Goal: Information Seeking & Learning: Understand process/instructions

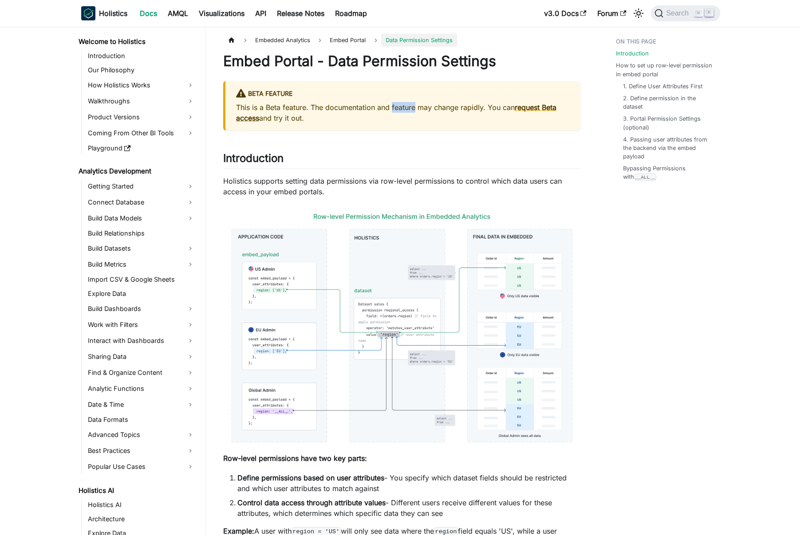
click at [406, 109] on p "This is a Beta feature. The documentation and feature may change rapidly. You c…" at bounding box center [403, 112] width 334 height 21
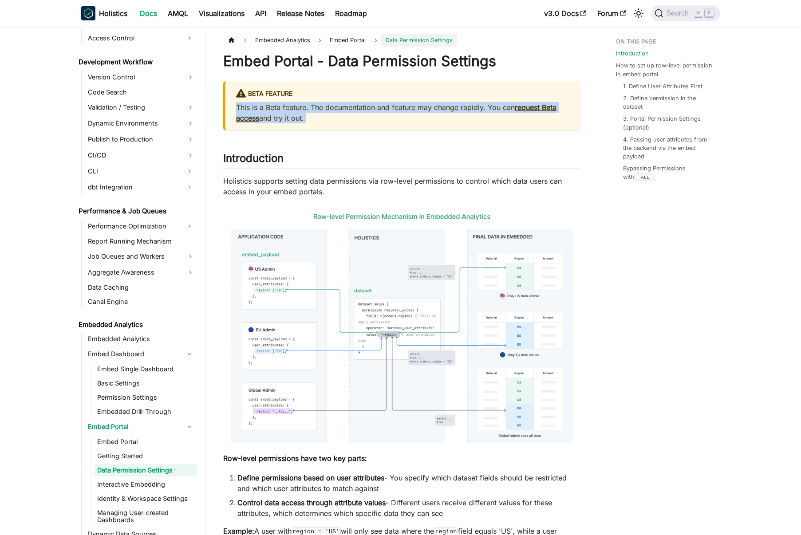
click at [406, 109] on p "This is a Beta feature. The documentation and feature may change rapidly. You c…" at bounding box center [403, 112] width 334 height 21
click at [410, 108] on p "This is a Beta feature. The documentation and feature may change rapidly. You c…" at bounding box center [403, 112] width 334 height 21
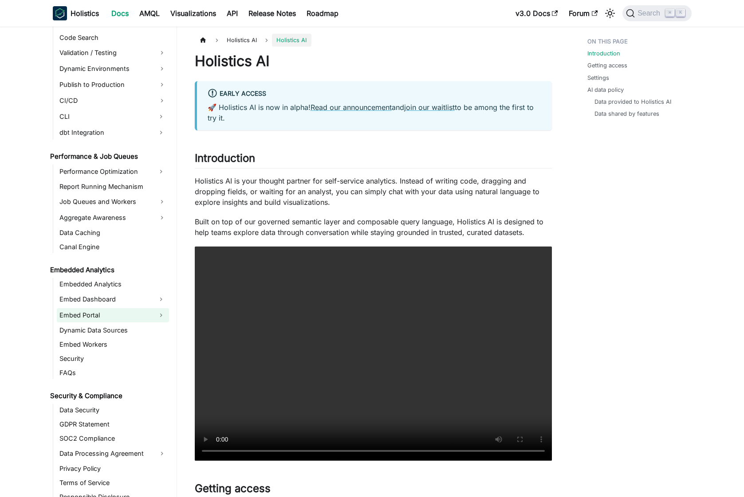
scroll to position [752, 0]
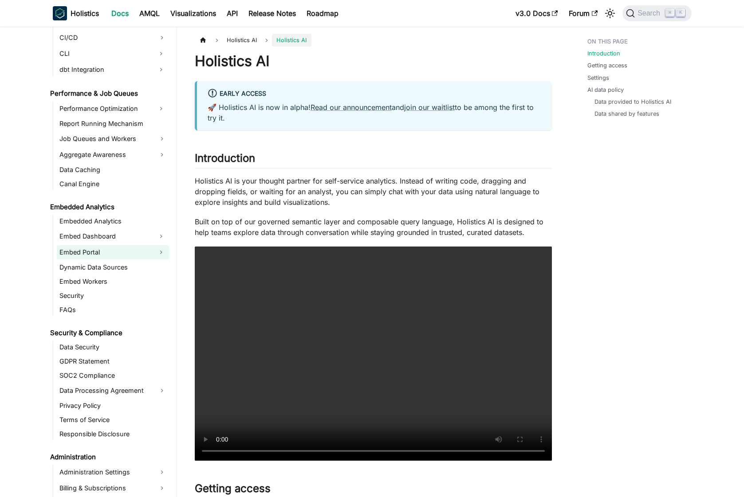
click at [122, 251] on link "Embed Portal" at bounding box center [105, 252] width 96 height 14
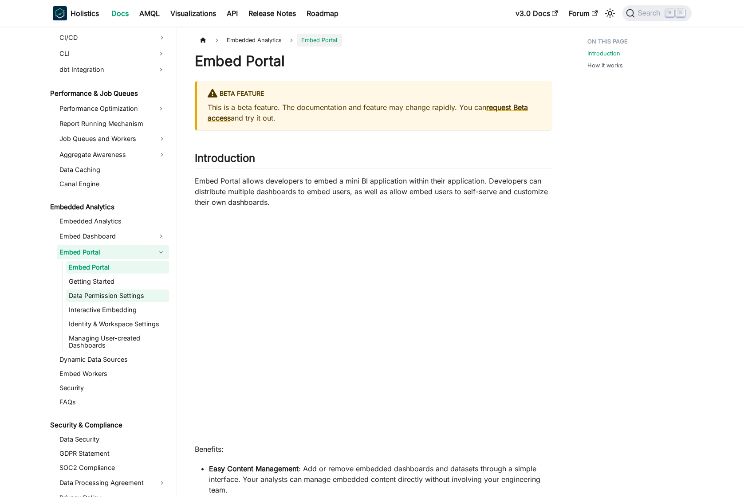
click at [114, 296] on link "Data Permission Settings" at bounding box center [117, 296] width 103 height 12
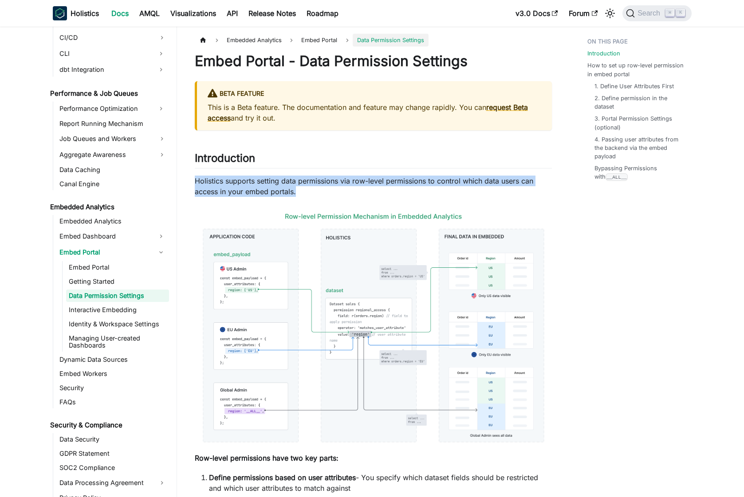
drag, startPoint x: 302, startPoint y: 192, endPoint x: 196, endPoint y: 181, distance: 107.0
click at [196, 181] on p "Holistics supports setting data permissions via row-level permissions to contro…" at bounding box center [373, 186] width 357 height 21
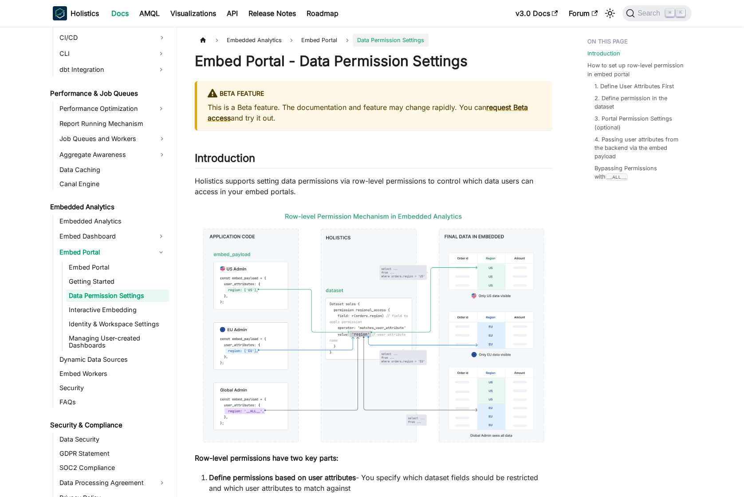
click at [195, 181] on p "Holistics supports setting data permissions via row-level permissions to contro…" at bounding box center [373, 186] width 357 height 21
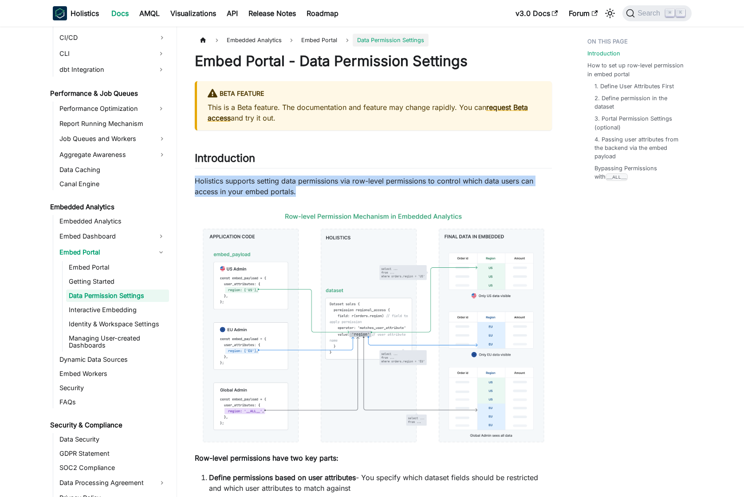
click at [195, 181] on p "Holistics supports setting data permissions via row-level permissions to contro…" at bounding box center [373, 186] width 357 height 21
click at [210, 181] on p "Holistics supports setting data permissions via row-level permissions to contro…" at bounding box center [373, 186] width 357 height 21
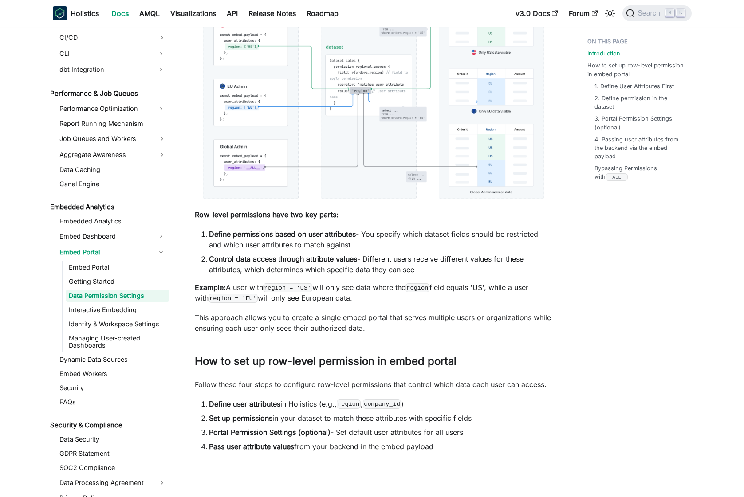
scroll to position [375, 0]
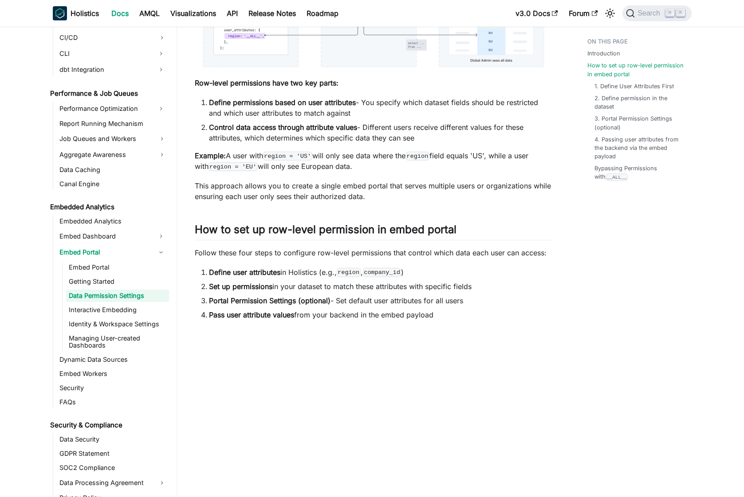
click at [269, 254] on p "Follow these four steps to configure row-level permissions that control which d…" at bounding box center [373, 252] width 357 height 11
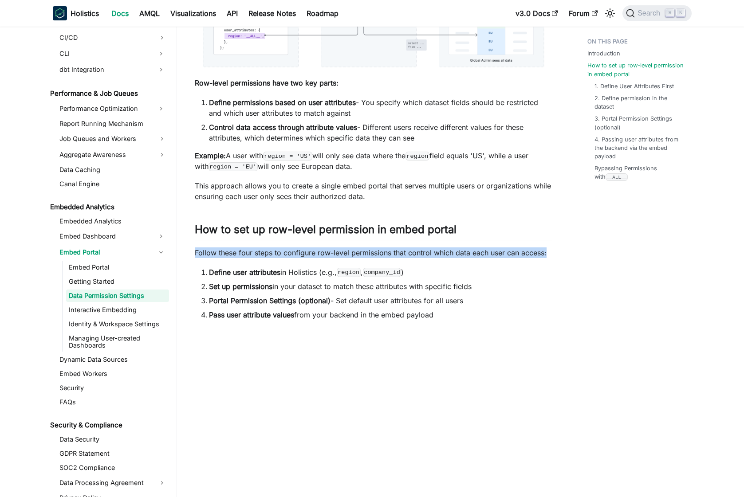
click at [269, 253] on p "Follow these four steps to configure row-level permissions that control which d…" at bounding box center [373, 252] width 357 height 11
click at [273, 252] on p "Follow these four steps to configure row-level permissions that control which d…" at bounding box center [373, 252] width 357 height 11
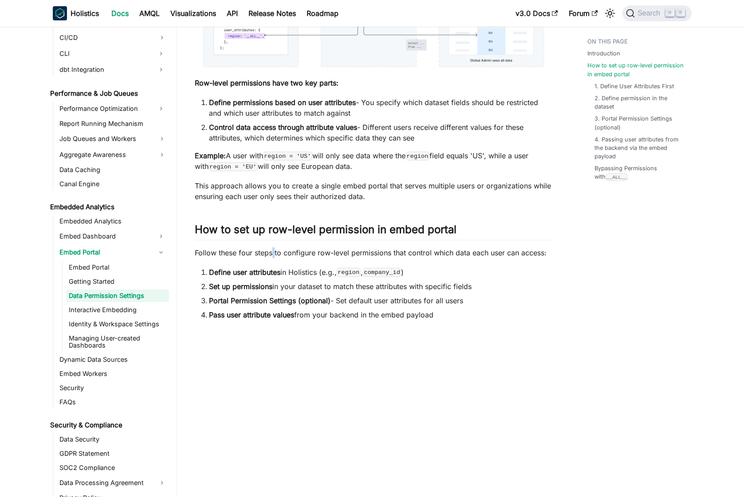
click at [273, 252] on p "Follow these four steps to configure row-level permissions that control which d…" at bounding box center [373, 252] width 357 height 11
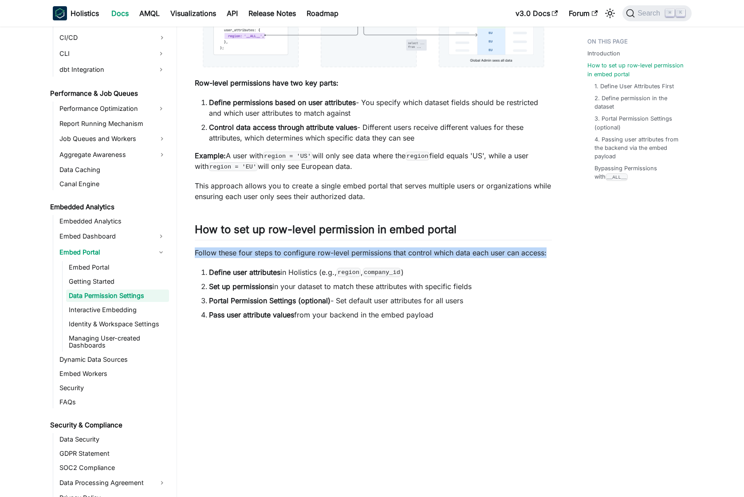
click at [273, 252] on p "Follow these four steps to configure row-level permissions that control which d…" at bounding box center [373, 252] width 357 height 11
click at [276, 251] on p "Follow these four steps to configure row-level permissions that control which d…" at bounding box center [373, 252] width 357 height 11
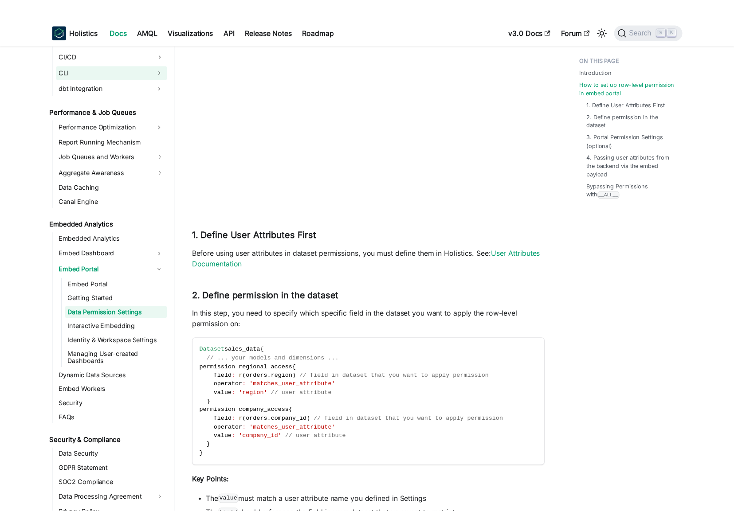
scroll to position [742, 0]
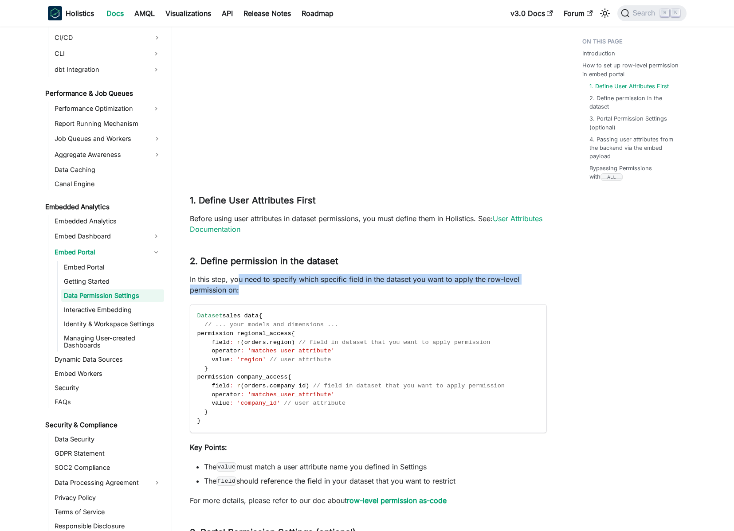
drag, startPoint x: 245, startPoint y: 292, endPoint x: 238, endPoint y: 280, distance: 14.2
click at [238, 280] on p "In this step, you need to specify which specific field in the dataset you want …" at bounding box center [368, 284] width 357 height 21
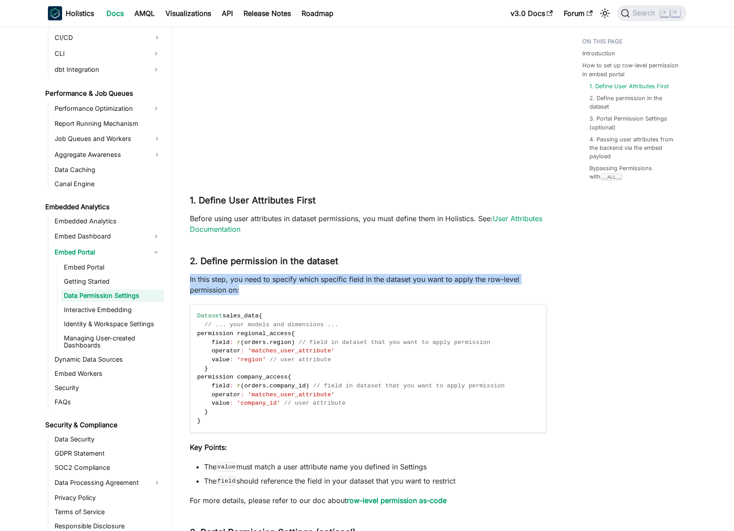
click at [238, 281] on p "In this step, you need to specify which specific field in the dataset you want …" at bounding box center [368, 284] width 357 height 21
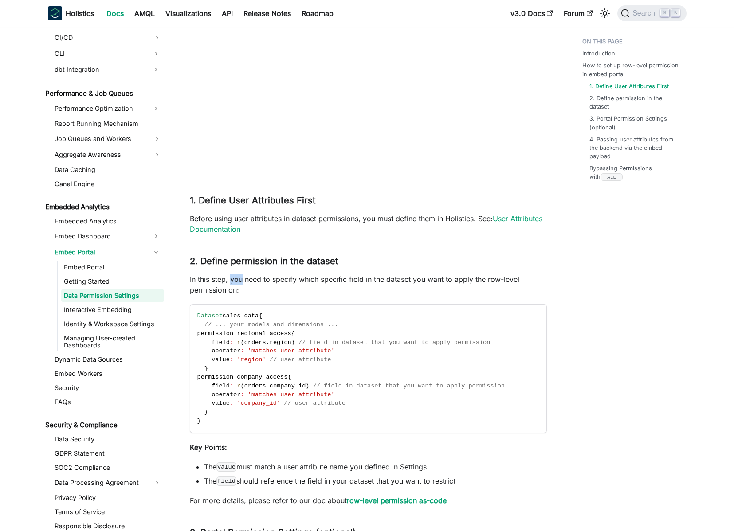
click at [238, 281] on p "In this step, you need to specify which specific field in the dataset you want …" at bounding box center [368, 284] width 357 height 21
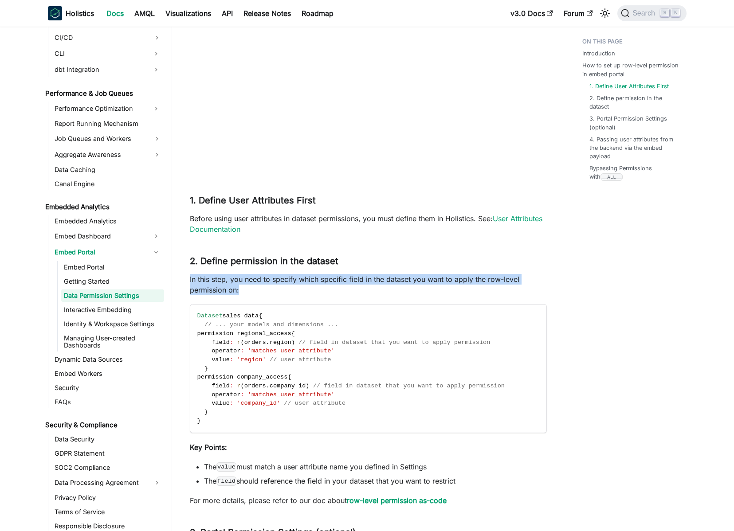
click at [238, 281] on p "In this step, you need to specify which specific field in the dataset you want …" at bounding box center [368, 284] width 357 height 21
click at [241, 281] on p "In this step, you need to specify which specific field in the dataset you want …" at bounding box center [368, 284] width 357 height 21
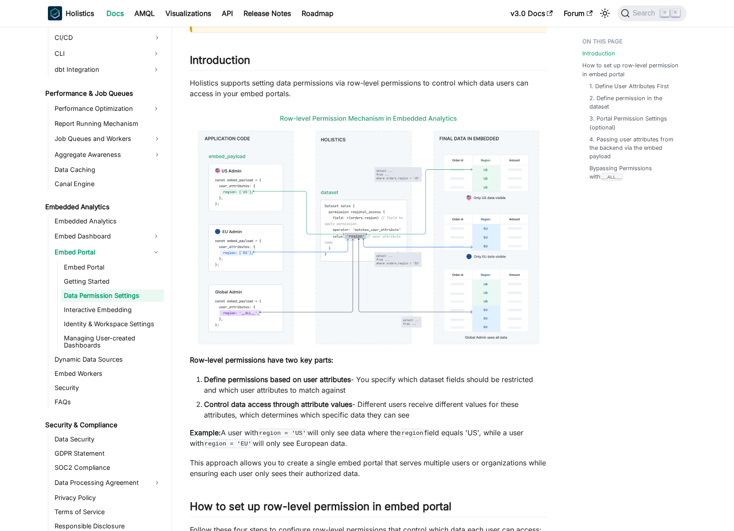
scroll to position [0, 0]
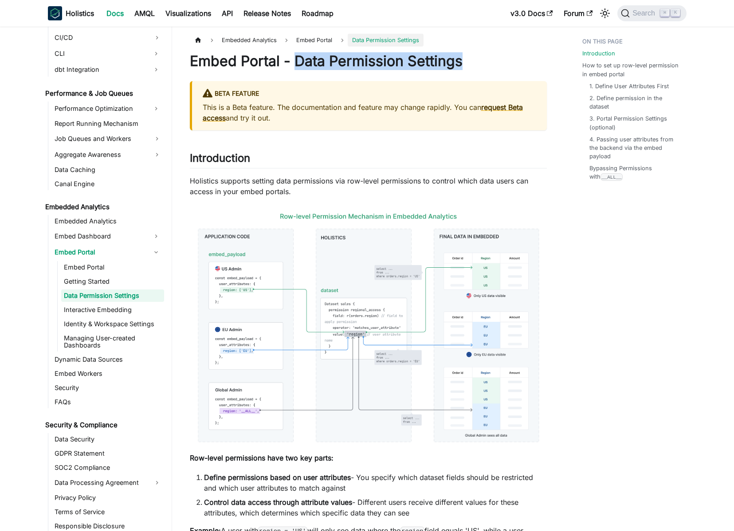
drag, startPoint x: 296, startPoint y: 64, endPoint x: 465, endPoint y: 63, distance: 169.0
click at [465, 63] on h1 "Embed Portal - Data Permission Settings" at bounding box center [368, 61] width 357 height 18
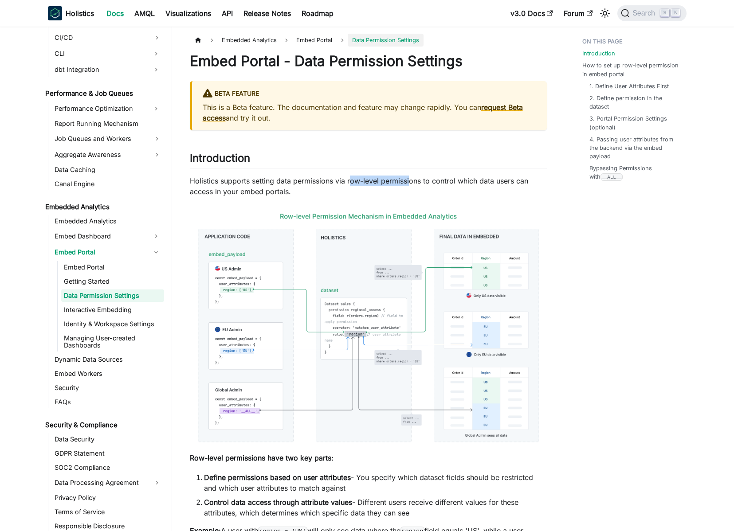
drag, startPoint x: 350, startPoint y: 181, endPoint x: 412, endPoint y: 182, distance: 62.1
click at [412, 181] on p "Holistics supports setting data permissions via row-level permissions to contro…" at bounding box center [368, 186] width 357 height 21
click at [420, 183] on p "Holistics supports setting data permissions via row-level permissions to contro…" at bounding box center [368, 186] width 357 height 21
drag, startPoint x: 420, startPoint y: 183, endPoint x: 349, endPoint y: 181, distance: 71.0
click at [349, 181] on p "Holistics supports setting data permissions via row-level permissions to contro…" at bounding box center [368, 186] width 357 height 21
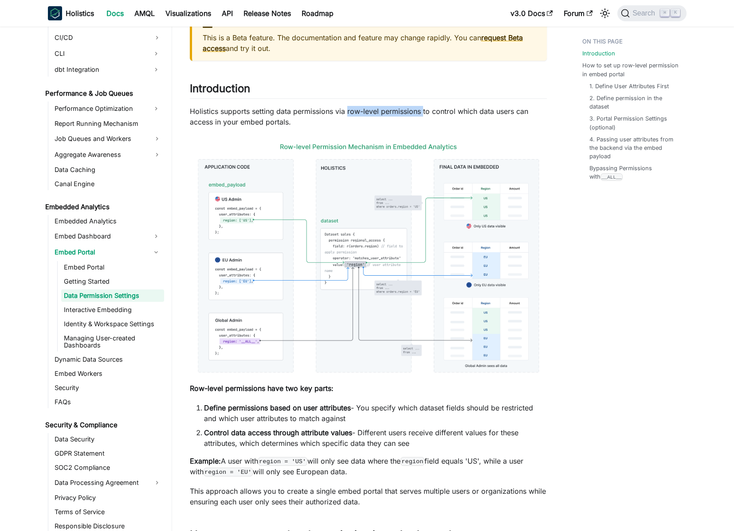
scroll to position [76, 0]
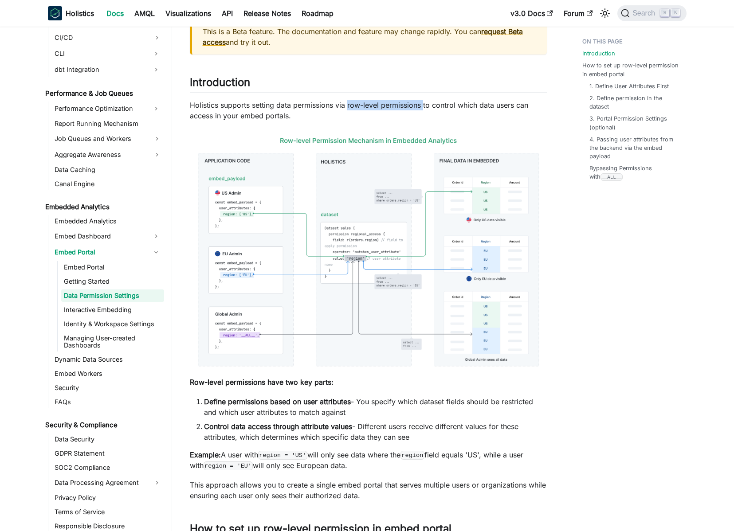
click at [309, 283] on img at bounding box center [368, 252] width 357 height 244
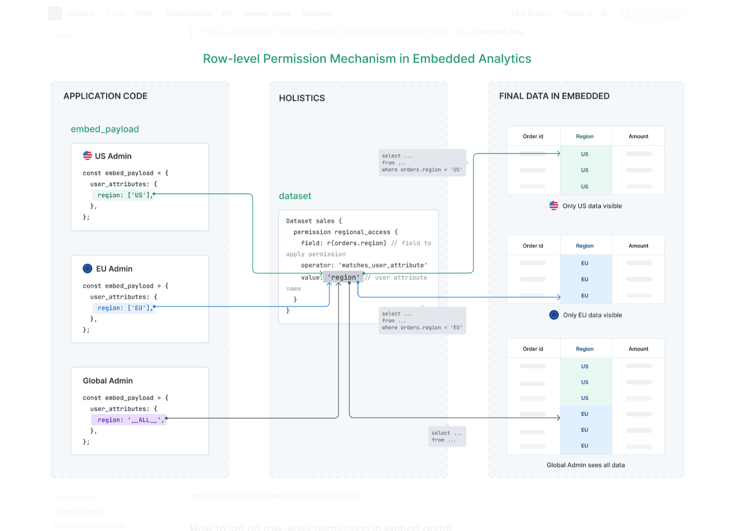
click at [281, 28] on div at bounding box center [367, 265] width 734 height 531
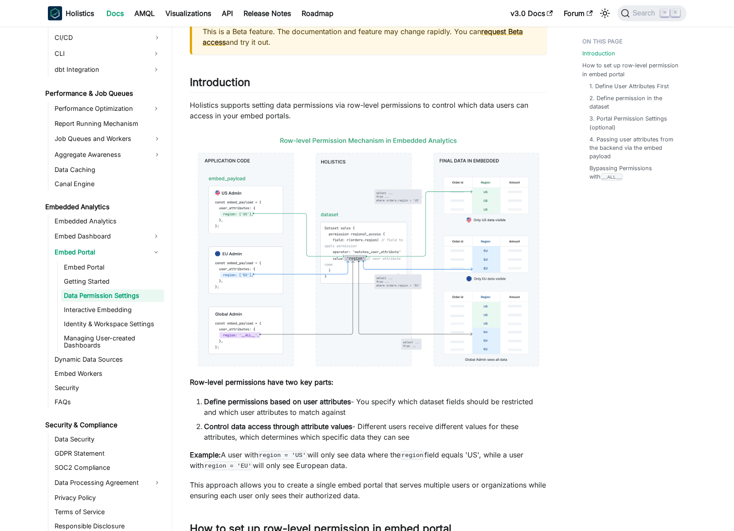
click at [350, 108] on p "Holistics supports setting data permissions via row-level permissions to contro…" at bounding box center [368, 110] width 357 height 21
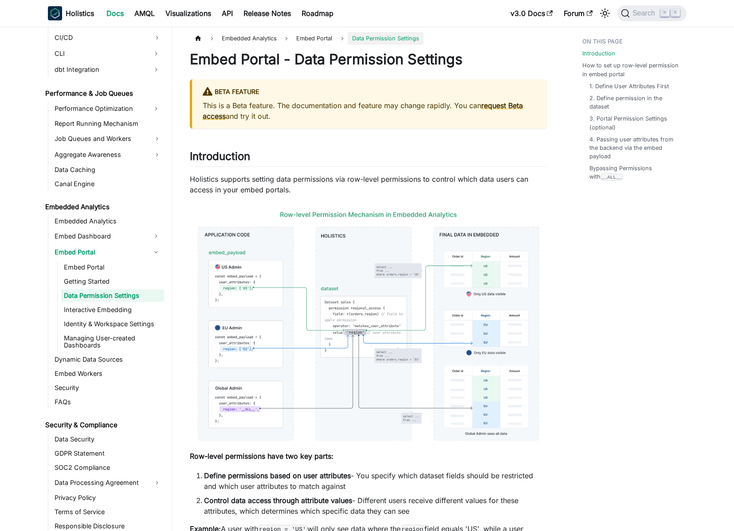
scroll to position [0, 0]
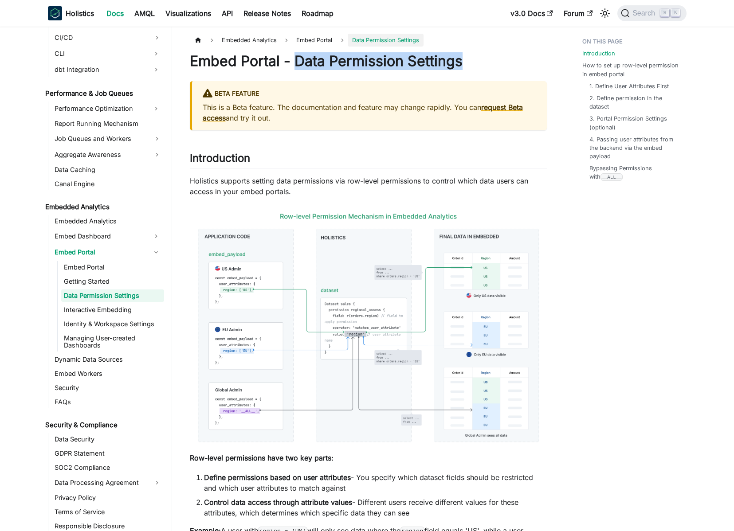
drag, startPoint x: 294, startPoint y: 62, endPoint x: 460, endPoint y: 59, distance: 165.9
click at [460, 59] on h1 "Embed Portal - Data Permission Settings" at bounding box center [368, 61] width 357 height 18
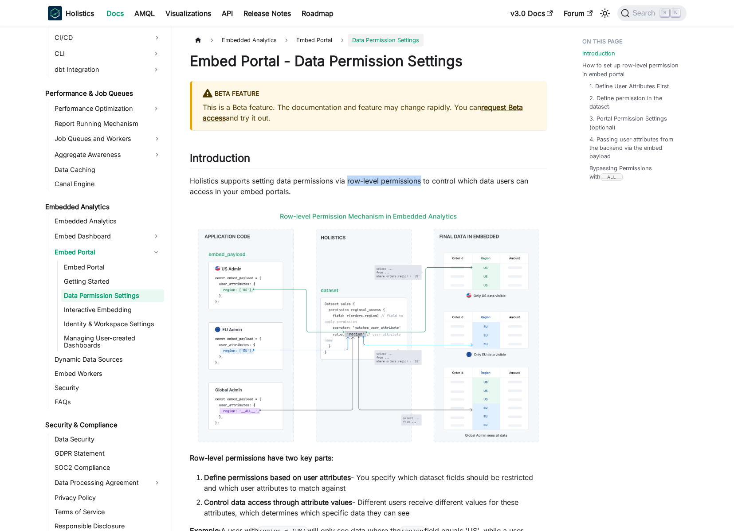
drag, startPoint x: 351, startPoint y: 180, endPoint x: 420, endPoint y: 180, distance: 68.3
click at [420, 180] on p "Holistics supports setting data permissions via row-level permissions to contro…" at bounding box center [368, 186] width 357 height 21
click at [369, 183] on p "Holistics supports setting data permissions via row-level permissions to contro…" at bounding box center [368, 186] width 357 height 21
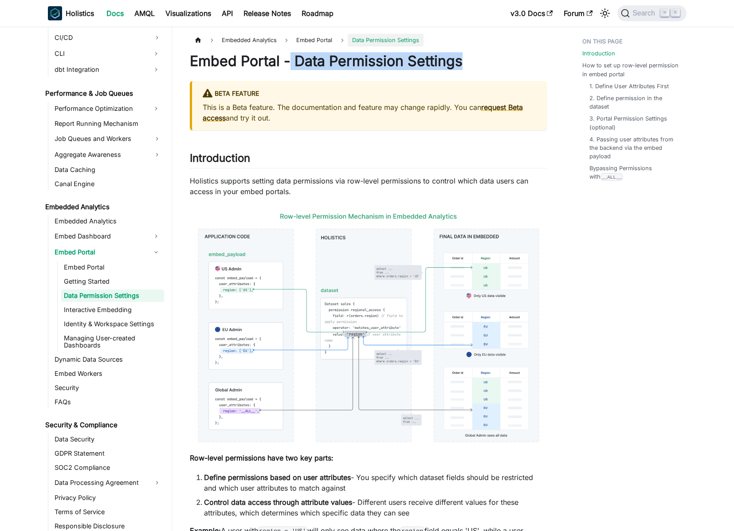
drag, startPoint x: 291, startPoint y: 64, endPoint x: 460, endPoint y: 60, distance: 169.0
click at [460, 60] on h1 "Embed Portal - Data Permission Settings" at bounding box center [368, 61] width 357 height 18
drag, startPoint x: 460, startPoint y: 60, endPoint x: 471, endPoint y: 64, distance: 11.4
click at [462, 61] on h1 "Embed Portal - Data Permission Settings" at bounding box center [368, 61] width 357 height 18
drag, startPoint x: 471, startPoint y: 64, endPoint x: 296, endPoint y: 64, distance: 175.6
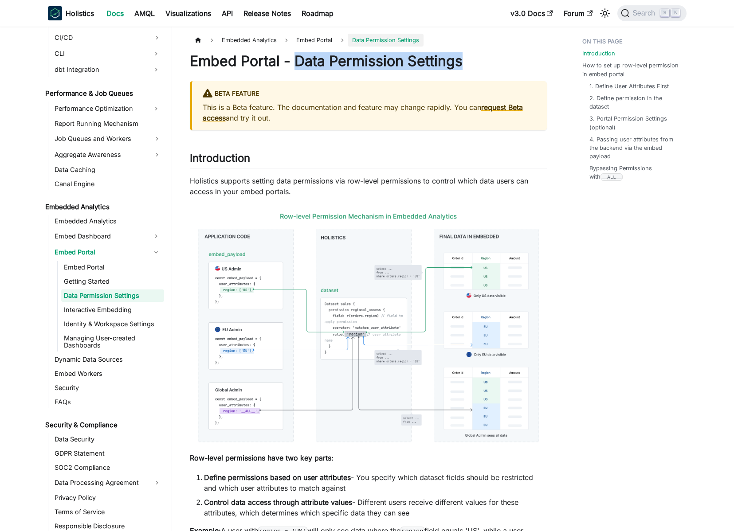
click at [296, 64] on h1 "Embed Portal - Data Permission Settings" at bounding box center [368, 61] width 357 height 18
click at [297, 184] on p "Holistics supports setting data permissions via row-level permissions to contro…" at bounding box center [368, 186] width 357 height 21
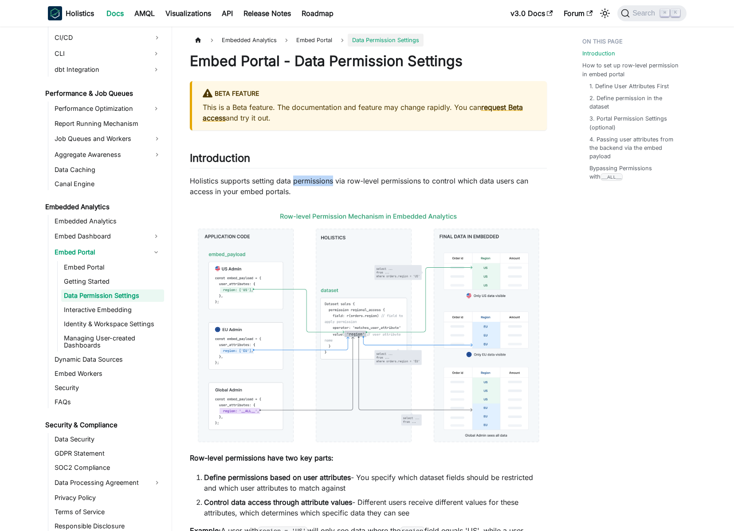
click at [297, 184] on p "Holistics supports setting data permissions via row-level permissions to contro…" at bounding box center [368, 186] width 357 height 21
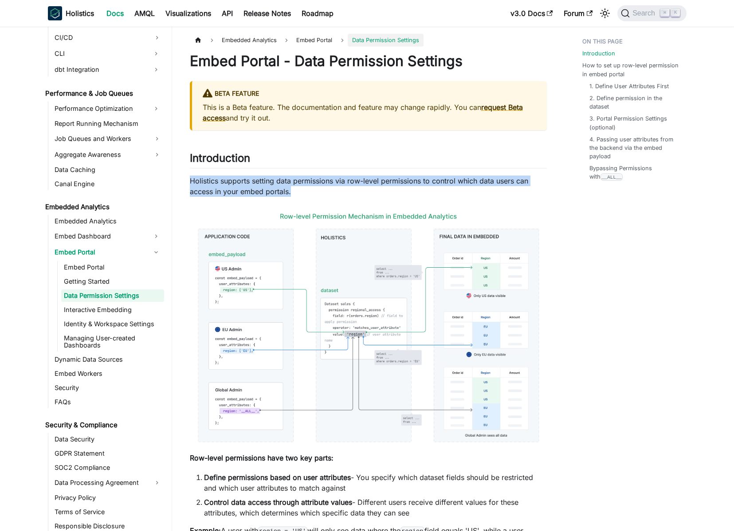
click at [297, 184] on p "Holistics supports setting data permissions via row-level permissions to contro…" at bounding box center [368, 186] width 357 height 21
click at [290, 181] on p "Holistics supports setting data permissions via row-level permissions to contro…" at bounding box center [368, 186] width 357 height 21
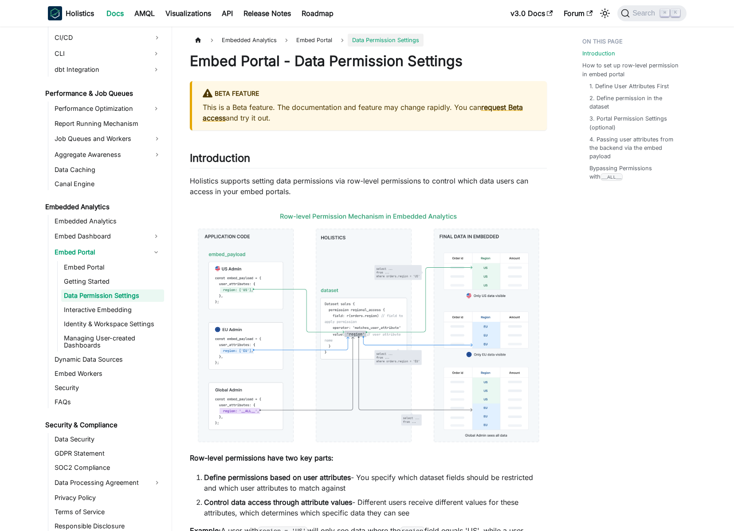
click at [293, 266] on img at bounding box center [368, 328] width 357 height 244
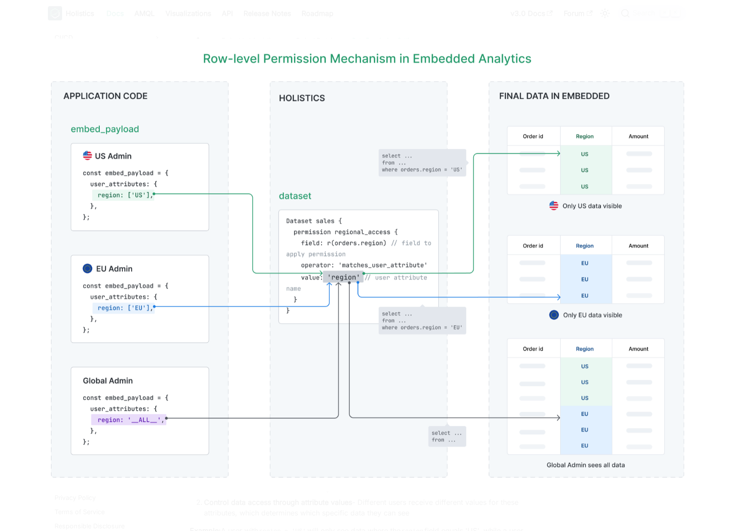
click at [241, 7] on div at bounding box center [367, 265] width 734 height 531
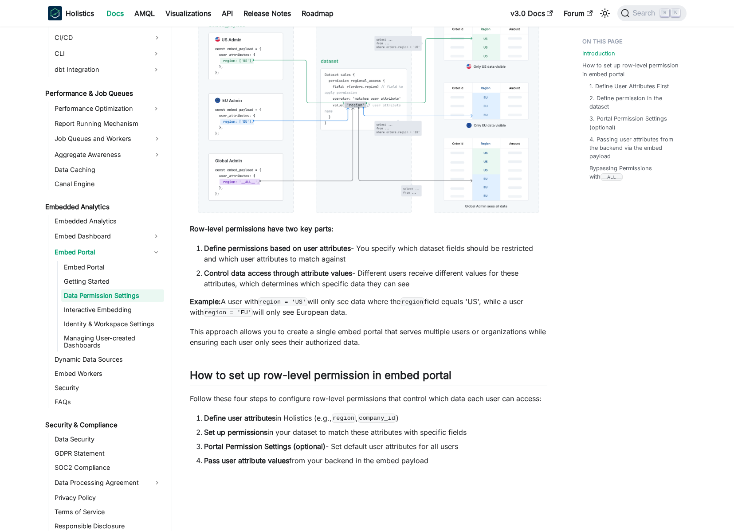
scroll to position [240, 0]
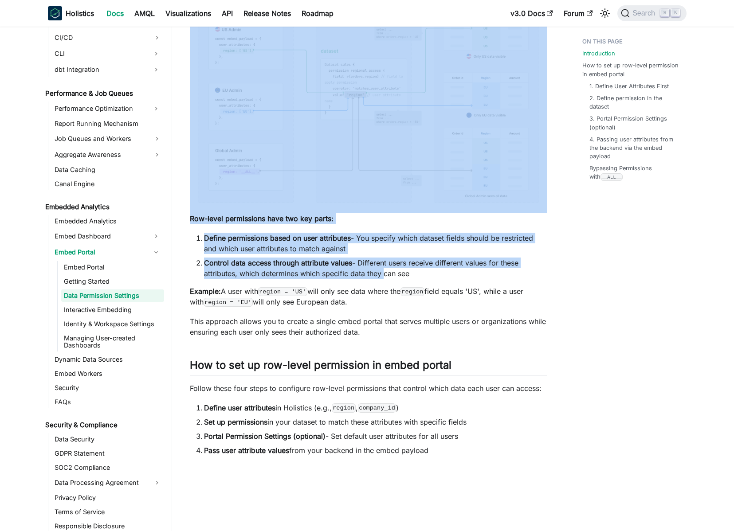
drag, startPoint x: 211, startPoint y: 212, endPoint x: 384, endPoint y: 280, distance: 185.6
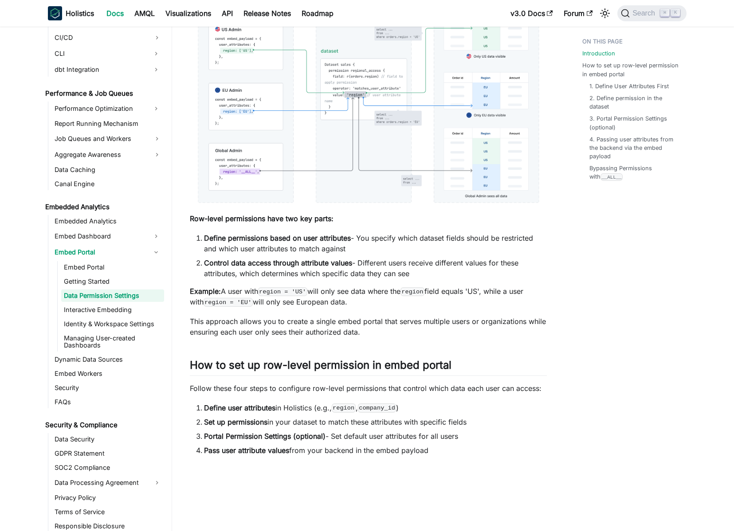
drag, startPoint x: 375, startPoint y: 300, endPoint x: 264, endPoint y: 248, distance: 123.0
click at [264, 248] on li "Define permissions based on user attributes - You specify which dataset fields …" at bounding box center [375, 243] width 343 height 21
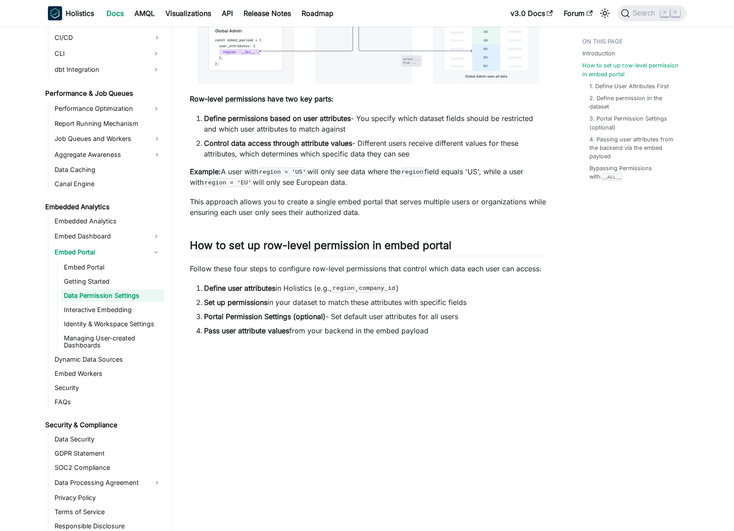
scroll to position [369, 0]
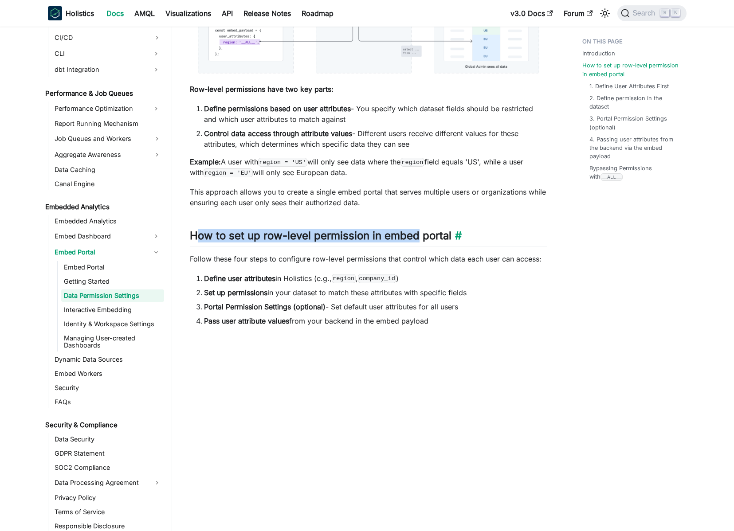
drag, startPoint x: 196, startPoint y: 237, endPoint x: 418, endPoint y: 231, distance: 222.3
click at [418, 231] on h2 "How to set up row-level permission in embed portal ​" at bounding box center [368, 237] width 357 height 17
click at [348, 228] on div "Embed Portal - Data Permission Settings BETA FEATURE This is a Beta feature. Th…" at bounding box center [368, 528] width 357 height 1690
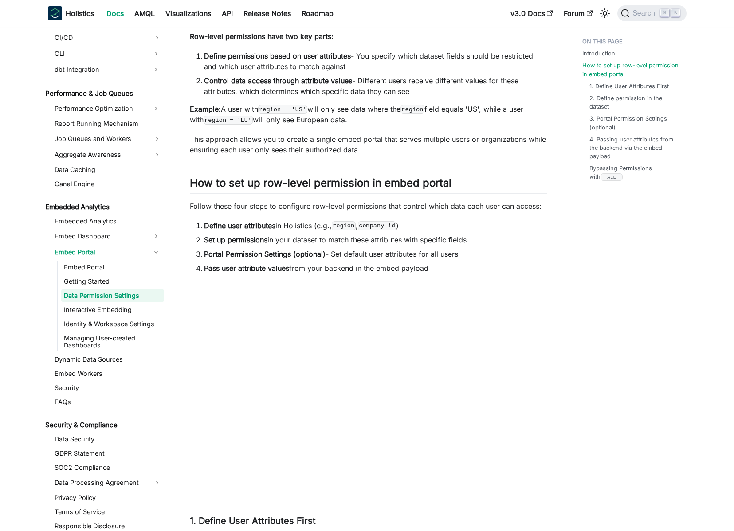
scroll to position [479, 0]
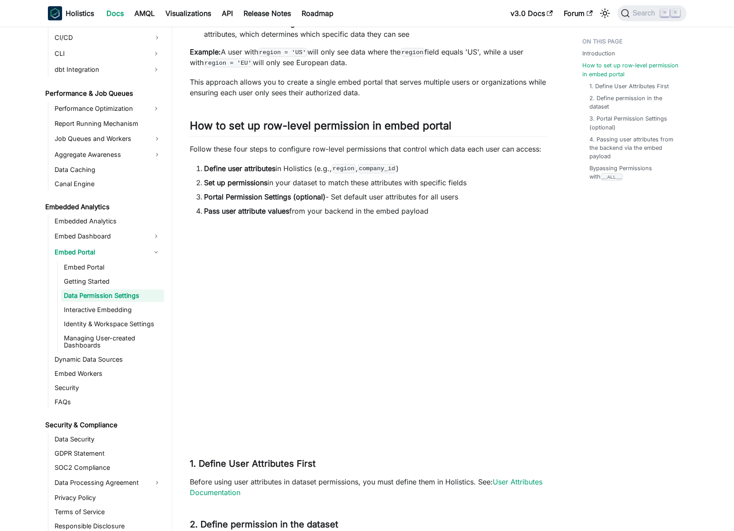
drag, startPoint x: 199, startPoint y: 182, endPoint x: 479, endPoint y: 194, distance: 280.1
click at [479, 194] on ol "Define user attributes in Holistics (e.g., region , company_id ) Set up permiss…" at bounding box center [368, 189] width 357 height 53
click at [272, 184] on li "Set up permissions in your dataset to match these attributes with specific fiel…" at bounding box center [375, 182] width 343 height 11
drag, startPoint x: 200, startPoint y: 168, endPoint x: 260, endPoint y: 171, distance: 60.8
click at [258, 171] on li "Define user attributes in Holistics (e.g., region , company_id )" at bounding box center [375, 168] width 343 height 11
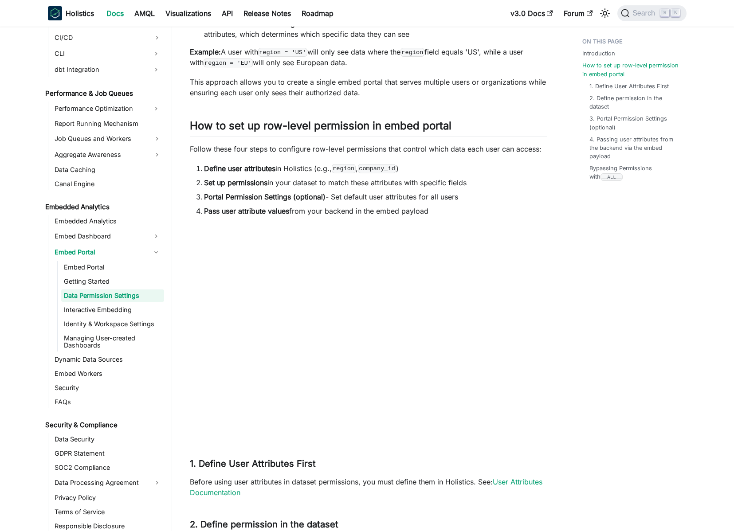
click at [260, 171] on strong "Define user attributes" at bounding box center [239, 168] width 71 height 9
click at [288, 169] on li "Define user attributes in Holistics (e.g., region , company_id )" at bounding box center [375, 168] width 343 height 11
drag, startPoint x: 288, startPoint y: 169, endPoint x: 396, endPoint y: 165, distance: 108.3
click at [391, 165] on li "Define user attributes in Holistics (e.g., region , company_id )" at bounding box center [375, 168] width 343 height 11
click at [396, 165] on code "company_id" at bounding box center [377, 168] width 39 height 9
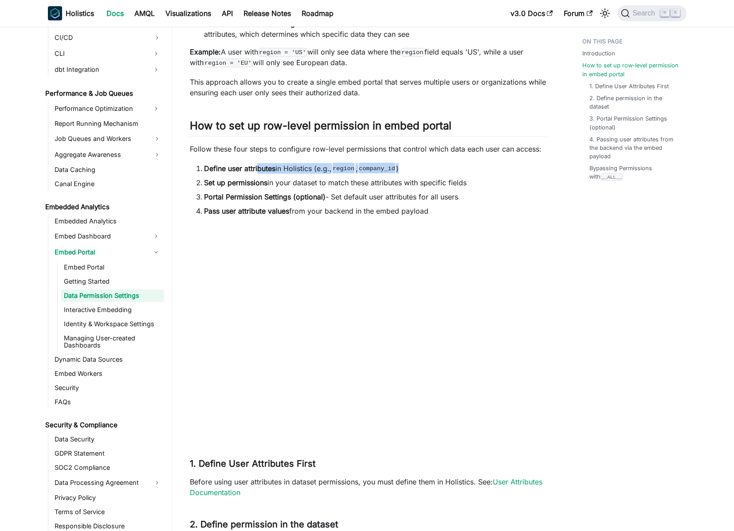
drag, startPoint x: 429, startPoint y: 169, endPoint x: 257, endPoint y: 173, distance: 172.6
click at [258, 172] on li "Define user attributes in Holistics (e.g., region , company_id )" at bounding box center [375, 168] width 343 height 11
click at [257, 173] on strong "Define user attributes" at bounding box center [239, 168] width 71 height 9
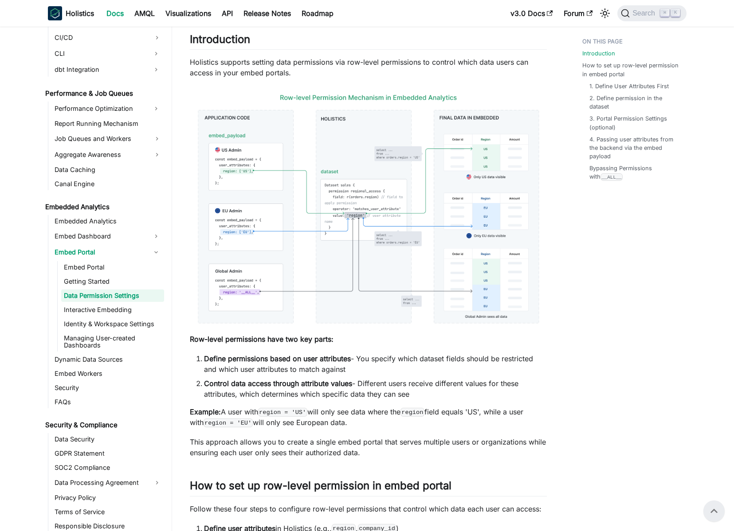
scroll to position [90, 0]
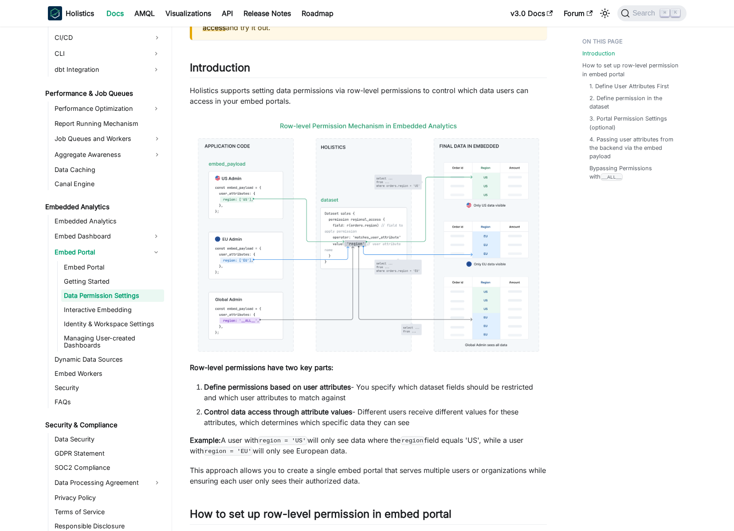
click at [302, 210] on img at bounding box center [368, 237] width 357 height 244
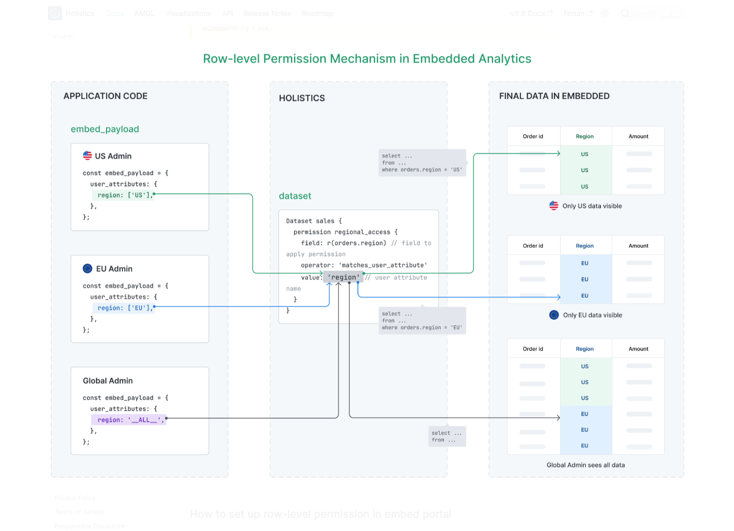
click at [306, 43] on img at bounding box center [366, 266] width 663 height 454
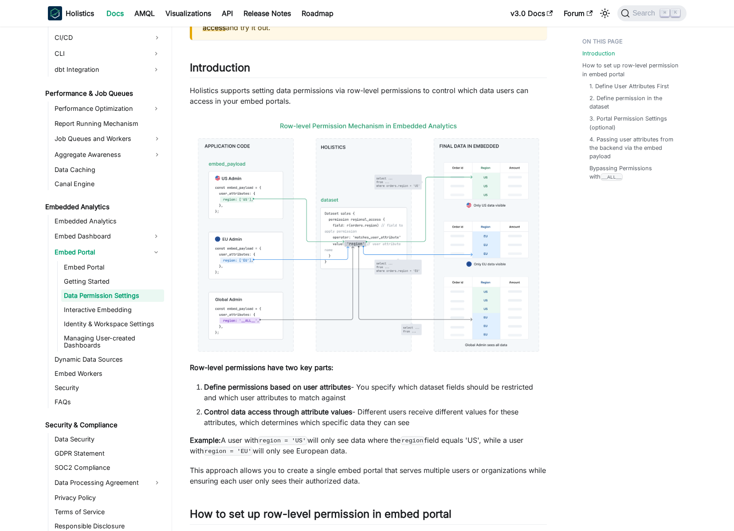
click at [297, 95] on p "Holistics supports setting data permissions via row-level permissions to contro…" at bounding box center [368, 95] width 357 height 21
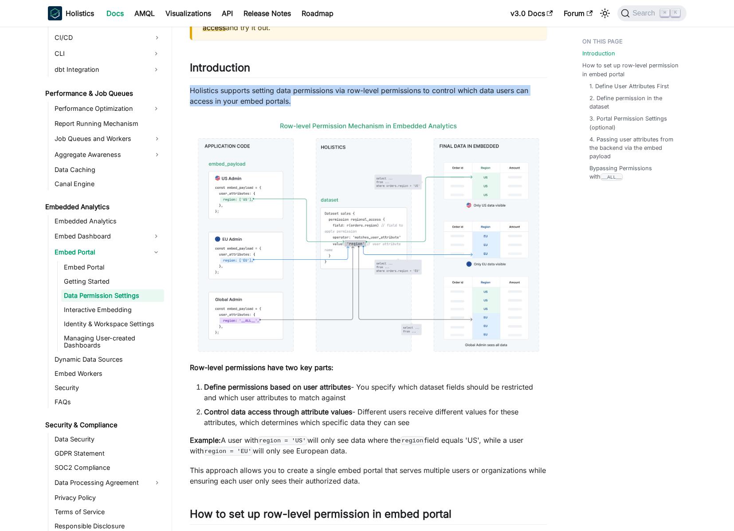
click at [297, 95] on p "Holistics supports setting data permissions via row-level permissions to contro…" at bounding box center [368, 95] width 357 height 21
click at [301, 94] on p "Holistics supports setting data permissions via row-level permissions to contro…" at bounding box center [368, 95] width 357 height 21
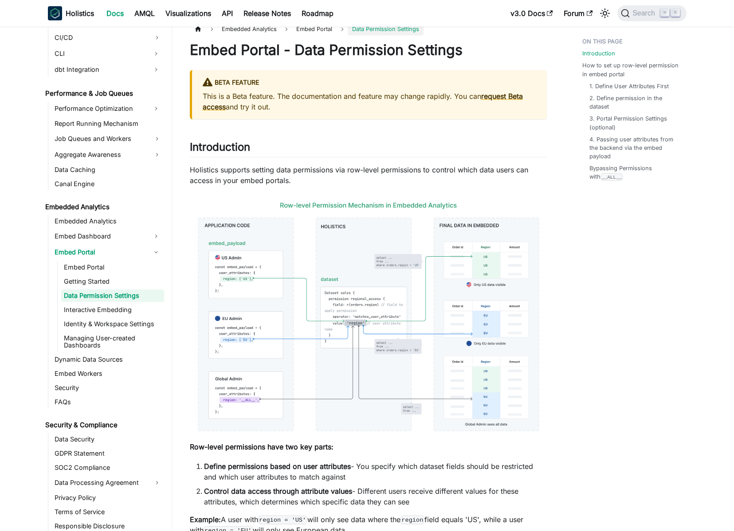
scroll to position [194, 0]
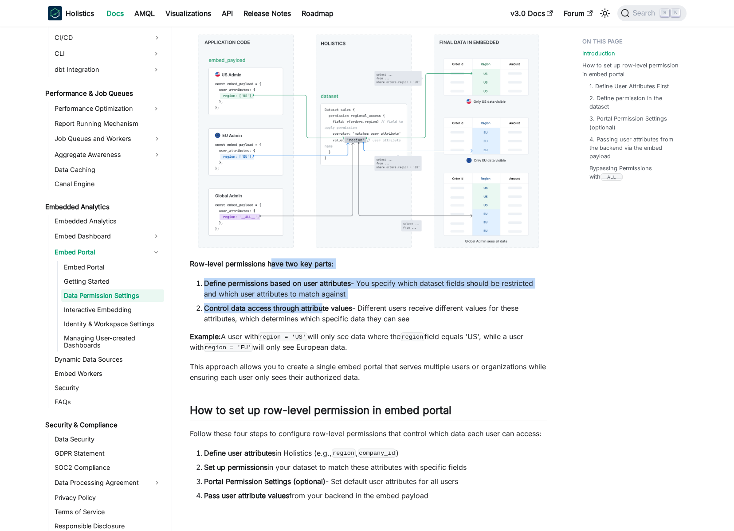
drag, startPoint x: 272, startPoint y: 260, endPoint x: 324, endPoint y: 315, distance: 76.2
click at [324, 315] on li "Control data access through attribute values - Different users receive differen…" at bounding box center [375, 313] width 343 height 21
drag, startPoint x: 435, startPoint y: 323, endPoint x: 216, endPoint y: 274, distance: 224.5
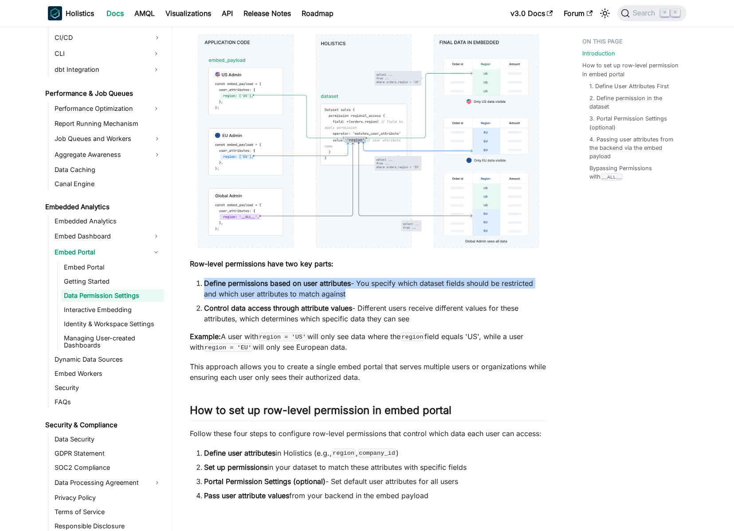
drag, startPoint x: 430, startPoint y: 282, endPoint x: 509, endPoint y: 280, distance: 79.0
click at [509, 280] on li "Define permissions based on user attributes - You specify which dataset fields …" at bounding box center [375, 288] width 343 height 21
drag, startPoint x: 350, startPoint y: 292, endPoint x: 211, endPoint y: 284, distance: 139.1
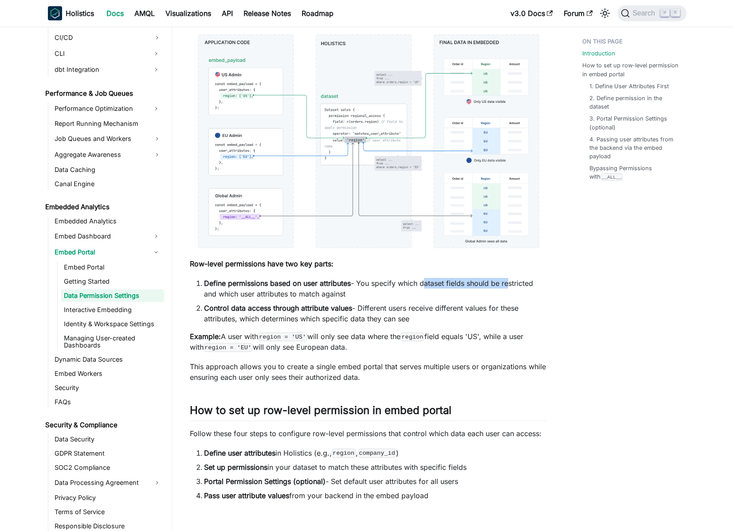
click at [211, 284] on li "Define permissions based on user attributes - You specify which dataset fields …" at bounding box center [375, 288] width 343 height 21
click at [211, 284] on strong "Define permissions based on user attributes" at bounding box center [277, 283] width 147 height 9
click at [220, 283] on strong "Define permissions based on user attributes" at bounding box center [277, 283] width 147 height 9
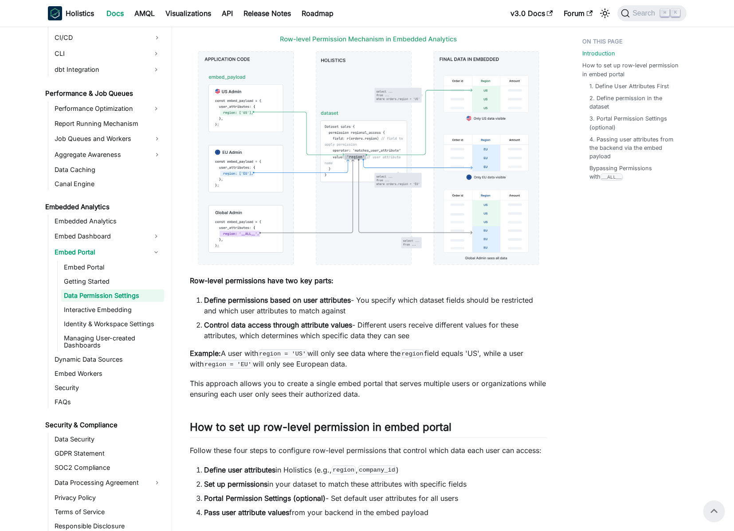
scroll to position [176, 0]
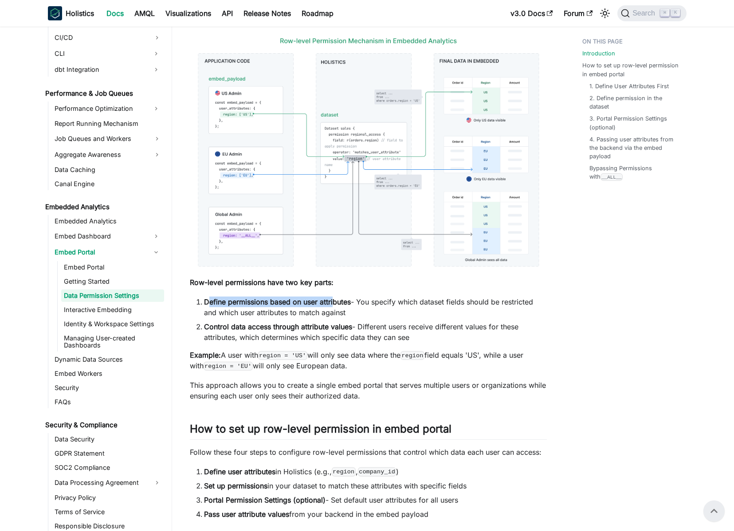
drag, startPoint x: 208, startPoint y: 301, endPoint x: 342, endPoint y: 306, distance: 134.1
click at [341, 306] on strong "Define permissions based on user attributes" at bounding box center [277, 302] width 147 height 9
click at [343, 306] on strong "Define permissions based on user attributes" at bounding box center [277, 302] width 147 height 9
click at [371, 145] on img at bounding box center [368, 152] width 357 height 244
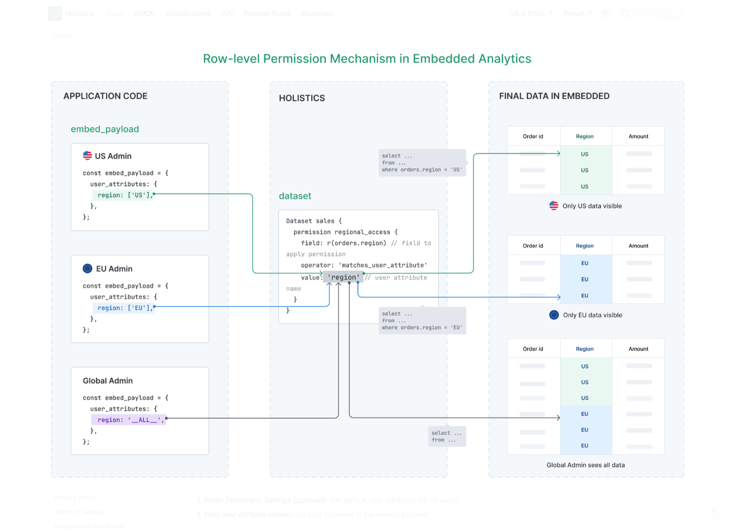
click at [373, 29] on div at bounding box center [367, 265] width 734 height 531
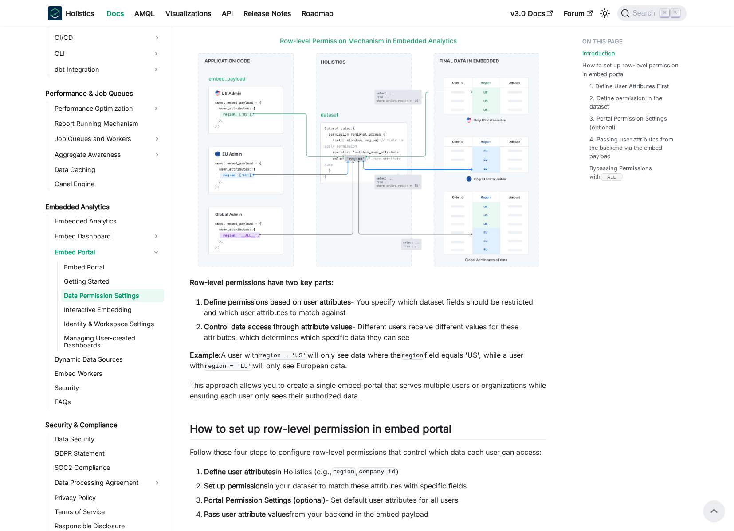
click at [353, 170] on img at bounding box center [368, 152] width 357 height 244
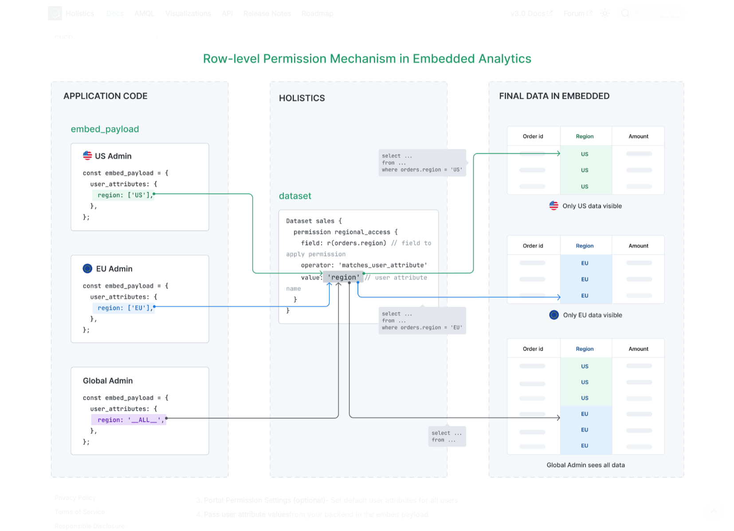
click at [40, 174] on img at bounding box center [366, 266] width 663 height 454
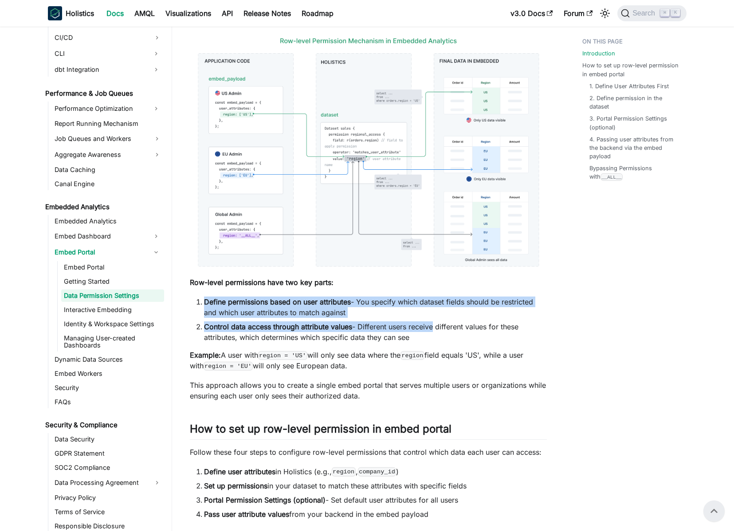
drag, startPoint x: 195, startPoint y: 297, endPoint x: 446, endPoint y: 334, distance: 254.3
click at [440, 332] on ol "Define permissions based on user attributes - You specify which dataset fields …" at bounding box center [368, 320] width 357 height 46
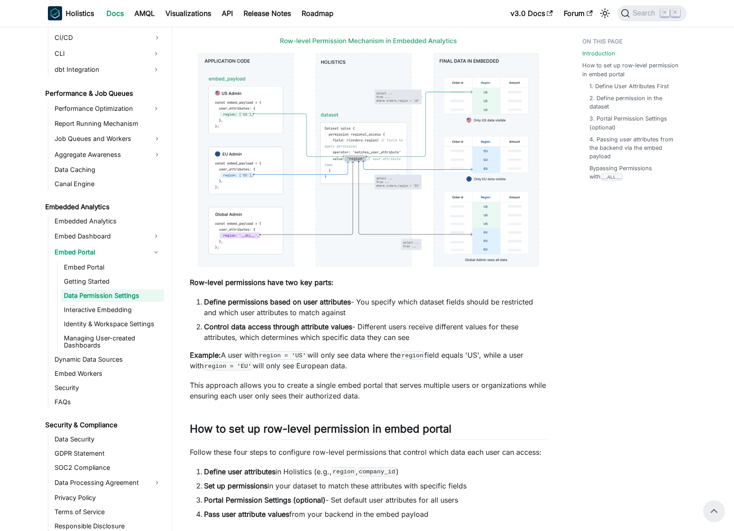
click at [446, 334] on li "Control data access through attribute values - Different users receive differen…" at bounding box center [375, 332] width 343 height 21
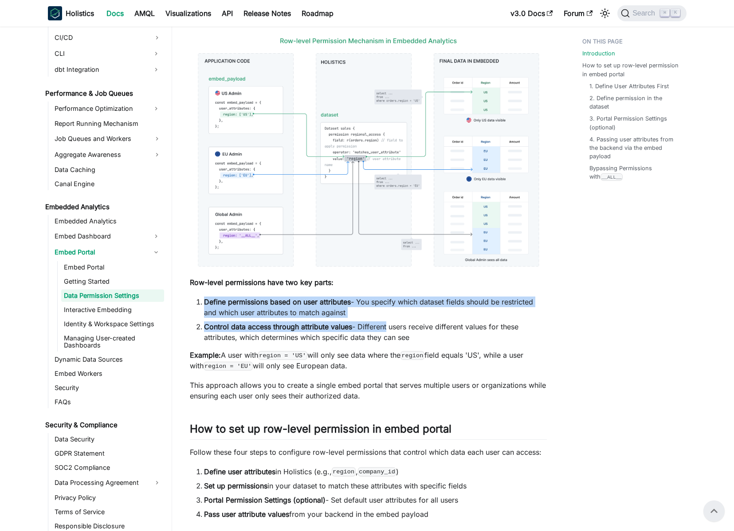
drag, startPoint x: 198, startPoint y: 301, endPoint x: 385, endPoint y: 323, distance: 188.5
click at [385, 323] on ol "Define permissions based on user attributes - You specify which dataset fields …" at bounding box center [368, 320] width 357 height 46
click at [385, 323] on li "Control data access through attribute values - Different users receive differen…" at bounding box center [375, 332] width 343 height 21
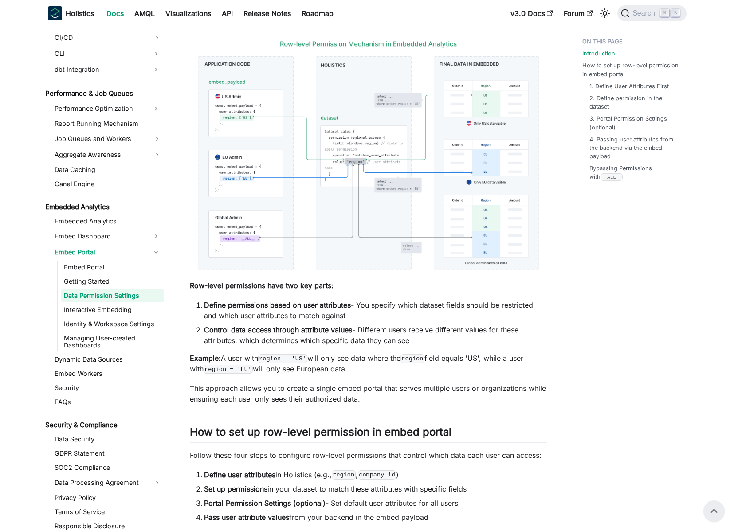
scroll to position [172, 0]
click at [355, 134] on img at bounding box center [368, 156] width 357 height 244
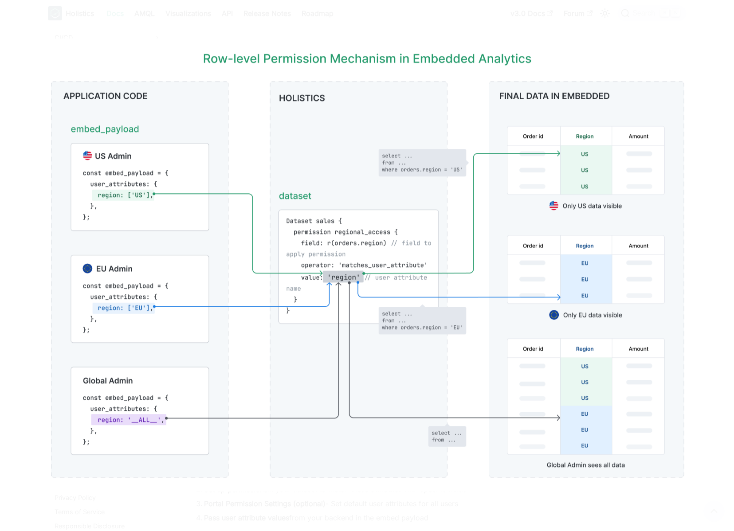
click at [333, 23] on div at bounding box center [367, 265] width 734 height 531
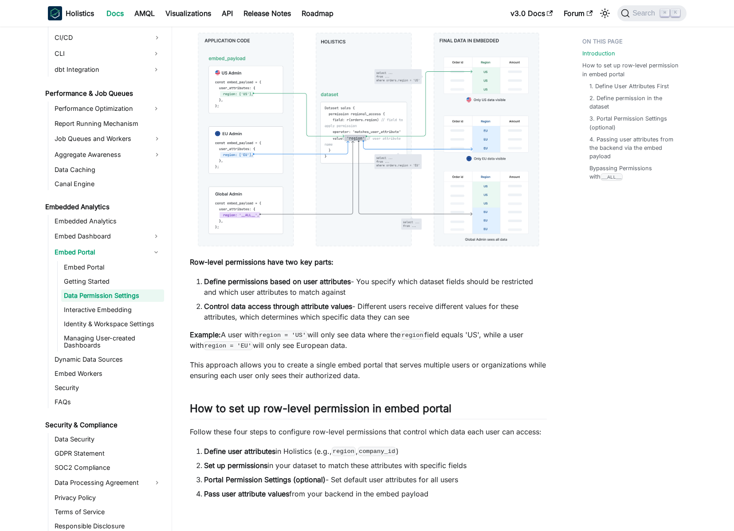
scroll to position [221, 0]
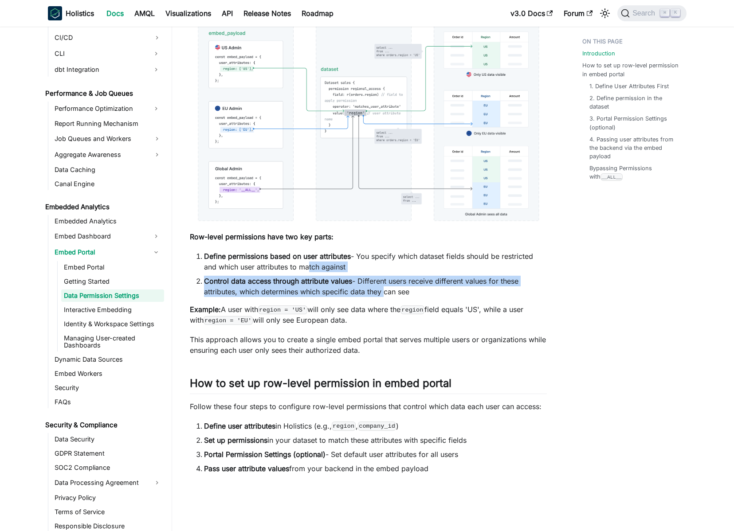
drag, startPoint x: 381, startPoint y: 290, endPoint x: 295, endPoint y: 266, distance: 89.7
click at [298, 266] on ol "Define permissions based on user attributes - You specify which dataset fields …" at bounding box center [368, 274] width 357 height 46
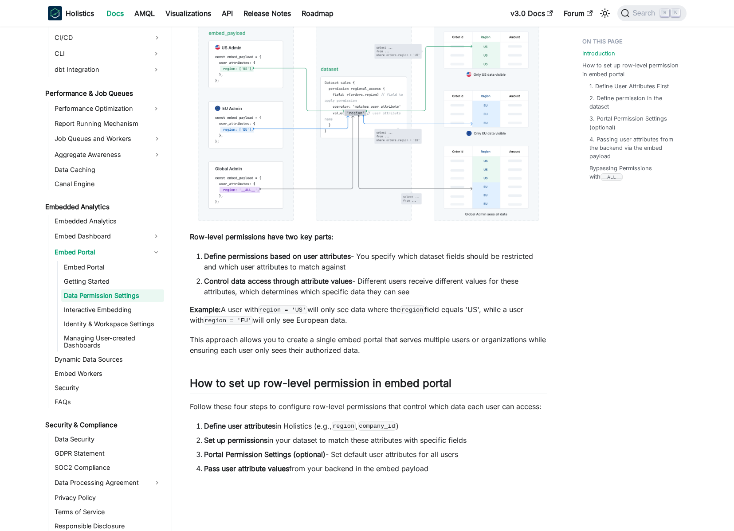
click at [294, 266] on li "Define permissions based on user attributes - You specify which dataset fields …" at bounding box center [375, 261] width 343 height 21
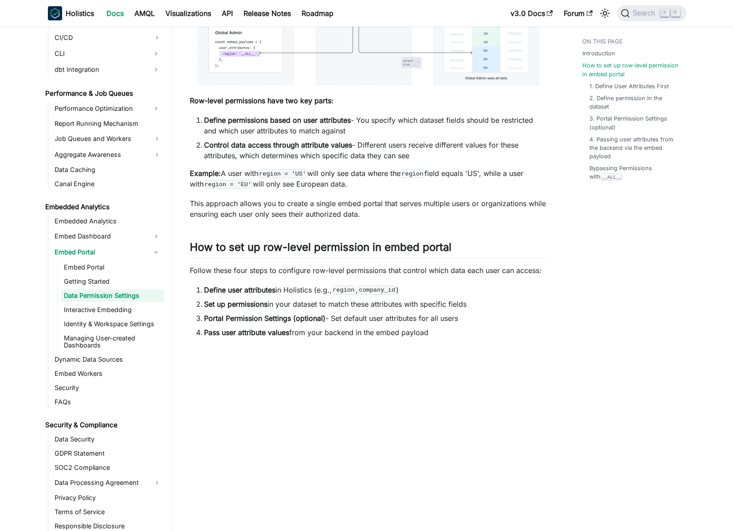
scroll to position [382, 0]
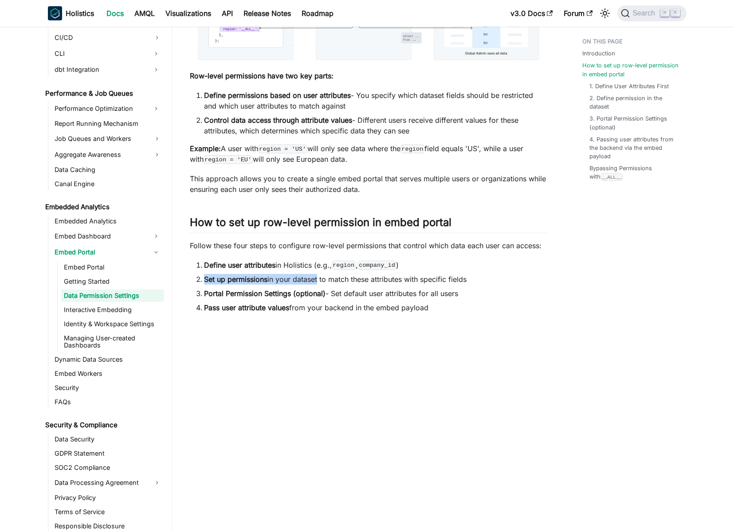
drag, startPoint x: 196, startPoint y: 279, endPoint x: 318, endPoint y: 275, distance: 122.0
click at [318, 275] on li "Set up permissions in your dataset to match these attributes with specific fiel…" at bounding box center [375, 279] width 343 height 11
click at [345, 279] on li "Set up permissions in your dataset to match these attributes with specific fiel…" at bounding box center [375, 279] width 343 height 11
drag, startPoint x: 345, startPoint y: 279, endPoint x: 471, endPoint y: 282, distance: 126.4
click at [471, 282] on li "Set up permissions in your dataset to match these attributes with specific fiel…" at bounding box center [375, 279] width 343 height 11
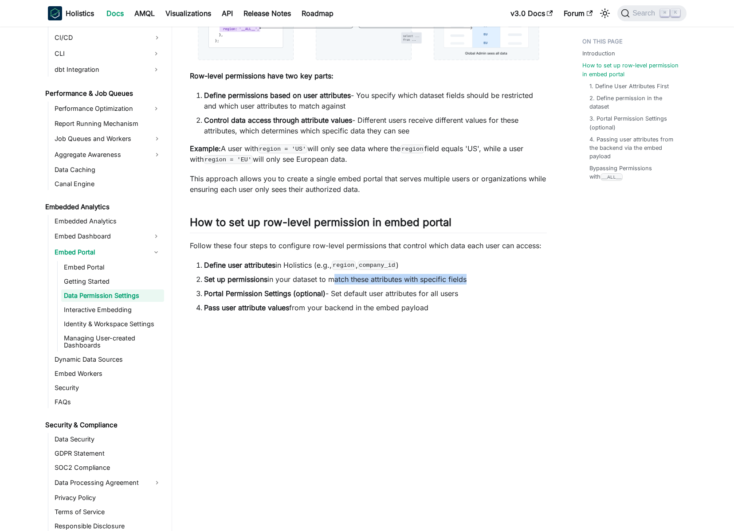
click at [471, 282] on li "Set up permissions in your dataset to match these attributes with specific fiel…" at bounding box center [375, 279] width 343 height 11
click at [483, 281] on li "Set up permissions in your dataset to match these attributes with specific fiel…" at bounding box center [375, 279] width 343 height 11
drag, startPoint x: 483, startPoint y: 281, endPoint x: 212, endPoint y: 279, distance: 270.6
click at [212, 279] on li "Set up permissions in your dataset to match these attributes with specific fiel…" at bounding box center [375, 279] width 343 height 11
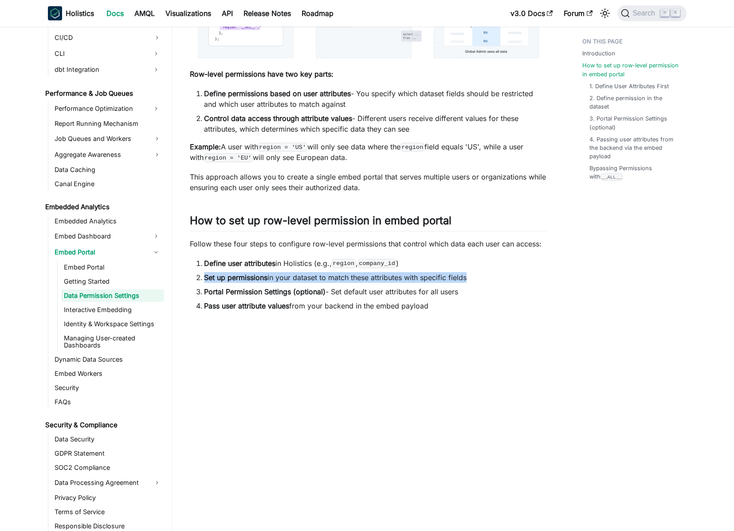
scroll to position [429, 0]
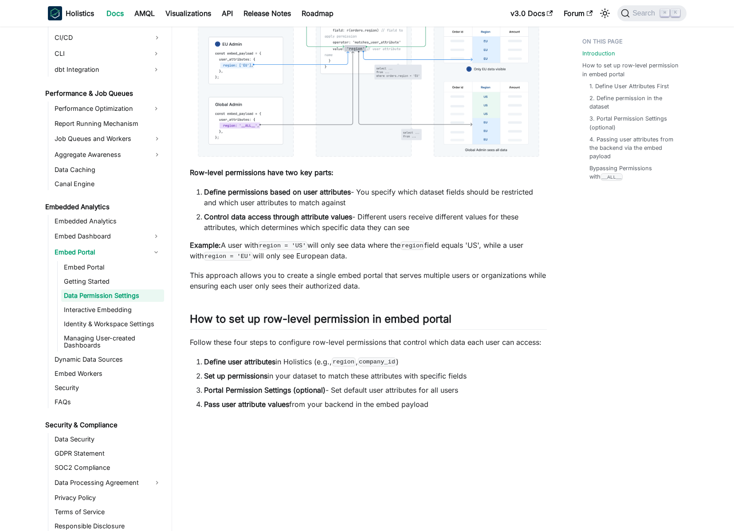
click at [343, 359] on code "region" at bounding box center [344, 361] width 24 height 9
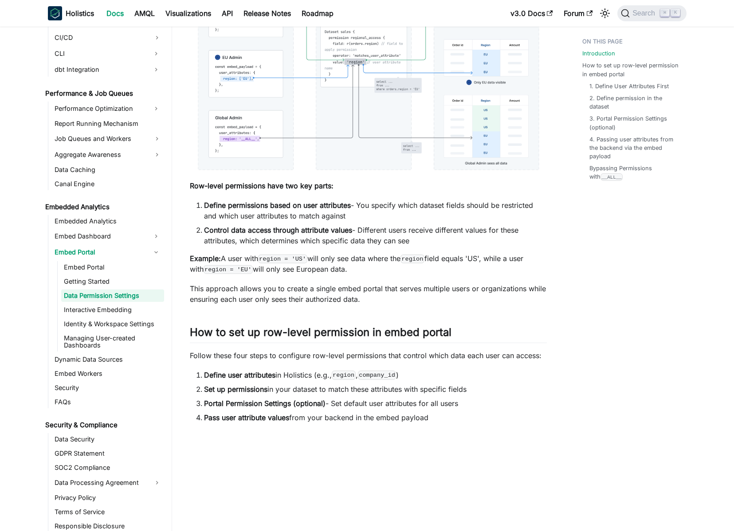
scroll to position [283, 0]
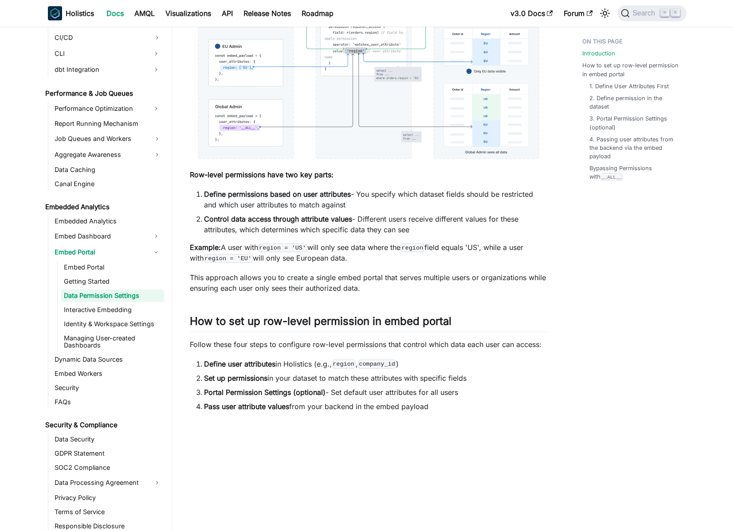
drag, startPoint x: 421, startPoint y: 398, endPoint x: 195, endPoint y: 338, distance: 233.9
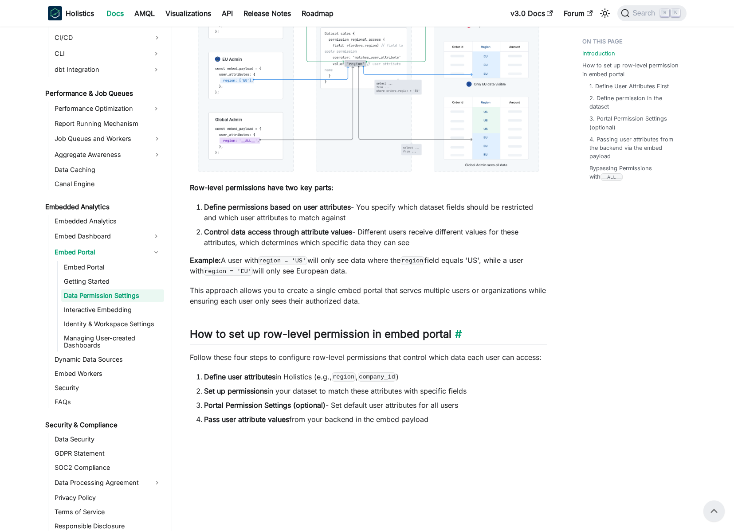
scroll to position [270, 0]
click at [243, 408] on strong "Portal Permission Settings (optional)" at bounding box center [265, 405] width 122 height 9
drag, startPoint x: 197, startPoint y: 405, endPoint x: 304, endPoint y: 397, distance: 106.7
click at [304, 397] on ol "Define user attributes in Holistics (e.g., region , company_id ) Set up permiss…" at bounding box center [368, 398] width 357 height 53
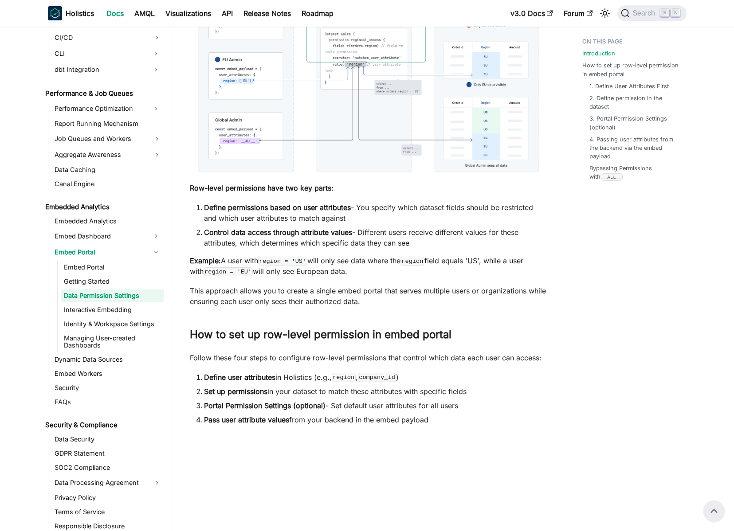
drag, startPoint x: 479, startPoint y: 402, endPoint x: 205, endPoint y: 402, distance: 274.1
click at [205, 402] on li "Portal Permission Settings (optional) - Set default user attributes for all use…" at bounding box center [375, 406] width 343 height 11
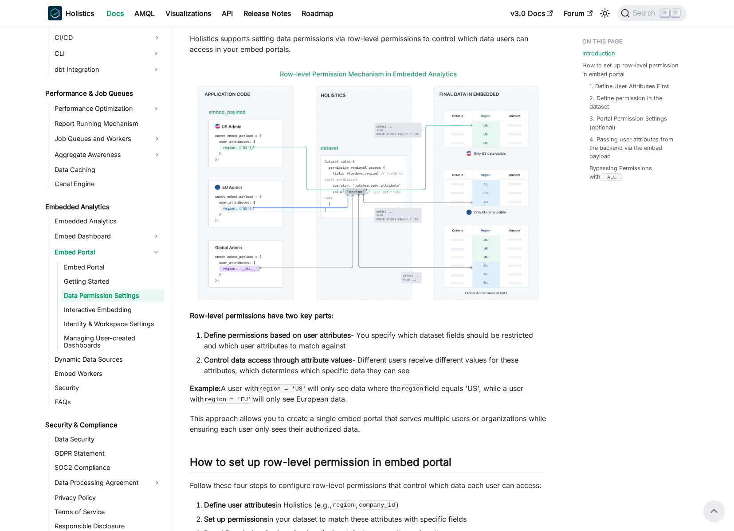
scroll to position [142, 0]
click at [327, 229] on img at bounding box center [368, 186] width 357 height 244
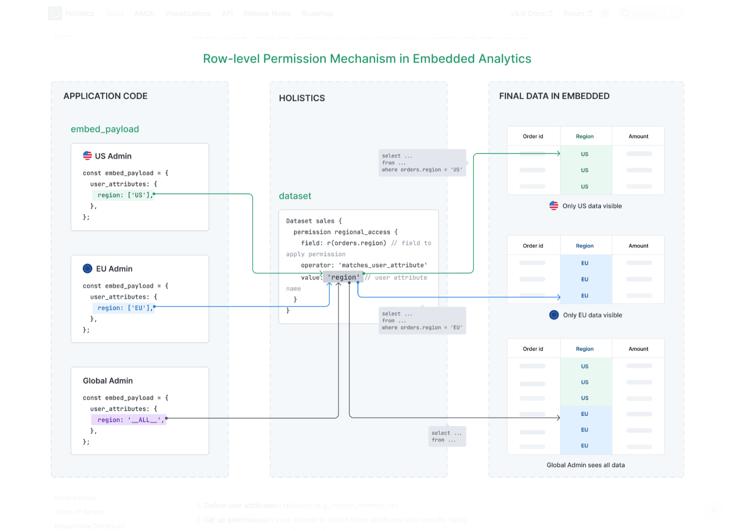
click at [420, 386] on img at bounding box center [366, 266] width 663 height 454
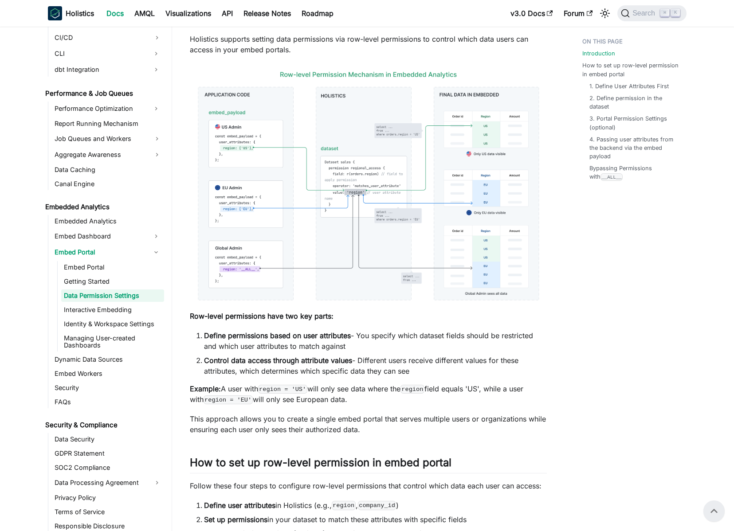
click at [343, 207] on img at bounding box center [368, 186] width 357 height 244
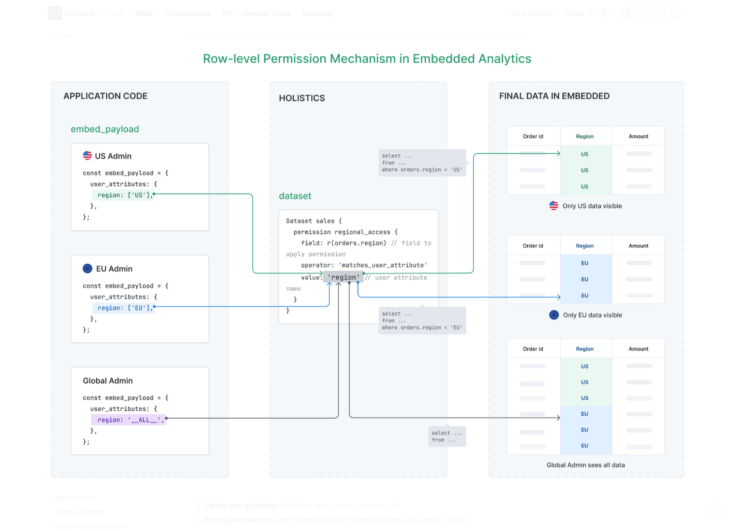
click at [263, 24] on div at bounding box center [367, 265] width 734 height 531
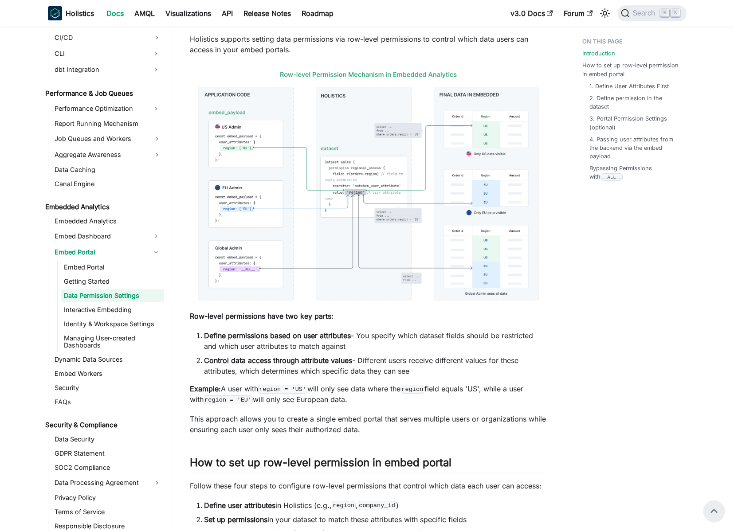
click at [369, 200] on img at bounding box center [368, 186] width 357 height 244
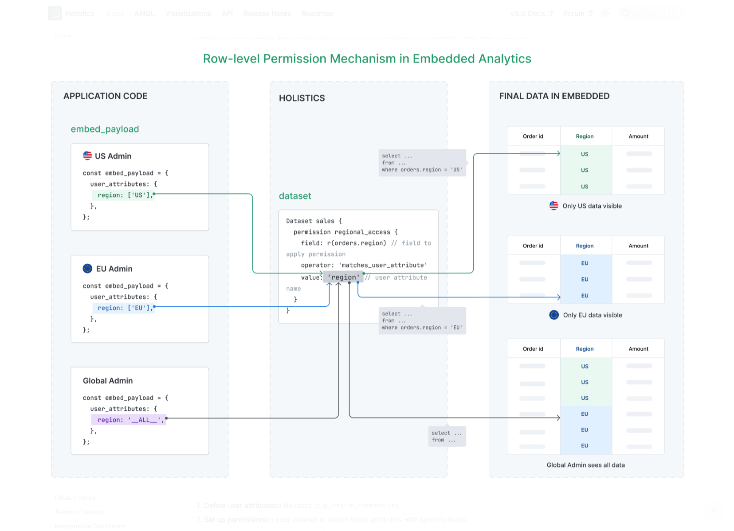
click at [326, 30] on div at bounding box center [367, 265] width 734 height 531
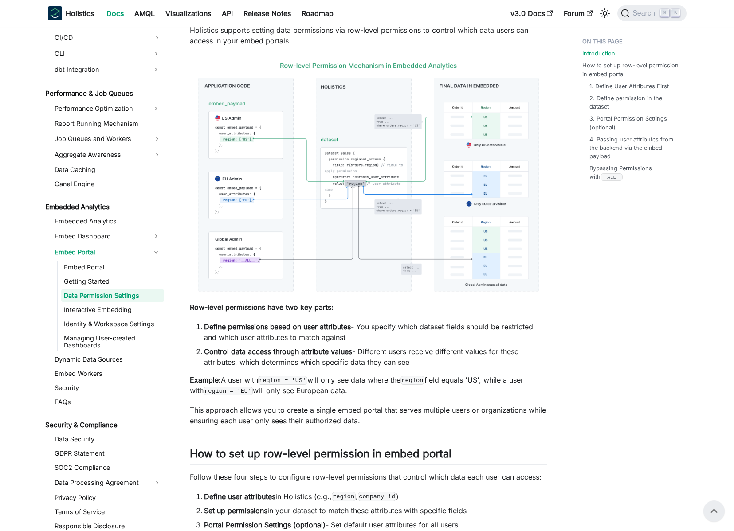
scroll to position [161, 0]
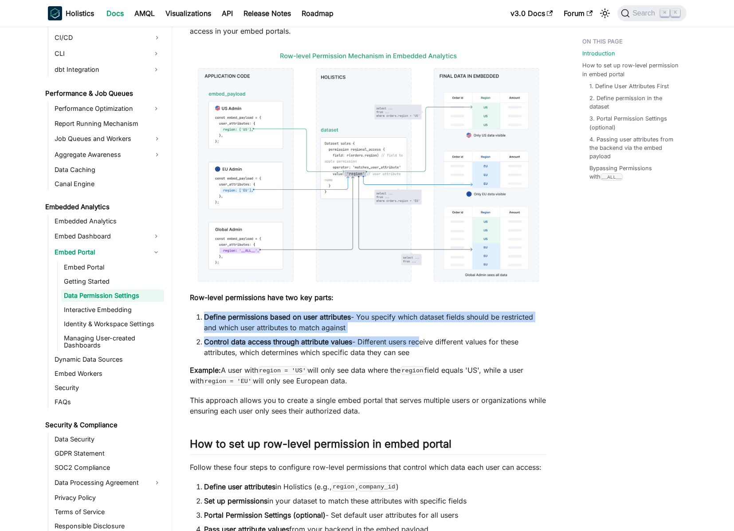
drag, startPoint x: 196, startPoint y: 309, endPoint x: 424, endPoint y: 348, distance: 231.2
click at [424, 348] on li "Control data access through attribute values - Different users receive differen…" at bounding box center [375, 347] width 343 height 21
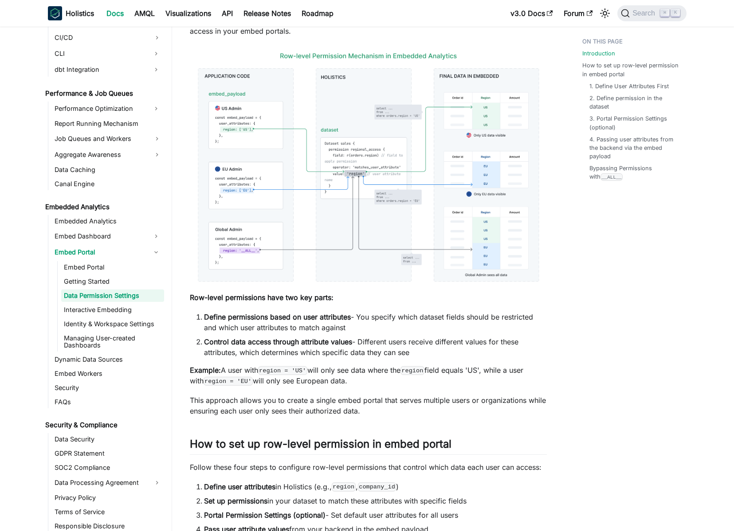
drag, startPoint x: 434, startPoint y: 355, endPoint x: 247, endPoint y: 317, distance: 191.4
click at [247, 317] on ol "Define permissions based on user attributes - You specify which dataset fields …" at bounding box center [368, 335] width 357 height 46
click at [243, 317] on strong "Define permissions based on user attributes" at bounding box center [277, 317] width 147 height 9
drag, startPoint x: 192, startPoint y: 313, endPoint x: 430, endPoint y: 349, distance: 240.9
click at [430, 349] on ol "Define permissions based on user attributes - You specify which dataset fields …" at bounding box center [368, 335] width 357 height 46
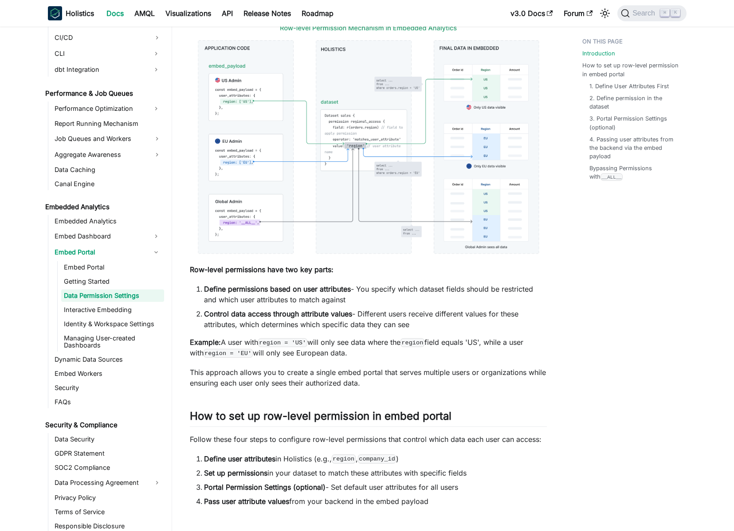
scroll to position [232, 0]
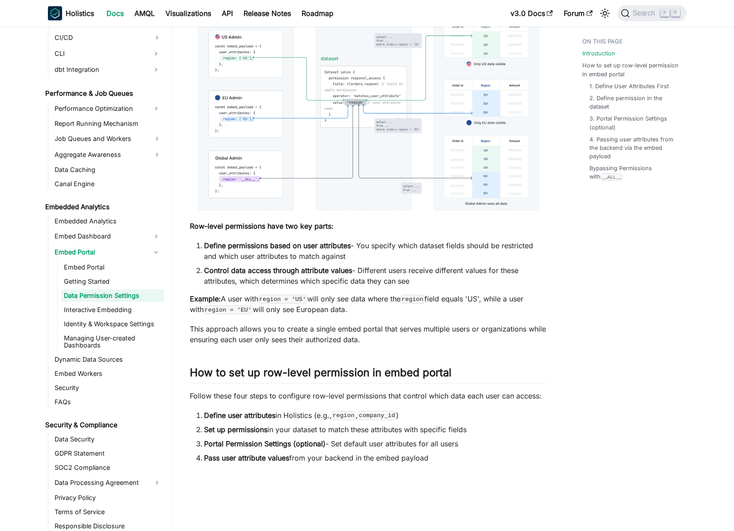
drag, startPoint x: 206, startPoint y: 412, endPoint x: 444, endPoint y: 454, distance: 241.4
click at [444, 454] on ol "Define user attributes in Holistics (e.g., region , company_id ) Set up permiss…" at bounding box center [368, 436] width 357 height 53
click at [444, 454] on li "Pass user attribute values from your backend in the embed payload" at bounding box center [375, 458] width 343 height 11
drag, startPoint x: 478, startPoint y: 444, endPoint x: 243, endPoint y: 448, distance: 234.7
click at [243, 448] on li "Portal Permission Settings (optional) - Set default user attributes for all use…" at bounding box center [375, 444] width 343 height 11
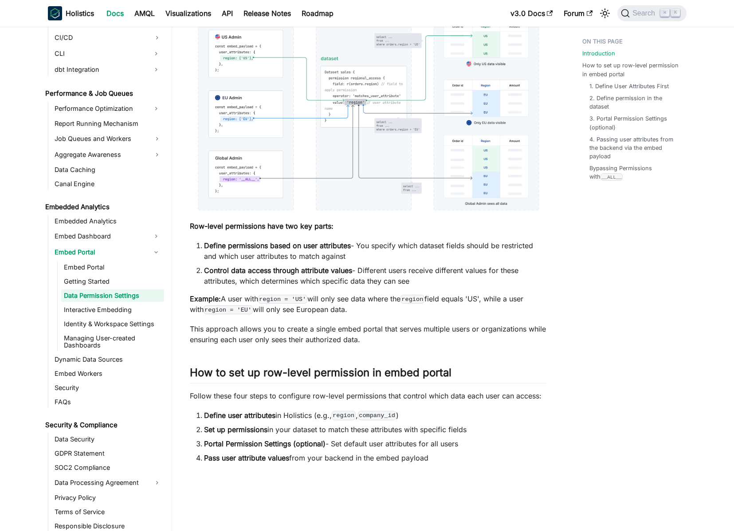
click at [243, 448] on strong "Portal Permission Settings (optional)" at bounding box center [265, 444] width 122 height 9
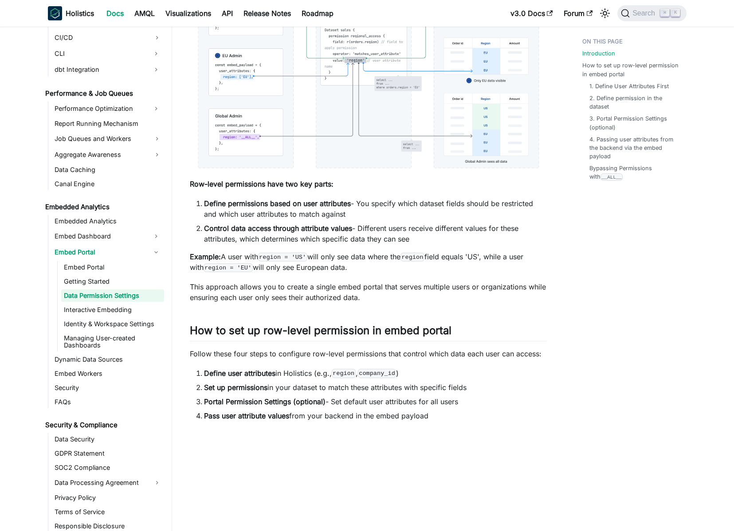
scroll to position [276, 0]
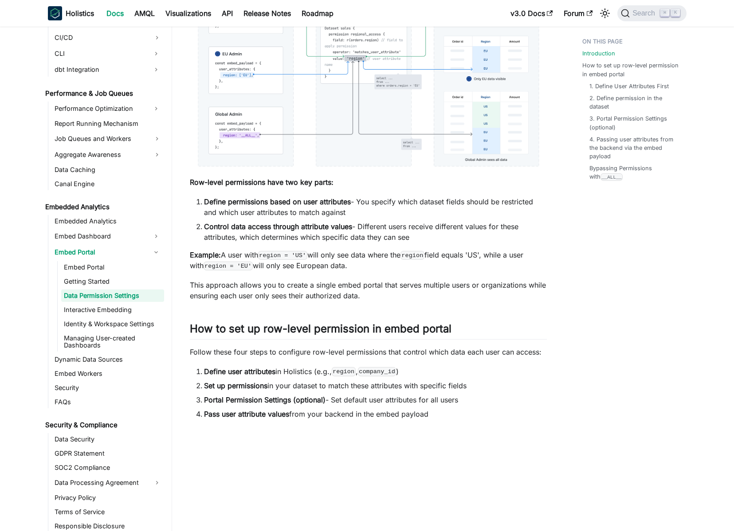
click at [215, 373] on strong "Define user attributes" at bounding box center [239, 371] width 71 height 9
drag, startPoint x: 215, startPoint y: 373, endPoint x: 260, endPoint y: 373, distance: 45.7
click at [260, 373] on strong "Define user attributes" at bounding box center [239, 371] width 71 height 9
drag, startPoint x: 192, startPoint y: 400, endPoint x: 483, endPoint y: 400, distance: 290.1
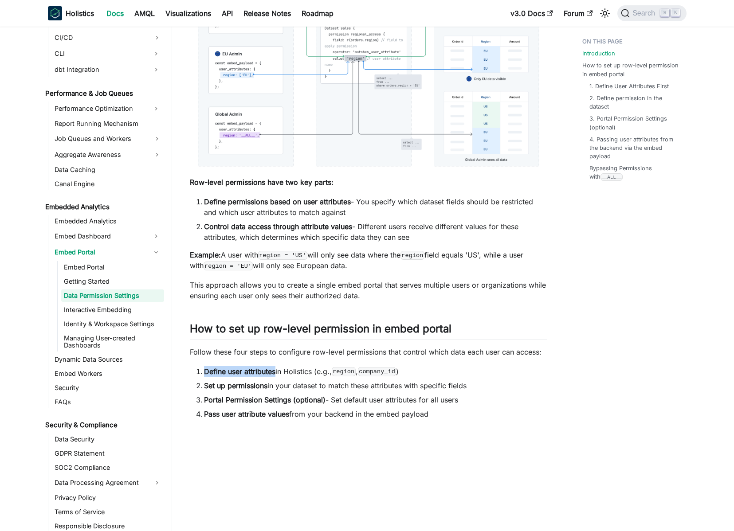
click at [483, 400] on ol "Define user attributes in Holistics (e.g., region , company_id ) Set up permiss…" at bounding box center [368, 392] width 357 height 53
click at [483, 400] on li "Portal Permission Settings (optional) - Set default user attributes for all use…" at bounding box center [375, 400] width 343 height 11
drag, startPoint x: 483, startPoint y: 400, endPoint x: 243, endPoint y: 400, distance: 239.1
click at [243, 400] on li "Portal Permission Settings (optional) - Set default user attributes for all use…" at bounding box center [375, 400] width 343 height 11
click at [243, 400] on strong "Portal Permission Settings (optional)" at bounding box center [265, 400] width 122 height 9
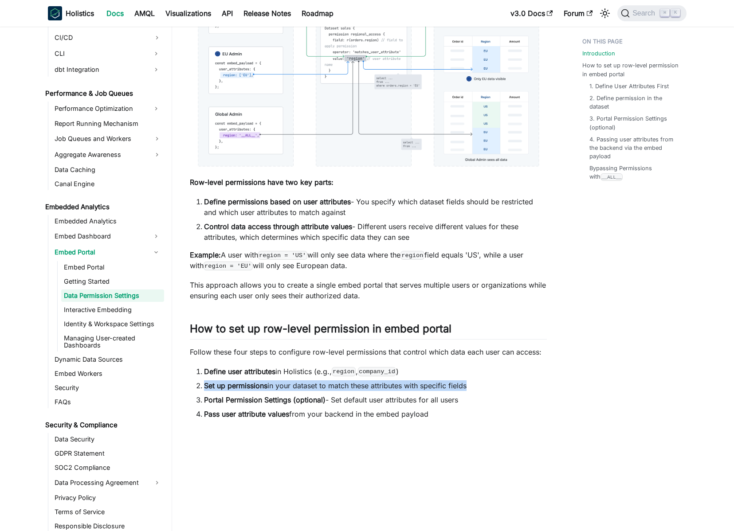
drag, startPoint x: 201, startPoint y: 385, endPoint x: 487, endPoint y: 391, distance: 286.1
click at [487, 391] on ol "Define user attributes in Holistics (e.g., region , company_id ) Set up permiss…" at bounding box center [368, 392] width 357 height 53
click at [487, 386] on li "Set up permissions in your dataset to match these attributes with specific fiel…" at bounding box center [375, 386] width 343 height 11
drag, startPoint x: 471, startPoint y: 385, endPoint x: 267, endPoint y: 388, distance: 204.9
click at [267, 388] on li "Set up permissions in your dataset to match these attributes with specific fiel…" at bounding box center [375, 386] width 343 height 11
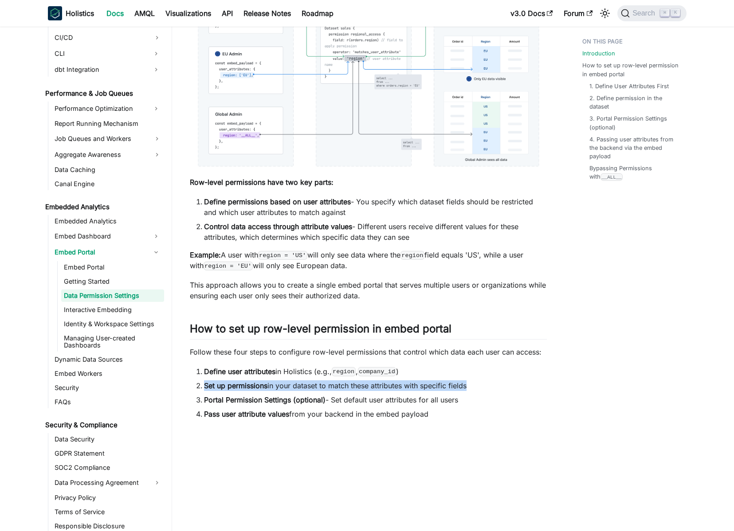
click at [267, 388] on strong "Set up permissions" at bounding box center [235, 385] width 63 height 9
click at [272, 387] on li "Set up permissions in your dataset to match these attributes with specific fiel…" at bounding box center [375, 386] width 343 height 11
drag, startPoint x: 272, startPoint y: 387, endPoint x: 338, endPoint y: 387, distance: 65.6
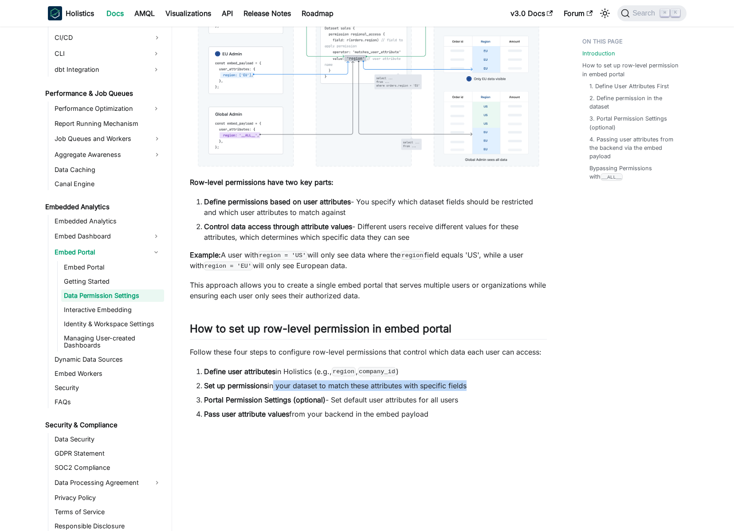
click at [335, 387] on li "Set up permissions in your dataset to match these attributes with specific fiel…" at bounding box center [375, 386] width 343 height 11
click at [338, 387] on li "Set up permissions in your dataset to match these attributes with specific fiel…" at bounding box center [375, 386] width 343 height 11
click at [342, 386] on li "Set up permissions in your dataset to match these attributes with specific fiel…" at bounding box center [375, 386] width 343 height 11
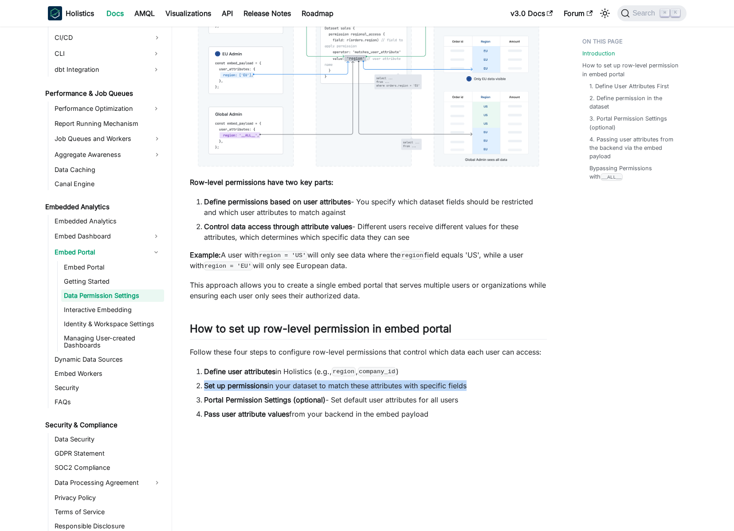
drag, startPoint x: 490, startPoint y: 387, endPoint x: 204, endPoint y: 384, distance: 286.1
click at [204, 384] on li "Set up permissions in your dataset to match these attributes with specific fiel…" at bounding box center [375, 386] width 343 height 11
click at [224, 383] on strong "Set up permissions" at bounding box center [235, 385] width 63 height 9
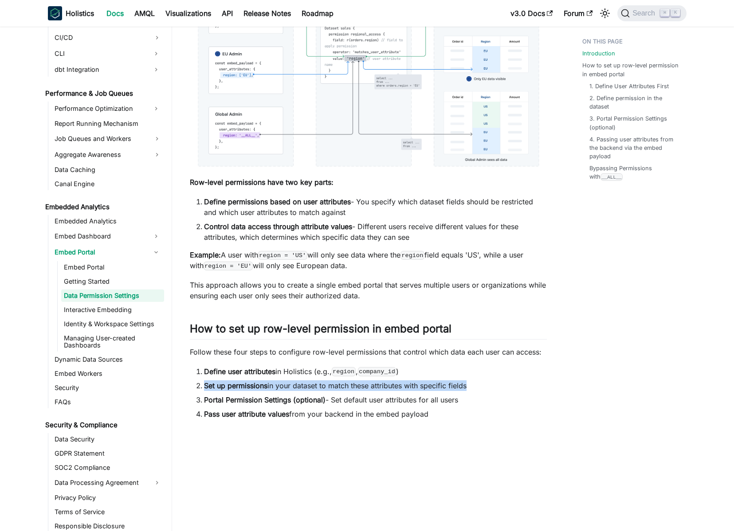
click at [234, 384] on strong "Set up permissions" at bounding box center [235, 385] width 63 height 9
drag, startPoint x: 202, startPoint y: 371, endPoint x: 275, endPoint y: 369, distance: 73.2
click at [275, 369] on li "Define user attributes in Holistics (e.g., region , company_id )" at bounding box center [375, 371] width 343 height 11
drag, startPoint x: 293, startPoint y: 371, endPoint x: 327, endPoint y: 370, distance: 34.2
click at [327, 370] on li "Define user attributes in Holistics (e.g., region , company_id )" at bounding box center [375, 371] width 343 height 11
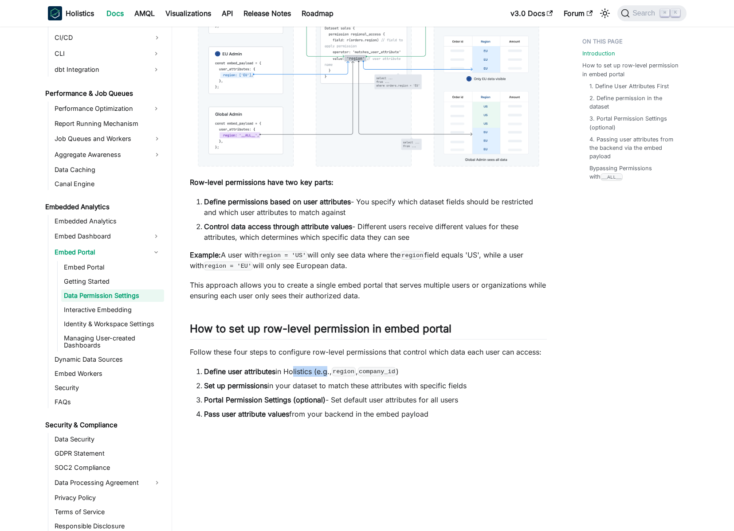
drag, startPoint x: 327, startPoint y: 370, endPoint x: 322, endPoint y: 371, distance: 5.8
click at [326, 370] on li "Define user attributes in Holistics (e.g., region , company_id )" at bounding box center [375, 371] width 343 height 11
drag, startPoint x: 310, startPoint y: 371, endPoint x: 295, endPoint y: 373, distance: 15.2
click at [296, 373] on li "Define user attributes in Holistics (e.g., region , company_id )" at bounding box center [375, 371] width 343 height 11
click at [295, 373] on li "Define user attributes in Holistics (e.g., region , company_id )" at bounding box center [375, 371] width 343 height 11
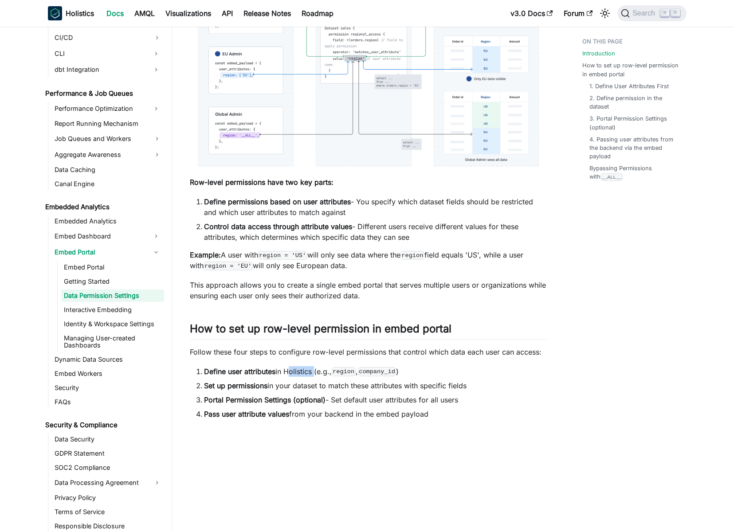
click at [295, 373] on li "Define user attributes in Holistics (e.g., region , company_id )" at bounding box center [375, 371] width 343 height 11
click at [305, 371] on li "Define user attributes in Holistics (e.g., region , company_id )" at bounding box center [375, 371] width 343 height 11
drag, startPoint x: 305, startPoint y: 371, endPoint x: 217, endPoint y: 370, distance: 87.8
click at [218, 371] on li "Define user attributes in Holistics (e.g., region , company_id )" at bounding box center [375, 371] width 343 height 11
click at [217, 370] on strong "Define user attributes" at bounding box center [239, 371] width 71 height 9
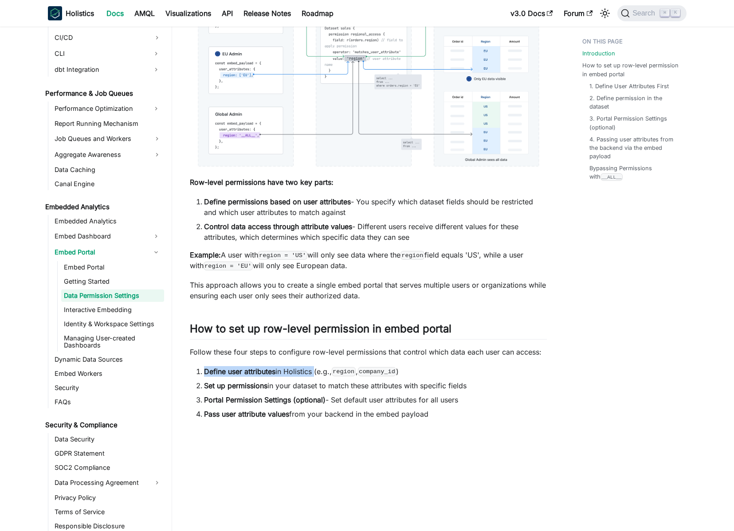
drag, startPoint x: 217, startPoint y: 370, endPoint x: 304, endPoint y: 369, distance: 87.4
click at [304, 369] on li "Define user attributes in Holistics (e.g., region , company_id )" at bounding box center [375, 371] width 343 height 11
click at [313, 369] on li "Define user attributes in Holistics (e.g., region , company_id )" at bounding box center [375, 371] width 343 height 11
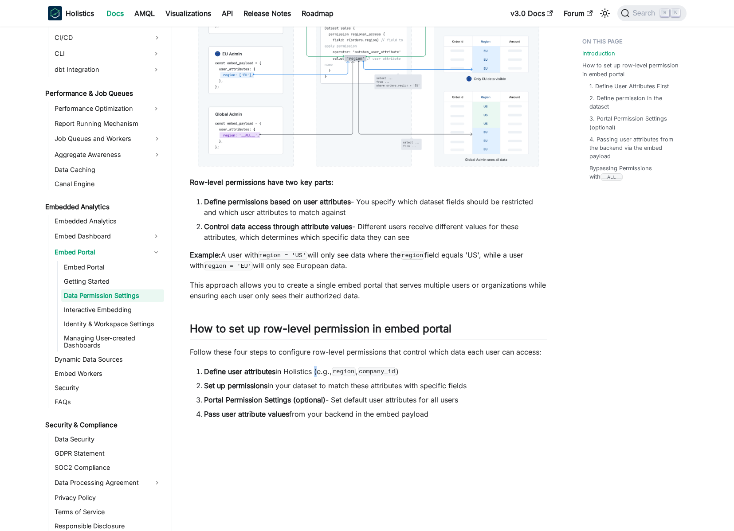
click at [313, 369] on li "Define user attributes in Holistics (e.g., region , company_id )" at bounding box center [375, 371] width 343 height 11
click at [317, 370] on li "Define user attributes in Holistics (e.g., region , company_id )" at bounding box center [375, 371] width 343 height 11
click at [315, 371] on li "Define user attributes in Holistics (e.g., region , company_id )" at bounding box center [375, 371] width 343 height 11
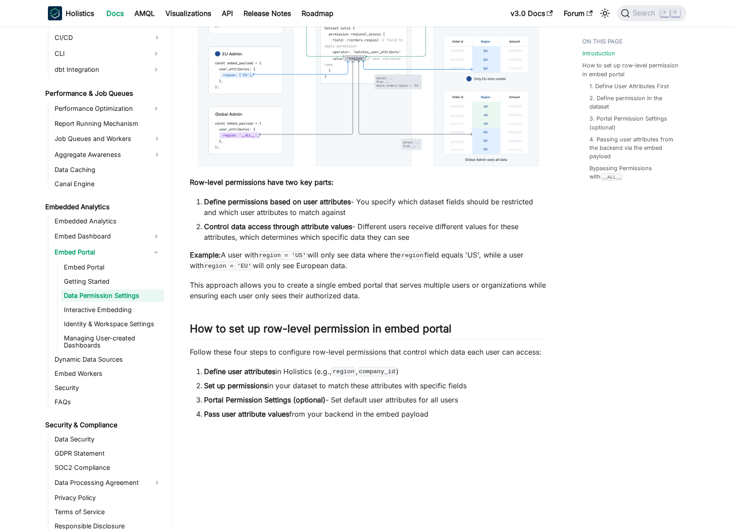
click at [309, 372] on li "Define user attributes in Holistics (e.g., region , company_id )" at bounding box center [375, 371] width 343 height 11
drag, startPoint x: 197, startPoint y: 384, endPoint x: 242, endPoint y: 382, distance: 44.4
click at [241, 382] on li "Set up permissions in your dataset to match these attributes with specific fiel…" at bounding box center [375, 386] width 343 height 11
click at [245, 383] on strong "Set up permissions" at bounding box center [235, 385] width 63 height 9
click at [321, 388] on li "Set up permissions in your dataset to match these attributes with specific fiel…" at bounding box center [375, 386] width 343 height 11
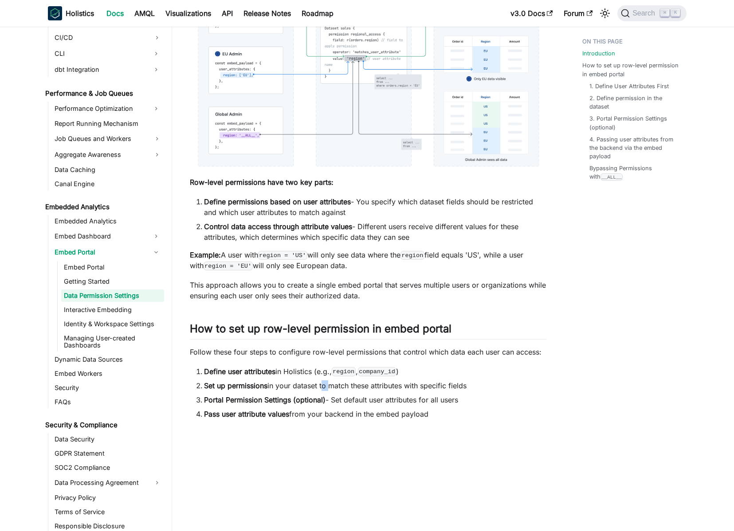
click at [321, 388] on li "Set up permissions in your dataset to match these attributes with specific fiel…" at bounding box center [375, 386] width 343 height 11
click at [333, 387] on li "Set up permissions in your dataset to match these attributes with specific fiel…" at bounding box center [375, 386] width 343 height 11
drag, startPoint x: 333, startPoint y: 387, endPoint x: 402, endPoint y: 385, distance: 69.2
click at [402, 385] on li "Set up permissions in your dataset to match these attributes with specific fiel…" at bounding box center [375, 386] width 343 height 11
drag, startPoint x: 402, startPoint y: 385, endPoint x: 408, endPoint y: 385, distance: 6.7
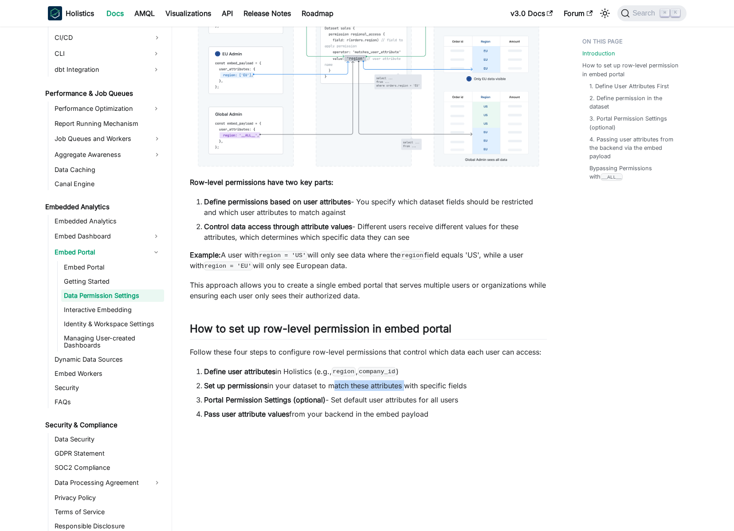
click at [402, 385] on li "Set up permissions in your dataset to match these attributes with specific fiel…" at bounding box center [375, 386] width 343 height 11
drag, startPoint x: 479, startPoint y: 385, endPoint x: 318, endPoint y: 385, distance: 161.9
click at [318, 385] on li "Set up permissions in your dataset to match these attributes with specific fiel…" at bounding box center [375, 386] width 343 height 11
click at [485, 383] on li "Set up permissions in your dataset to match these attributes with specific fiel…" at bounding box center [375, 386] width 343 height 11
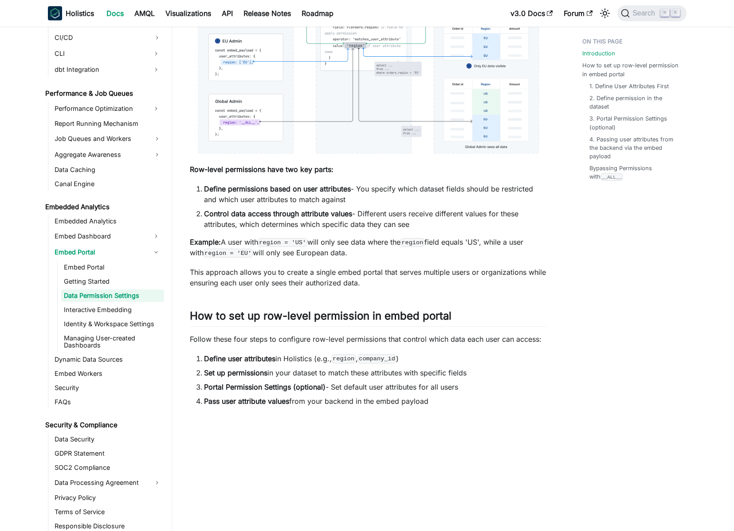
scroll to position [290, 0]
click at [204, 387] on li "Portal Permission Settings (optional) - Set default user attributes for all use…" at bounding box center [375, 386] width 343 height 11
drag, startPoint x: 202, startPoint y: 389, endPoint x: 458, endPoint y: 386, distance: 255.9
click at [456, 386] on li "Portal Permission Settings (optional) - Set default user attributes for all use…" at bounding box center [375, 386] width 343 height 11
click at [465, 385] on li "Portal Permission Settings (optional) - Set default user attributes for all use…" at bounding box center [375, 386] width 343 height 11
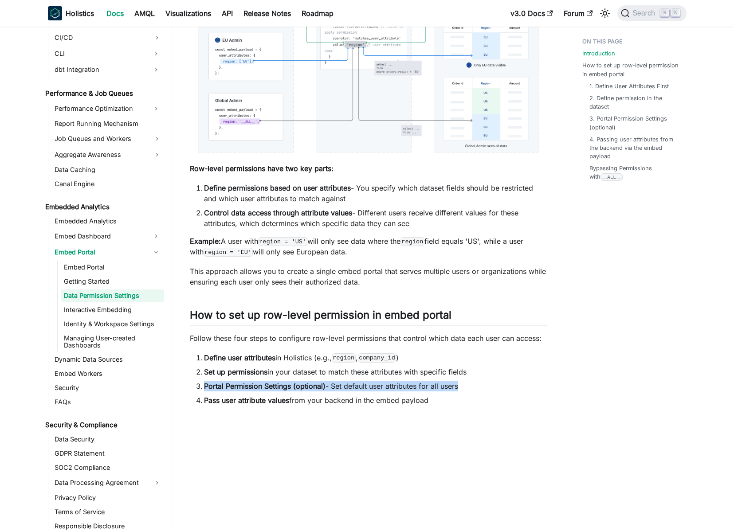
drag, startPoint x: 465, startPoint y: 385, endPoint x: 209, endPoint y: 384, distance: 255.9
click at [209, 384] on li "Portal Permission Settings (optional) - Set default user attributes for all use…" at bounding box center [375, 386] width 343 height 11
click at [209, 384] on strong "Portal Permission Settings (optional)" at bounding box center [265, 386] width 122 height 9
drag, startPoint x: 201, startPoint y: 401, endPoint x: 259, endPoint y: 399, distance: 58.1
click at [259, 399] on li "Pass user attribute values from your backend in the embed payload" at bounding box center [375, 400] width 343 height 11
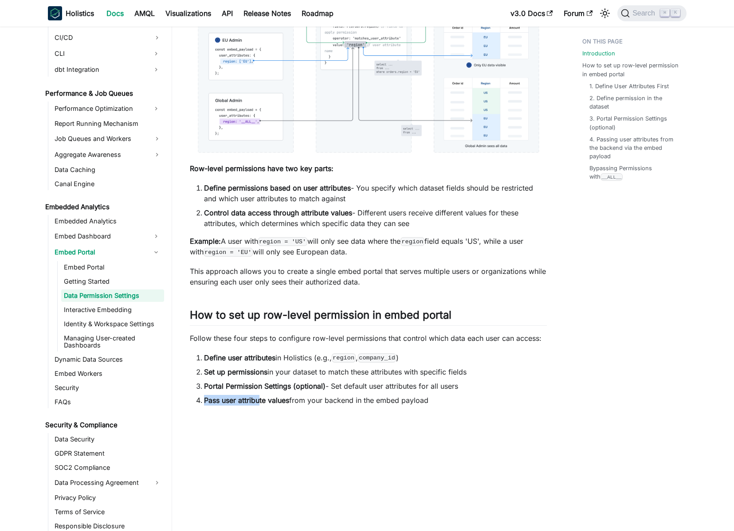
click at [259, 399] on strong "Pass user attribute values" at bounding box center [246, 400] width 85 height 9
drag, startPoint x: 236, startPoint y: 401, endPoint x: 357, endPoint y: 398, distance: 121.6
click at [353, 398] on li "Pass user attribute values from your backend in the embed payload" at bounding box center [375, 400] width 343 height 11
click at [357, 398] on li "Pass user attribute values from your backend in the embed payload" at bounding box center [375, 400] width 343 height 11
drag, startPoint x: 444, startPoint y: 397, endPoint x: 255, endPoint y: 398, distance: 189.4
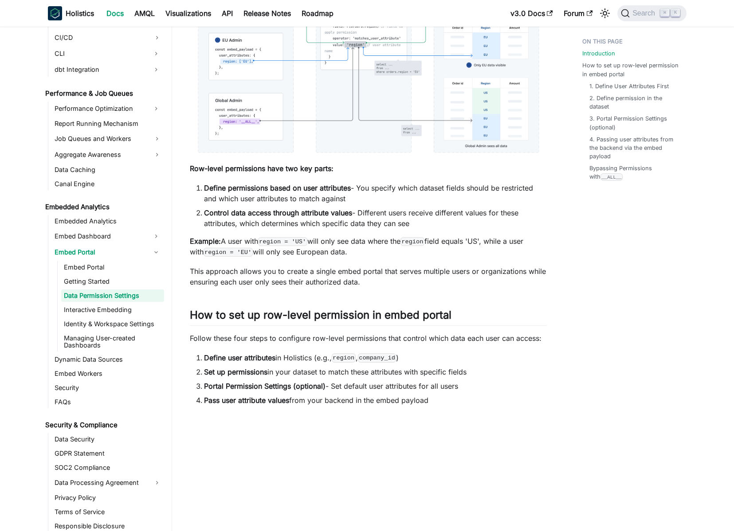
click at [255, 398] on li "Pass user attribute values from your backend in the embed payload" at bounding box center [375, 400] width 343 height 11
click at [255, 398] on strong "Pass user attribute values" at bounding box center [246, 400] width 85 height 9
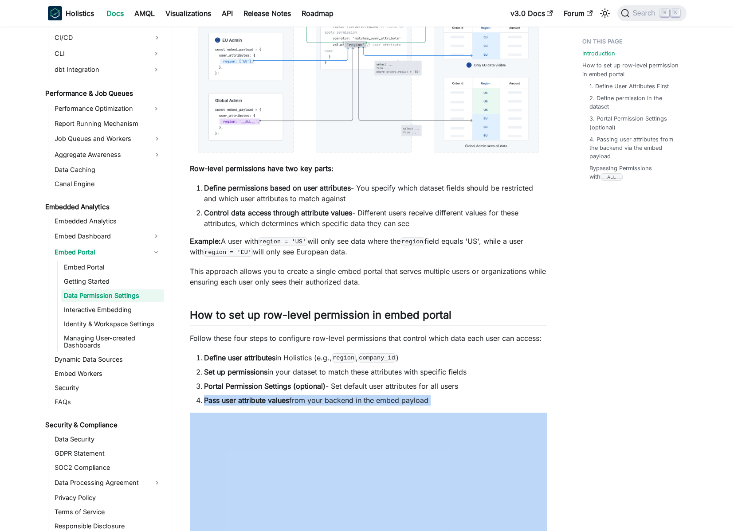
click at [255, 398] on strong "Pass user attribute values" at bounding box center [246, 400] width 85 height 9
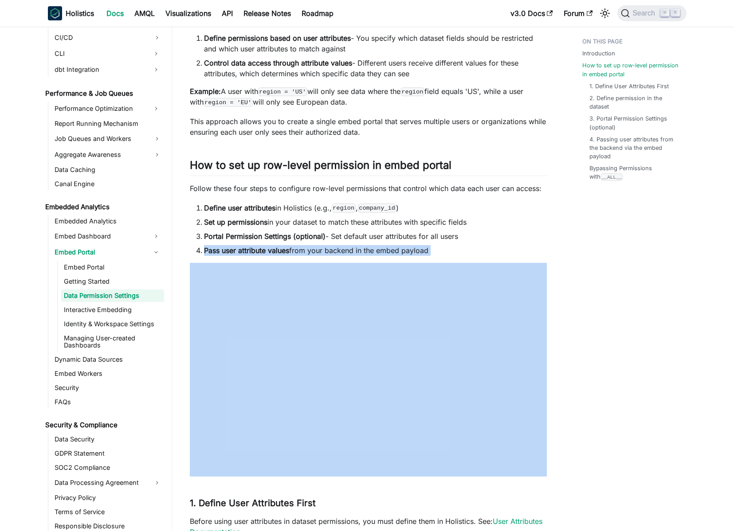
scroll to position [453, 0]
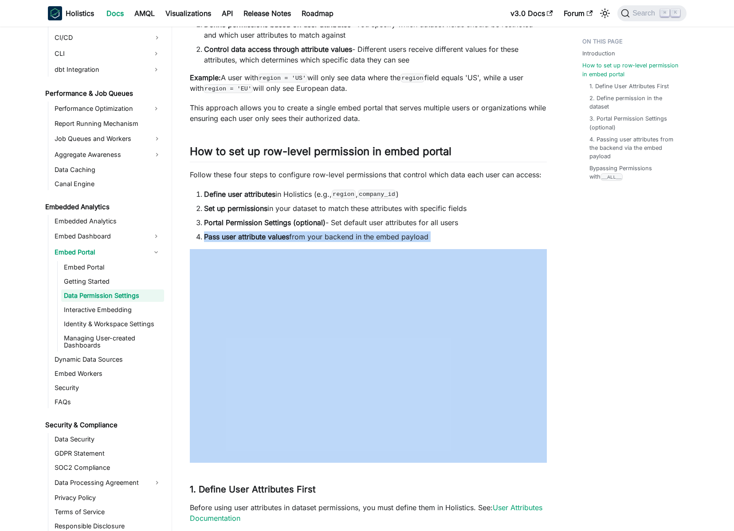
drag, startPoint x: 195, startPoint y: 206, endPoint x: 482, endPoint y: 205, distance: 287.0
click at [482, 205] on li "Set up permissions in your dataset to match these attributes with specific fiel…" at bounding box center [375, 208] width 343 height 11
click at [465, 208] on li "Set up permissions in your dataset to match these attributes with specific fiel…" at bounding box center [375, 208] width 343 height 11
click at [475, 207] on li "Set up permissions in your dataset to match these attributes with specific fiel…" at bounding box center [375, 208] width 343 height 11
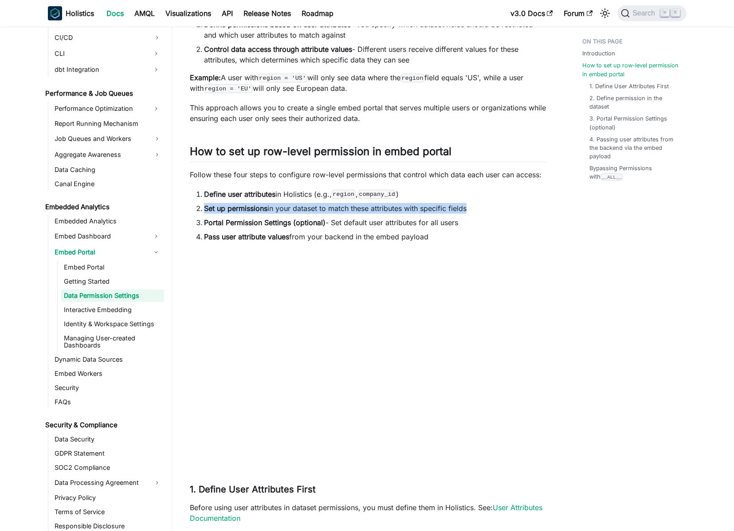
drag, startPoint x: 475, startPoint y: 207, endPoint x: 213, endPoint y: 206, distance: 262.6
click at [213, 206] on li "Set up permissions in your dataset to match these attributes with specific fiel…" at bounding box center [375, 208] width 343 height 11
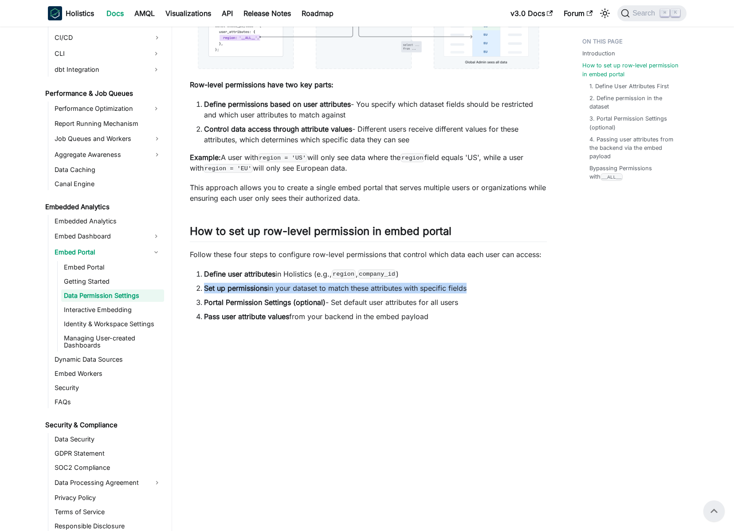
click at [269, 203] on p "This approach allows you to create a single embed portal that serves multiple u…" at bounding box center [368, 192] width 357 height 21
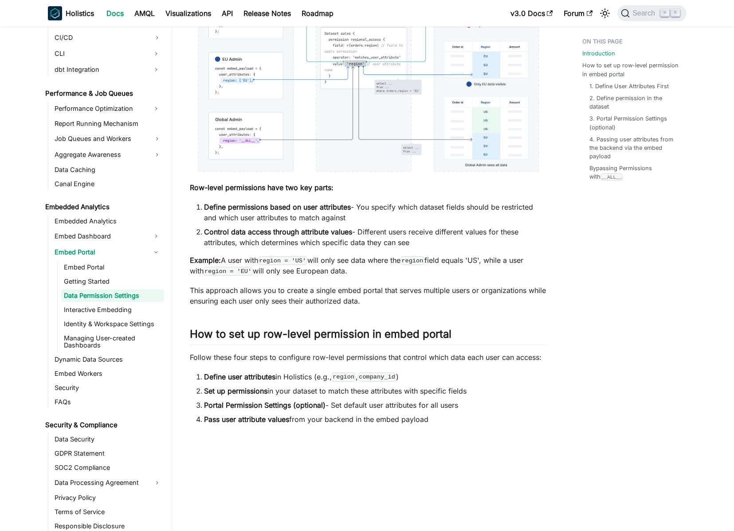
scroll to position [284, 0]
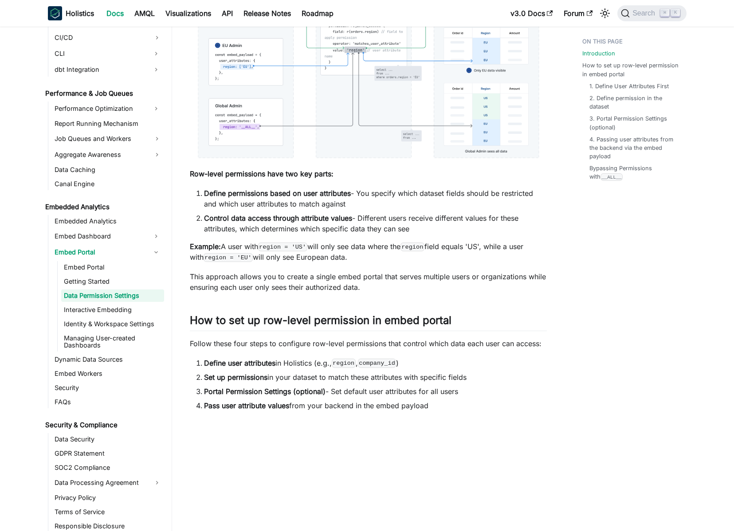
drag, startPoint x: 206, startPoint y: 240, endPoint x: 380, endPoint y: 257, distance: 174.2
click at [378, 256] on p "Example: A user with region = 'US' will only see data where the region field eq…" at bounding box center [368, 251] width 357 height 21
click at [380, 257] on p "Example: A user with region = 'US' will only see data where the region field eq…" at bounding box center [368, 251] width 357 height 21
drag, startPoint x: 381, startPoint y: 266, endPoint x: 398, endPoint y: 293, distance: 31.9
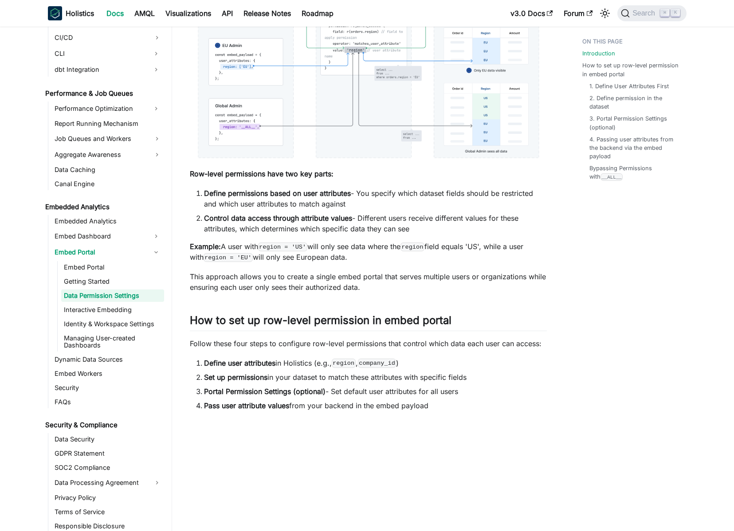
drag, startPoint x: 401, startPoint y: 287, endPoint x: 408, endPoint y: 251, distance: 35.7
click at [408, 247] on code "region" at bounding box center [413, 247] width 24 height 9
drag, startPoint x: 407, startPoint y: 243, endPoint x: 405, endPoint y: 275, distance: 32.0
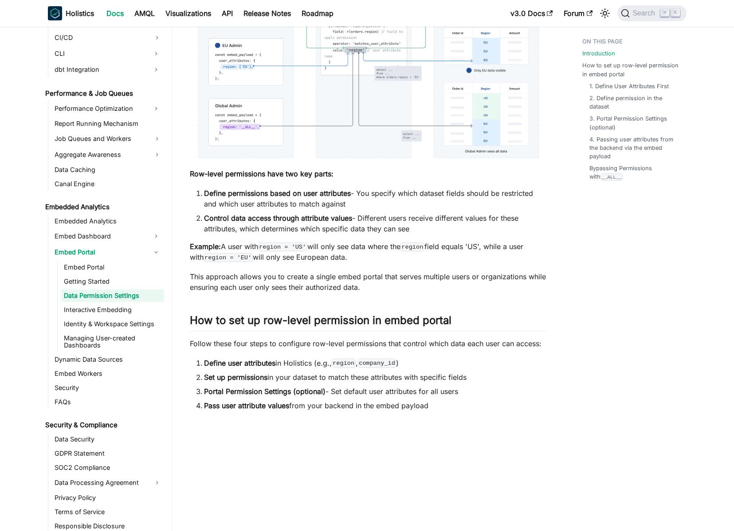
click at [405, 275] on p "This approach allows you to create a single embed portal that serves multiple u…" at bounding box center [368, 281] width 357 height 21
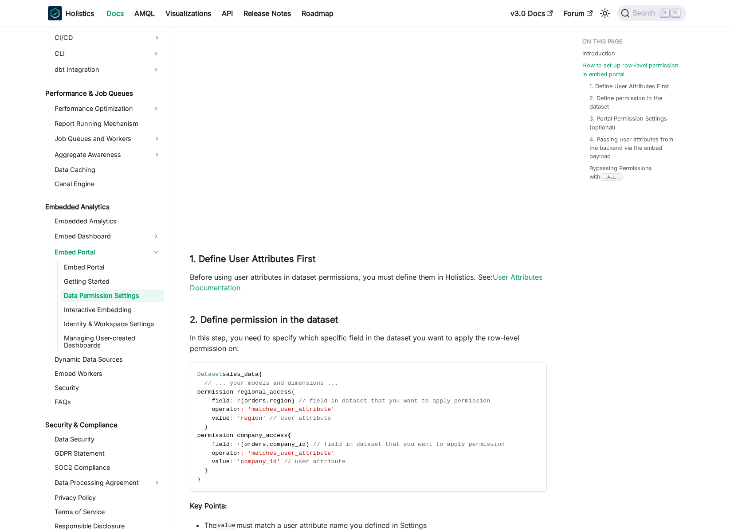
scroll to position [721, 0]
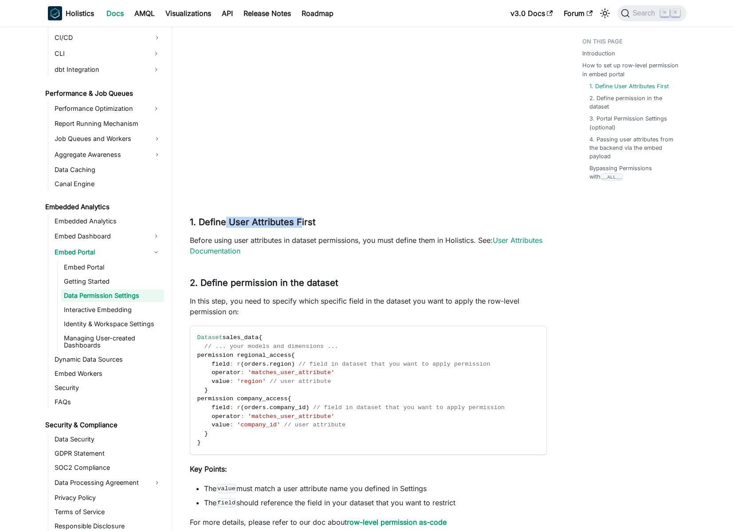
drag, startPoint x: 224, startPoint y: 224, endPoint x: 310, endPoint y: 311, distance: 122.9
click at [299, 220] on h3 "1. Define User Attributes First ​" at bounding box center [368, 222] width 357 height 11
click at [278, 233] on div "Embed Portal - Data Permission Settings BETA FEATURE This is a Beta feature. Th…" at bounding box center [368, 177] width 357 height 1690
drag, startPoint x: 296, startPoint y: 224, endPoint x: 224, endPoint y: 224, distance: 71.9
click at [224, 224] on h3 "1. Define User Attributes First ​" at bounding box center [368, 222] width 357 height 11
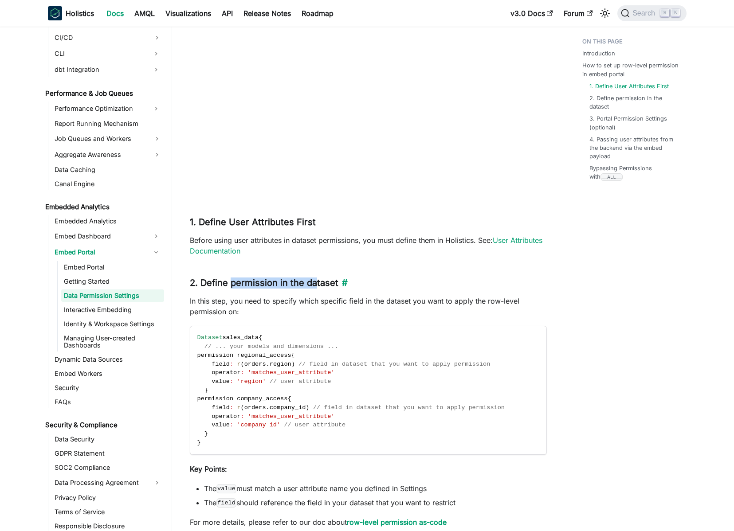
drag, startPoint x: 230, startPoint y: 283, endPoint x: 313, endPoint y: 282, distance: 83.4
click at [313, 282] on h3 "2. Define permission in the dataset ​" at bounding box center [368, 283] width 357 height 11
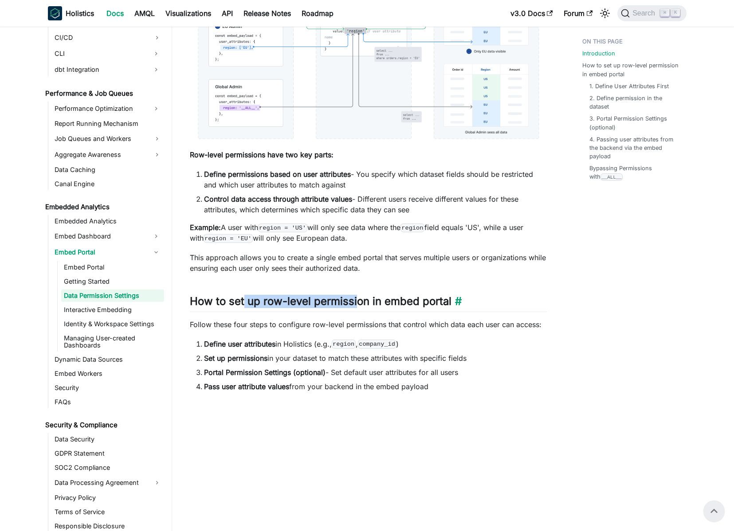
drag, startPoint x: 246, startPoint y: 301, endPoint x: 355, endPoint y: 302, distance: 108.7
click at [355, 302] on h2 "How to set up row-level permission in embed portal ​" at bounding box center [368, 303] width 357 height 17
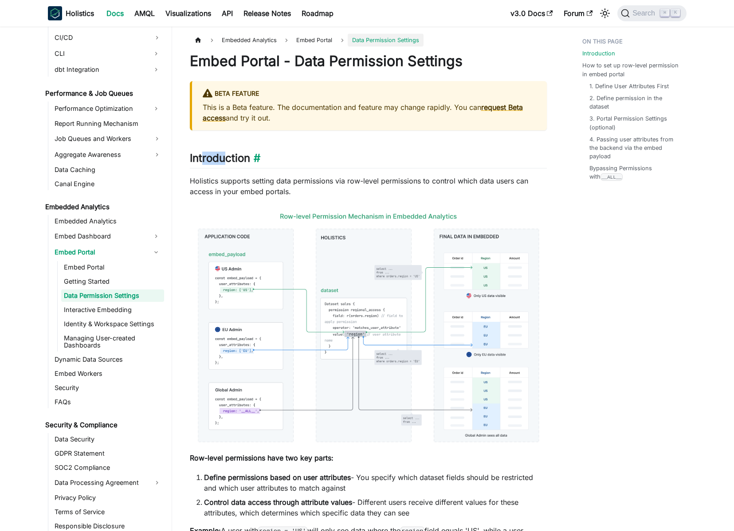
drag, startPoint x: 202, startPoint y: 157, endPoint x: 225, endPoint y: 157, distance: 22.6
click at [224, 157] on h2 "Introduction ​" at bounding box center [368, 160] width 357 height 17
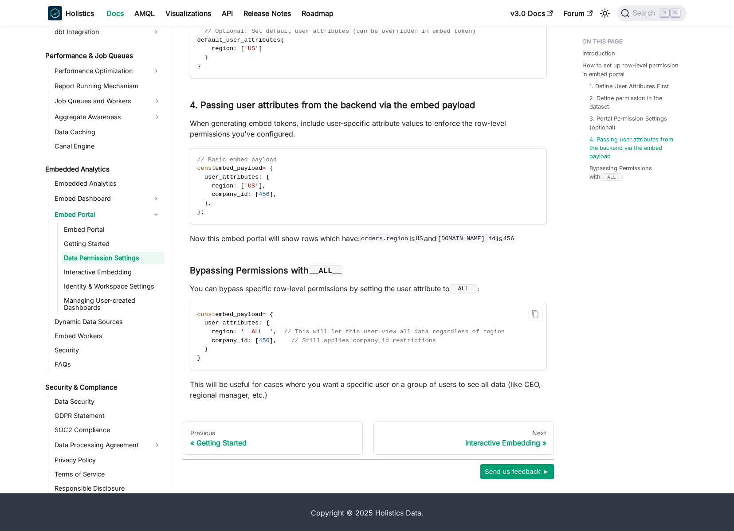
scroll to position [1343, 0]
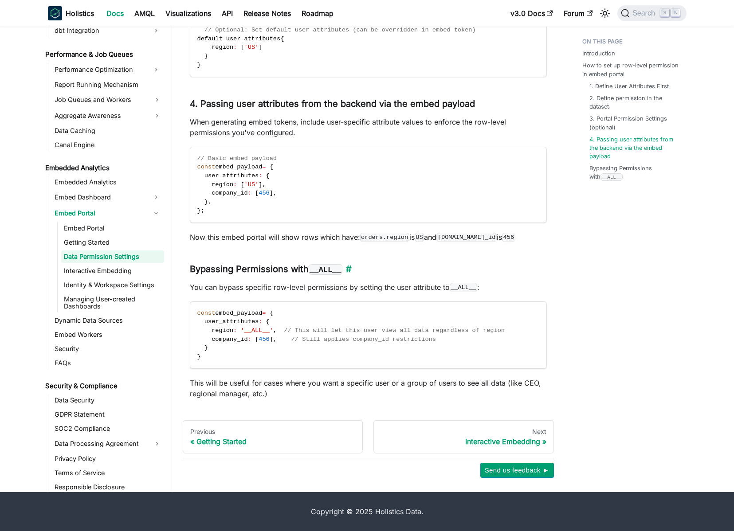
drag, startPoint x: 221, startPoint y: 272, endPoint x: 295, endPoint y: 270, distance: 74.1
click at [295, 270] on h3 "Bypassing Permissions with __ALL__ ​" at bounding box center [368, 269] width 357 height 11
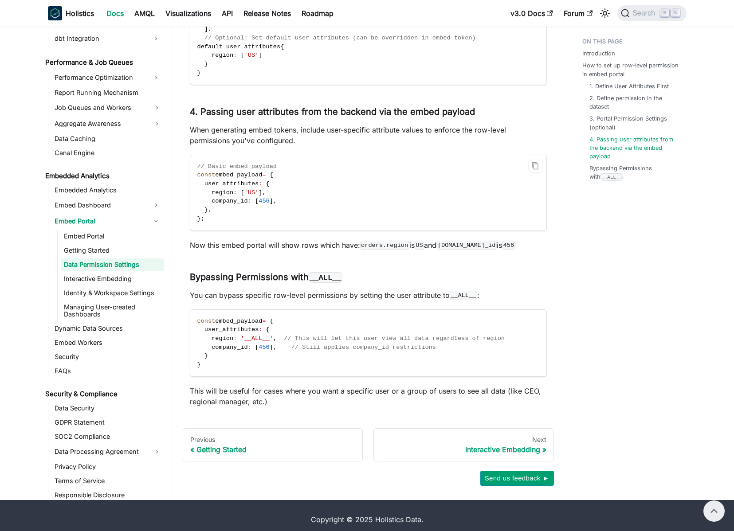
scroll to position [1327, 0]
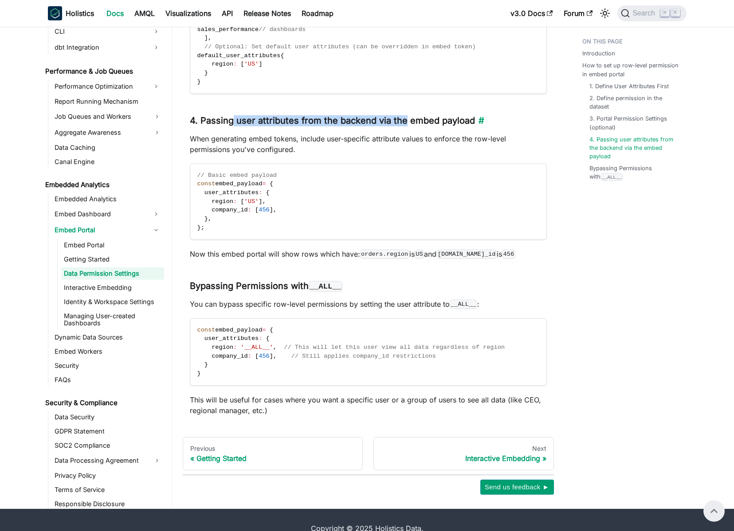
drag, startPoint x: 290, startPoint y: 124, endPoint x: 403, endPoint y: 122, distance: 113.1
click at [403, 122] on h3 "4. Passing user attributes from the backend via the embed payload ​" at bounding box center [368, 120] width 357 height 11
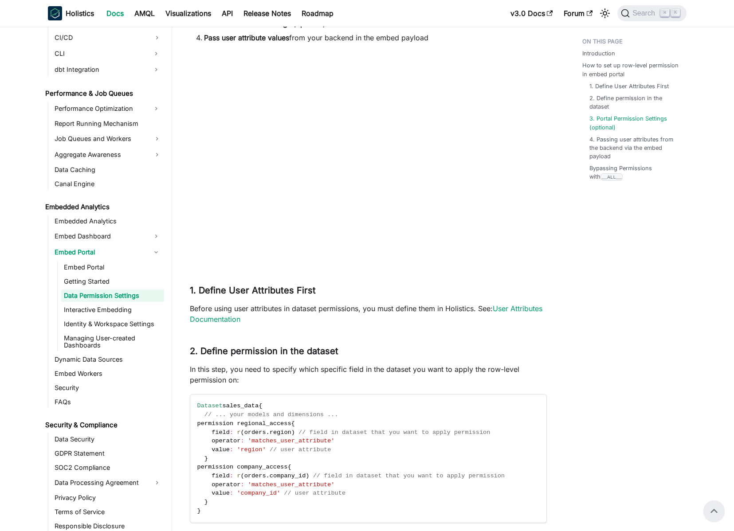
scroll to position [0, 0]
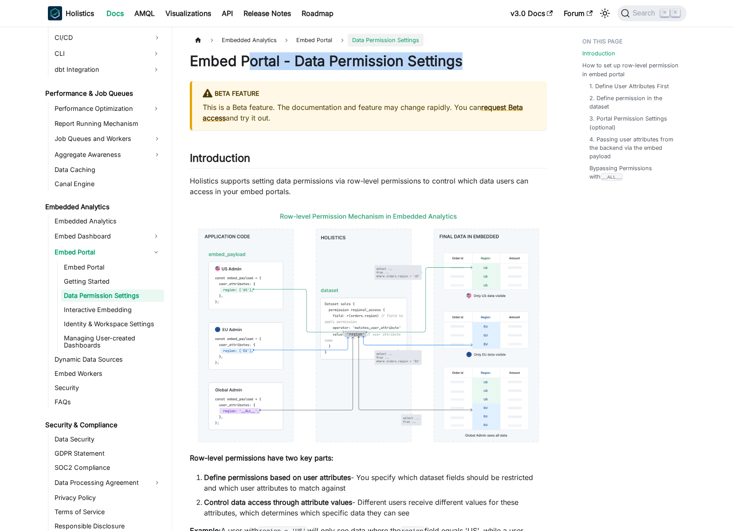
drag, startPoint x: 326, startPoint y: 65, endPoint x: 461, endPoint y: 59, distance: 135.4
click at [460, 59] on h1 "Embed Portal - Data Permission Settings" at bounding box center [368, 61] width 357 height 18
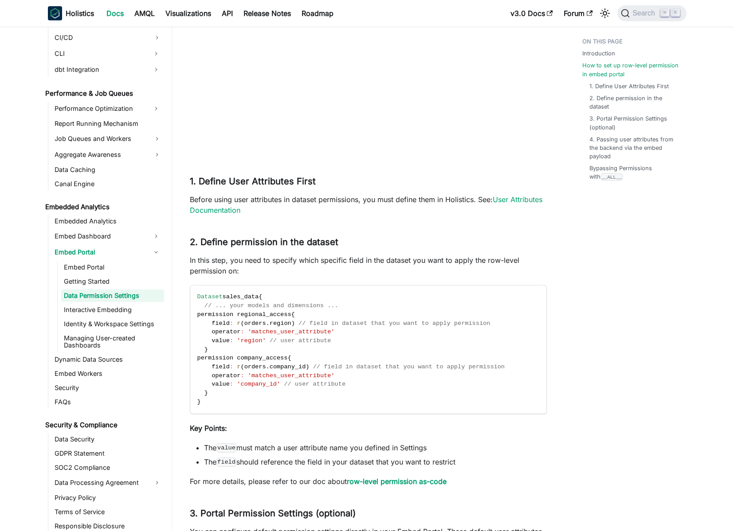
scroll to position [766, 0]
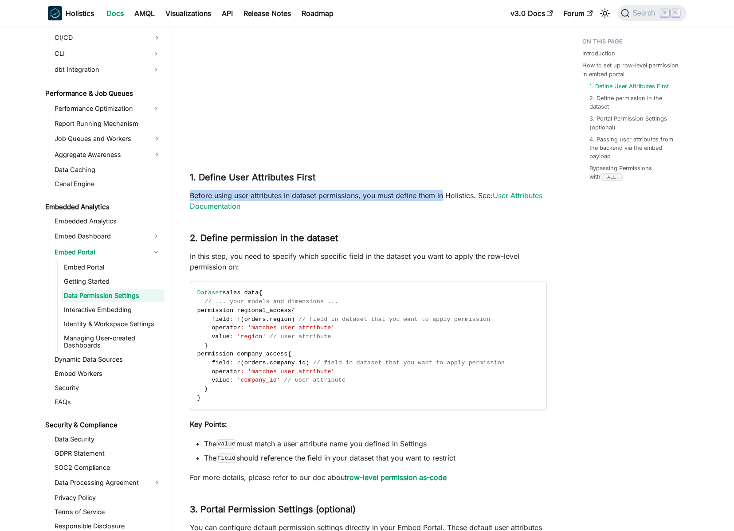
drag, startPoint x: 187, startPoint y: 196, endPoint x: 443, endPoint y: 196, distance: 255.5
click at [443, 196] on article "Embedded Analytics Embed Portal Data Permission Settings On this page Embed Por…" at bounding box center [368, 122] width 371 height 1709
click at [443, 196] on p "Before using user attributes in dataset permissions, you must define them in Ho…" at bounding box center [368, 200] width 357 height 21
drag, startPoint x: 463, startPoint y: 185, endPoint x: 457, endPoint y: 211, distance: 26.5
click at [457, 210] on div "Embed Portal - Data Permission Settings BETA FEATURE This is a Beta feature. Th…" at bounding box center [368, 132] width 357 height 1690
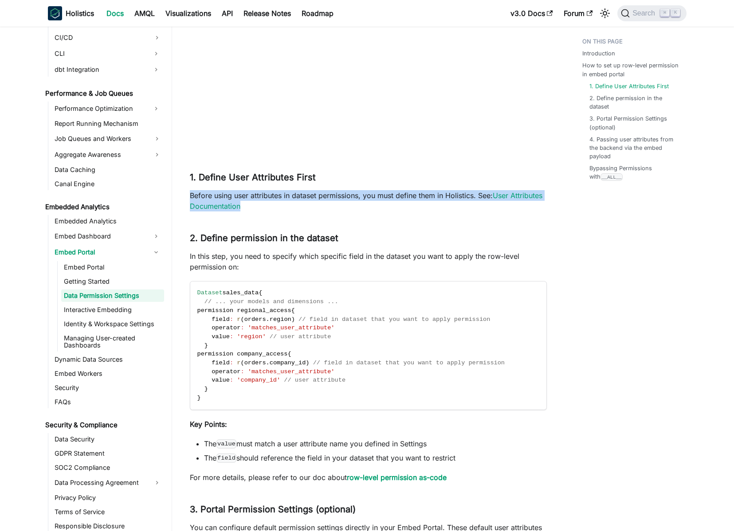
click at [457, 211] on p "Before using user attributes in dataset permissions, you must define them in Ho…" at bounding box center [368, 200] width 357 height 21
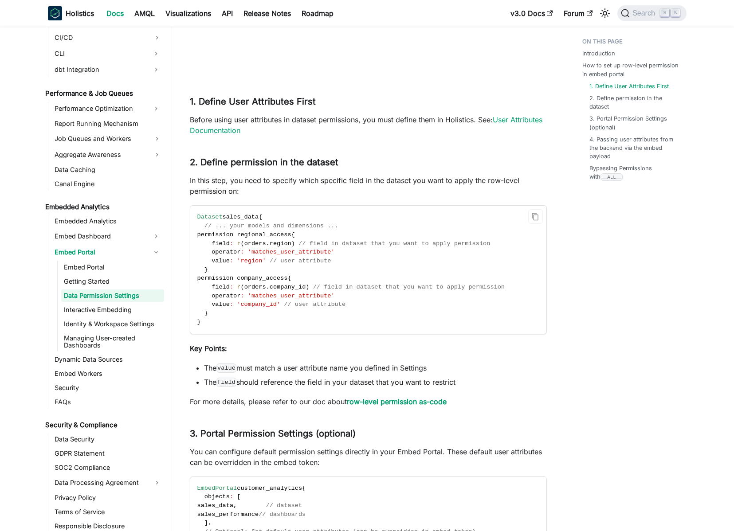
scroll to position [851, 0]
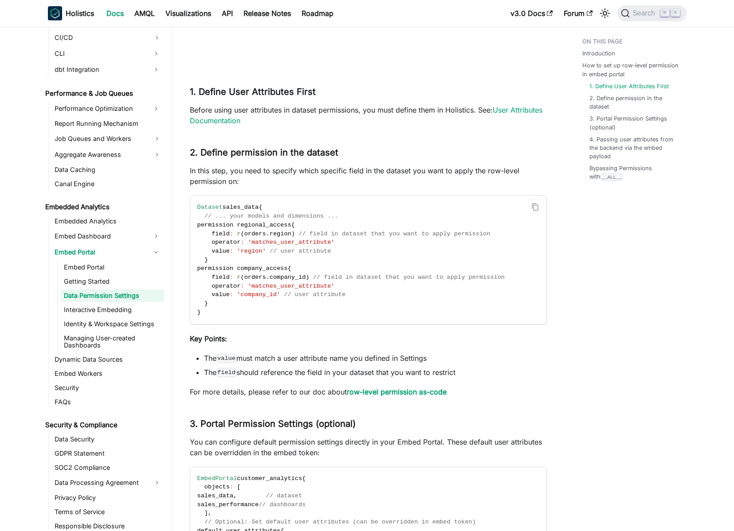
drag, startPoint x: 216, startPoint y: 261, endPoint x: 213, endPoint y: 257, distance: 5.4
click at [213, 257] on code "Dataset sales_data { // ... your models and dimensions ... permission regional_…" at bounding box center [367, 260] width 355 height 128
click at [213, 253] on span "value" at bounding box center [221, 251] width 18 height 7
drag, startPoint x: 271, startPoint y: 252, endPoint x: 335, endPoint y: 251, distance: 64.3
click at [331, 251] on span "// user attribute" at bounding box center [301, 251] width 62 height 7
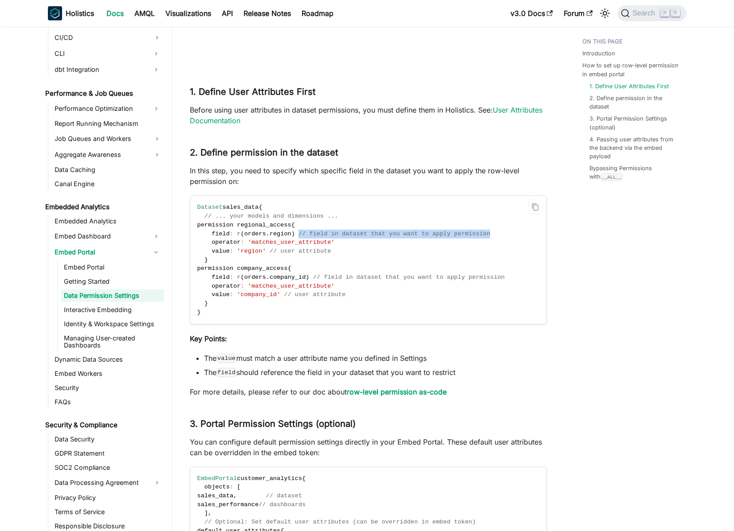
drag, startPoint x: 306, startPoint y: 233, endPoint x: 496, endPoint y: 231, distance: 189.8
click at [496, 231] on code "Dataset sales_data { // ... your models and dimensions ... permission regional_…" at bounding box center [367, 260] width 355 height 128
click at [495, 232] on code "Dataset sales_data { // ... your models and dimensions ... permission regional_…" at bounding box center [367, 260] width 355 height 128
click at [359, 279] on span "// field in dataset that you want to apply permission" at bounding box center [409, 277] width 192 height 7
drag, startPoint x: 368, startPoint y: 171, endPoint x: 475, endPoint y: 175, distance: 106.5
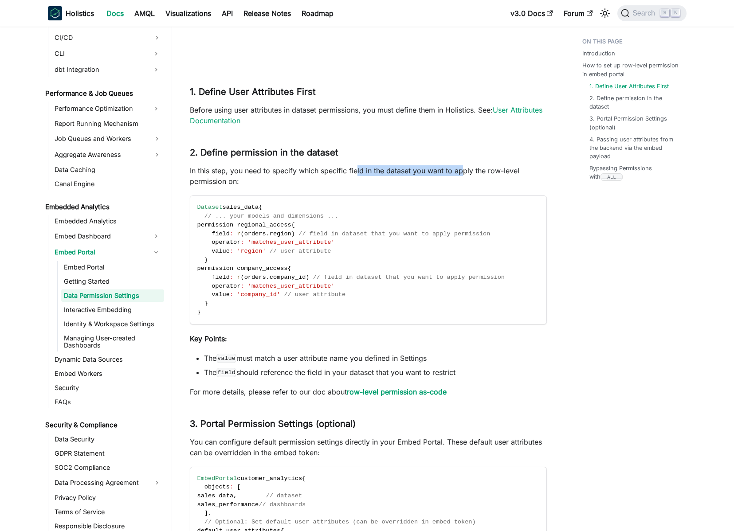
click at [464, 174] on p "In this step, you need to specify which specific field in the dataset you want …" at bounding box center [368, 175] width 357 height 21
drag, startPoint x: 475, startPoint y: 175, endPoint x: 396, endPoint y: 219, distance: 90.2
click at [474, 175] on p "In this step, you need to specify which specific field in the dataset you want …" at bounding box center [368, 175] width 357 height 21
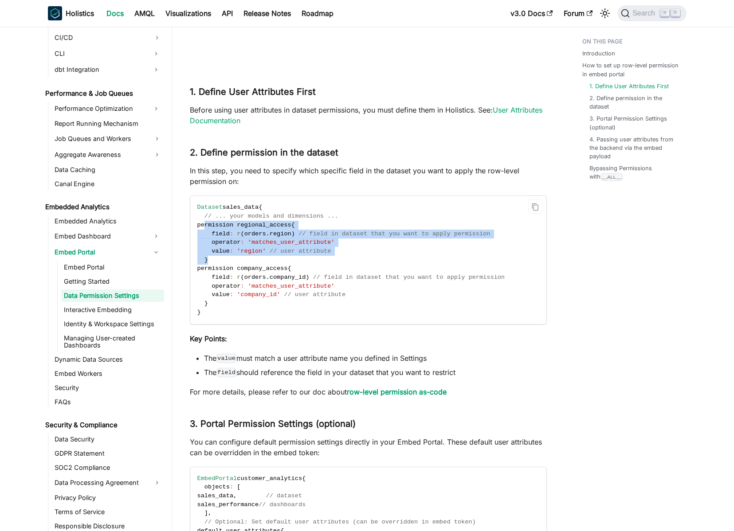
drag, startPoint x: 204, startPoint y: 225, endPoint x: 250, endPoint y: 258, distance: 56.0
click at [250, 258] on code "Dataset sales_data { // ... your models and dimensions ... permission regional_…" at bounding box center [367, 260] width 355 height 128
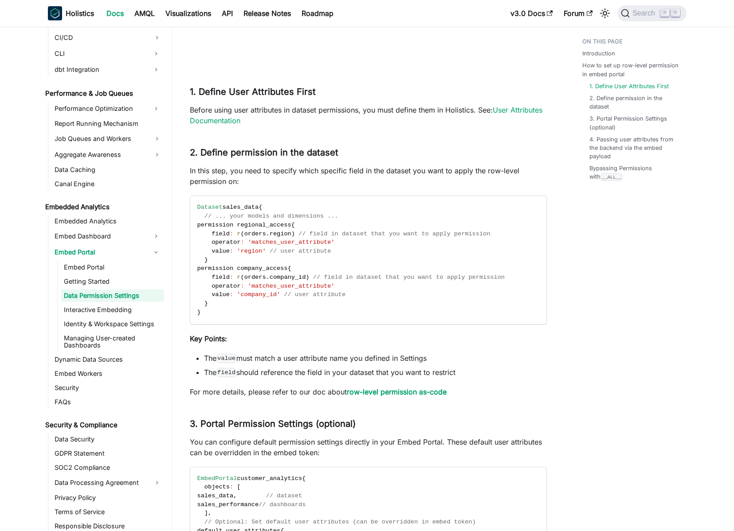
click at [245, 334] on p "Key Points:" at bounding box center [368, 339] width 357 height 11
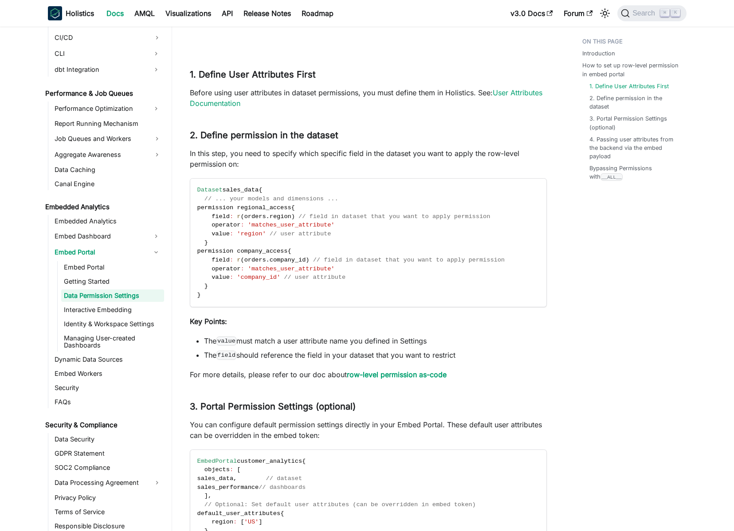
scroll to position [870, 0]
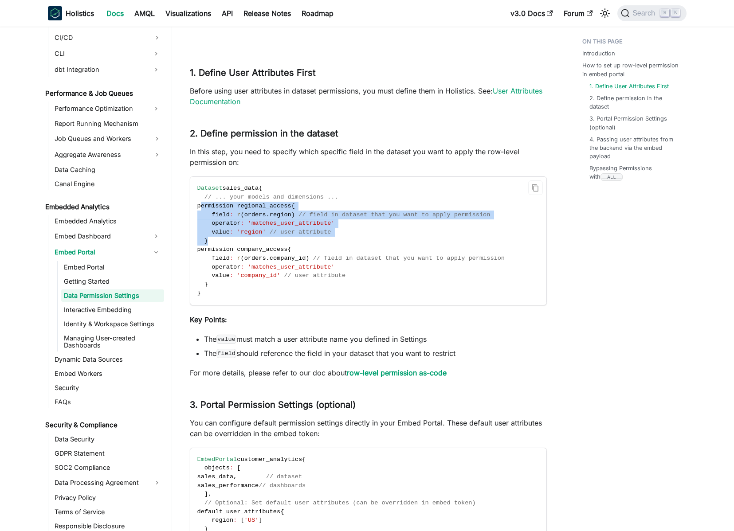
drag, startPoint x: 202, startPoint y: 207, endPoint x: 267, endPoint y: 242, distance: 73.4
click at [267, 242] on code "Dataset sales_data { // ... your models and dimensions ... permission regional_…" at bounding box center [367, 241] width 355 height 128
drag, startPoint x: 212, startPoint y: 207, endPoint x: 238, endPoint y: 233, distance: 37.3
click at [236, 232] on code "Dataset sales_data { // ... your models and dimensions ... permission regional_…" at bounding box center [367, 241] width 355 height 128
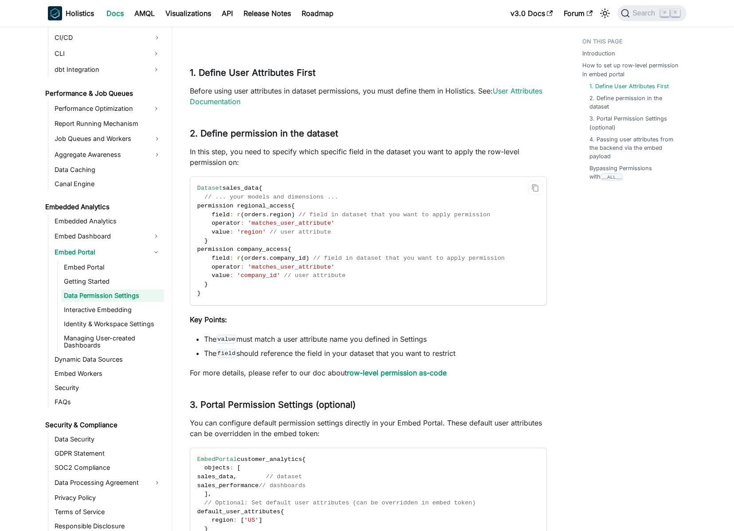
drag, startPoint x: 238, startPoint y: 233, endPoint x: 237, endPoint y: 264, distance: 30.6
click at [238, 236] on code "Dataset sales_data { // ... your models and dimensions ... permission regional_…" at bounding box center [367, 241] width 355 height 128
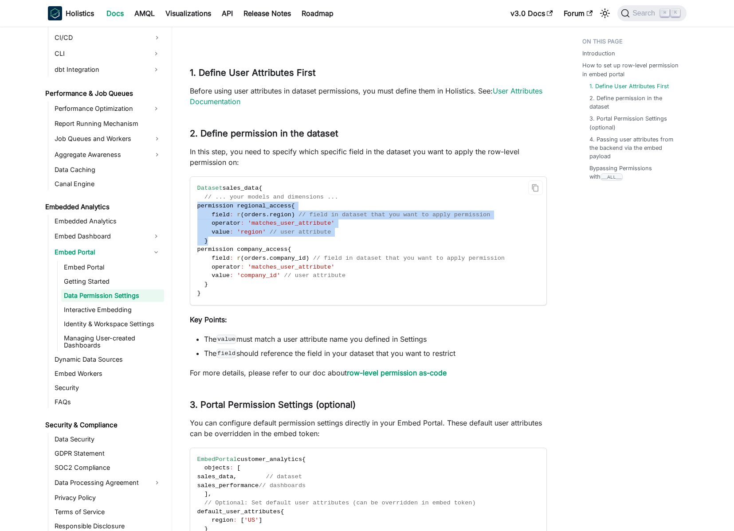
drag, startPoint x: 213, startPoint y: 238, endPoint x: 190, endPoint y: 210, distance: 35.9
click at [190, 210] on code "Dataset sales_data { // ... your models and dimensions ... permission regional_…" at bounding box center [367, 241] width 355 height 128
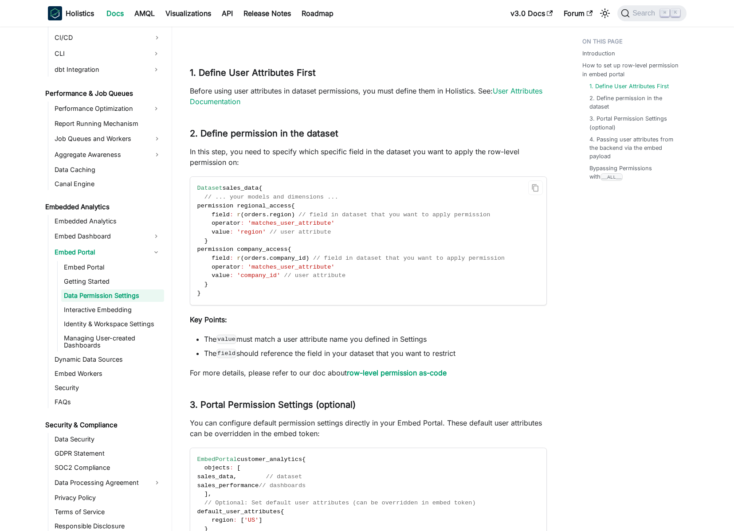
click at [245, 262] on code "Dataset sales_data { // ... your models and dimensions ... permission regional_…" at bounding box center [367, 241] width 355 height 128
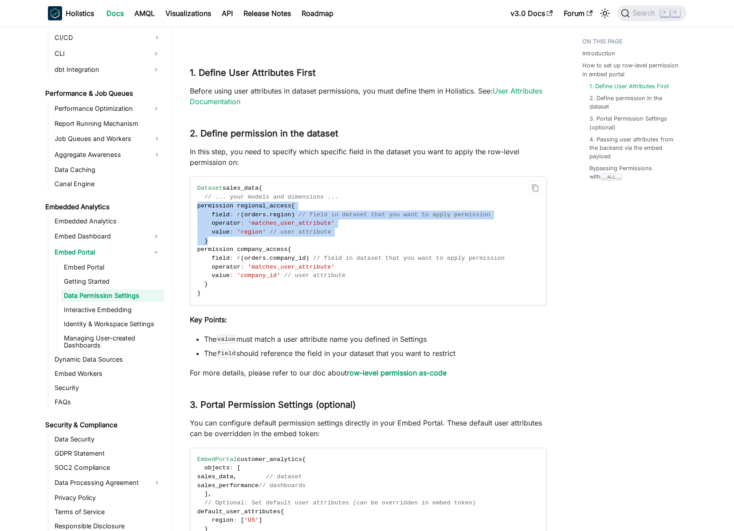
drag, startPoint x: 216, startPoint y: 236, endPoint x: 192, endPoint y: 207, distance: 38.1
click at [192, 207] on code "Dataset sales_data { // ... your models and dimensions ... permission regional_…" at bounding box center [367, 241] width 355 height 128
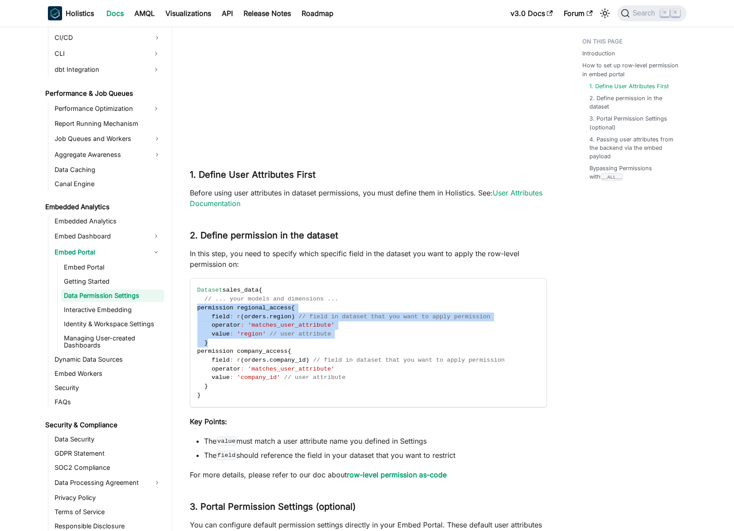
scroll to position [870, 0]
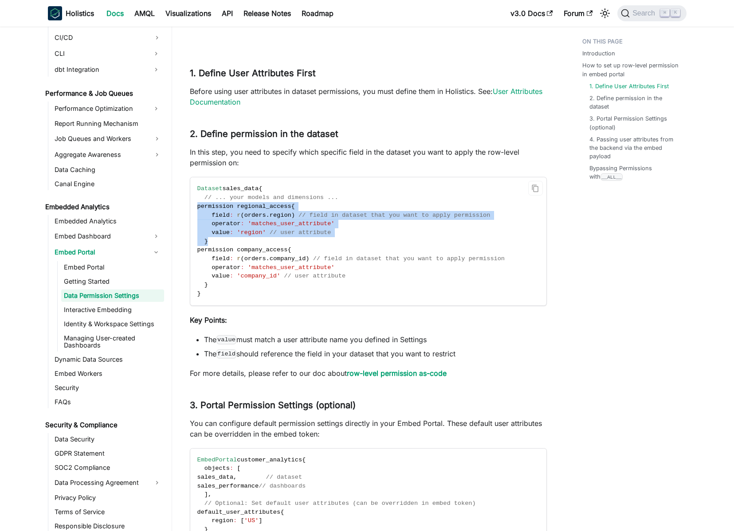
click at [263, 240] on code "Dataset sales_data { // ... your models and dimensions ... permission regional_…" at bounding box center [367, 241] width 355 height 128
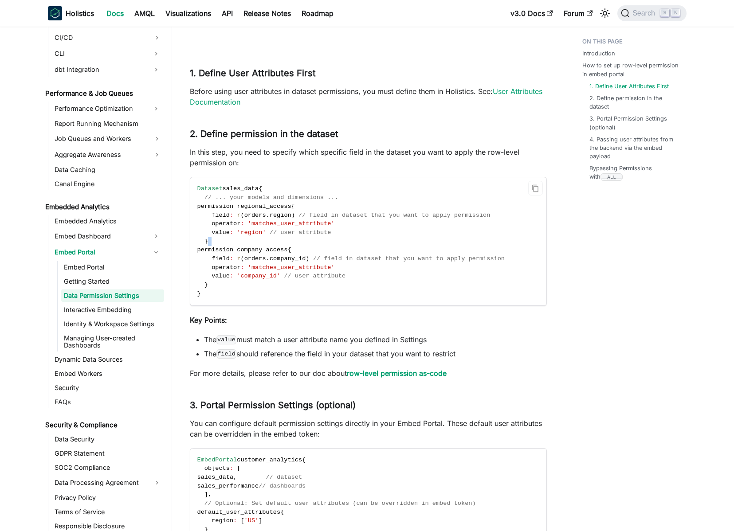
click at [263, 240] on code "Dataset sales_data { // ... your models and dimensions ... permission regional_…" at bounding box center [367, 241] width 355 height 128
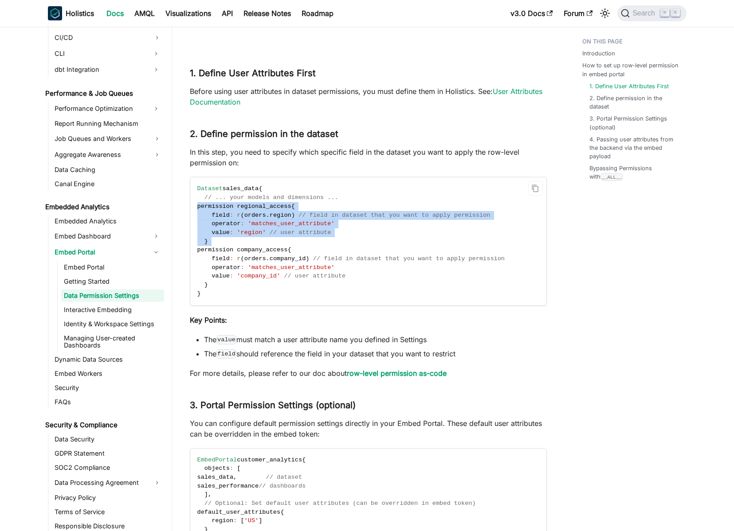
drag, startPoint x: 263, startPoint y: 240, endPoint x: 218, endPoint y: 207, distance: 56.2
click at [218, 207] on code "Dataset sales_data { // ... your models and dimensions ... permission regional_…" at bounding box center [367, 241] width 355 height 128
click at [218, 207] on span "permission regional_access" at bounding box center [244, 206] width 94 height 7
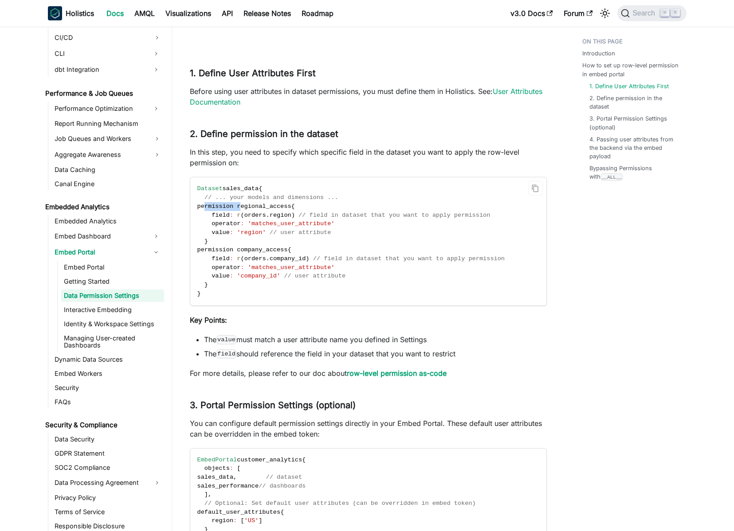
click at [218, 207] on span "permission regional_access" at bounding box center [244, 206] width 94 height 7
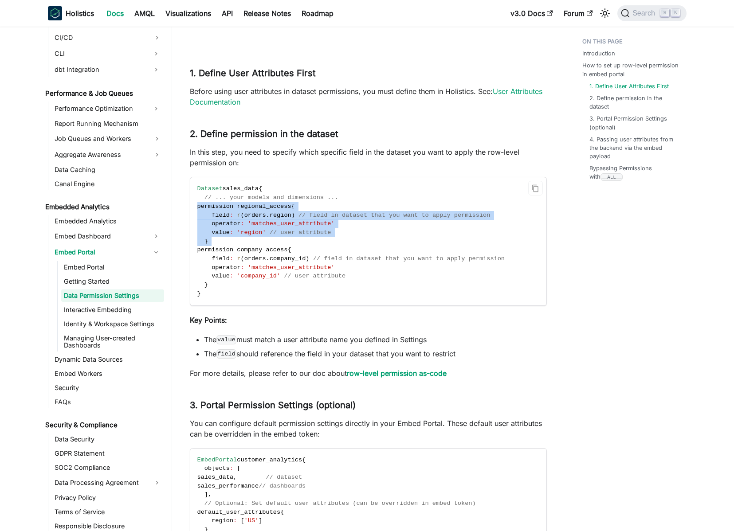
drag, startPoint x: 218, startPoint y: 207, endPoint x: 229, endPoint y: 238, distance: 33.2
click at [229, 238] on code "Dataset sales_data { // ... your models and dimensions ... permission regional_…" at bounding box center [367, 241] width 355 height 128
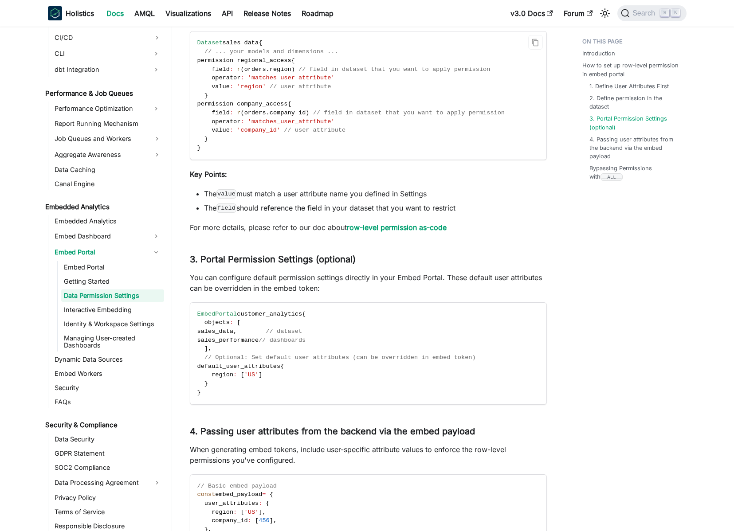
scroll to position [1025, 0]
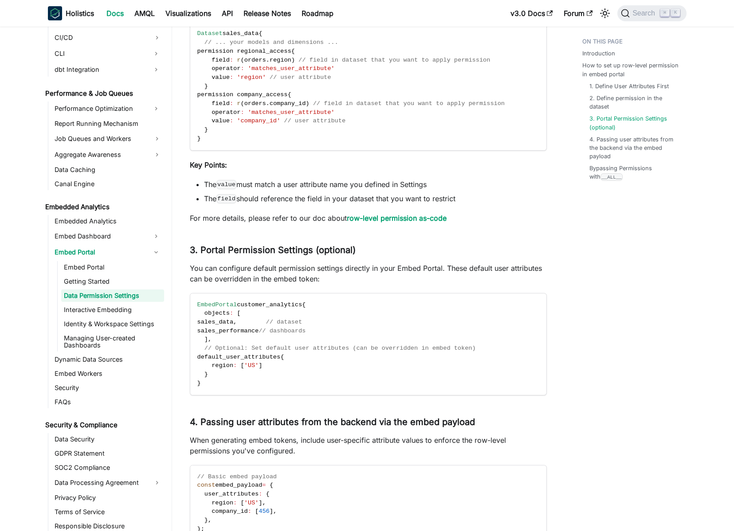
click at [261, 268] on p "You can configure default permission settings directly in your Embed Portal. Th…" at bounding box center [368, 273] width 357 height 21
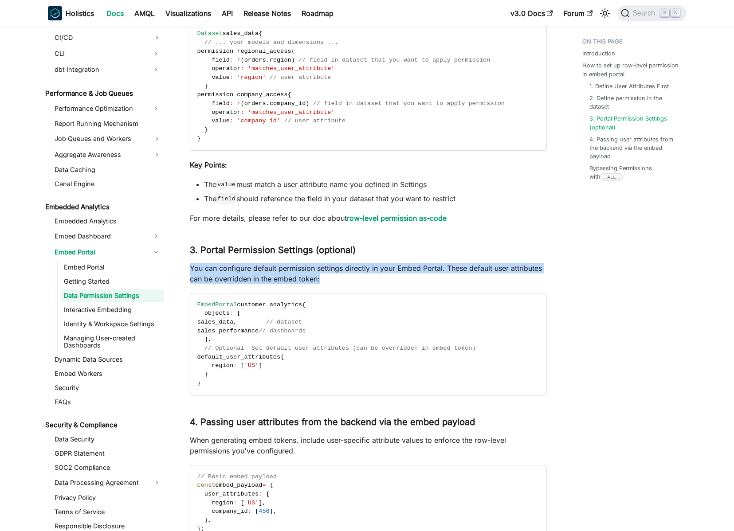
drag, startPoint x: 261, startPoint y: 268, endPoint x: 253, endPoint y: 269, distance: 8.1
click at [261, 268] on p "You can configure default permission settings directly in your Embed Portal. Th…" at bounding box center [368, 273] width 357 height 21
click at [252, 269] on p "You can configure default permission settings directly in your Embed Portal. Th…" at bounding box center [368, 273] width 357 height 21
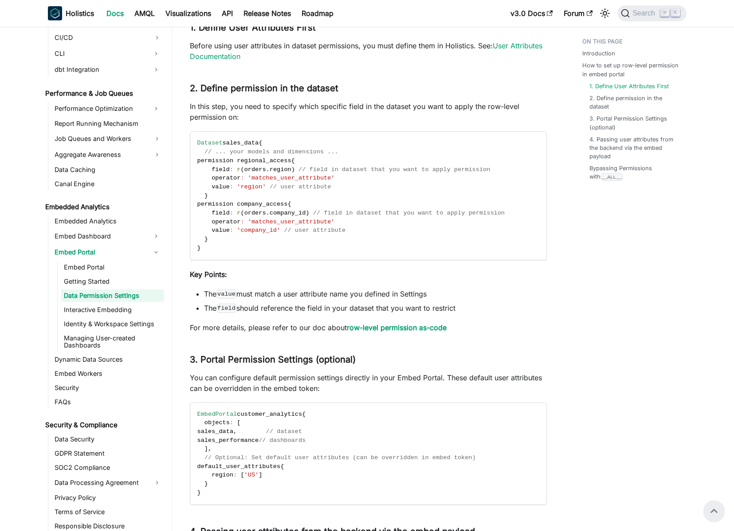
scroll to position [723, 0]
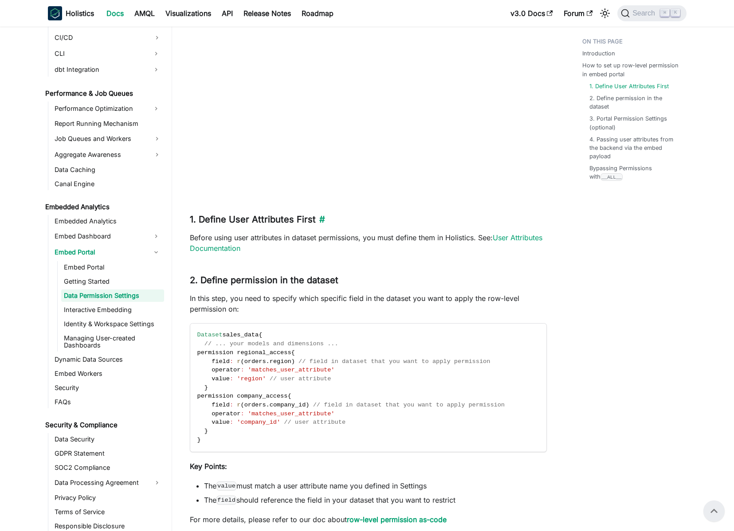
drag, startPoint x: 197, startPoint y: 219, endPoint x: 209, endPoint y: 220, distance: 12.5
click at [227, 219] on h3 "1. Define User Attributes First ​" at bounding box center [368, 219] width 357 height 11
drag, startPoint x: 195, startPoint y: 220, endPoint x: 218, endPoint y: 218, distance: 22.8
click at [217, 218] on h3 "1. Define User Attributes First ​" at bounding box center [368, 219] width 357 height 11
drag, startPoint x: 218, startPoint y: 218, endPoint x: 213, endPoint y: 219, distance: 4.6
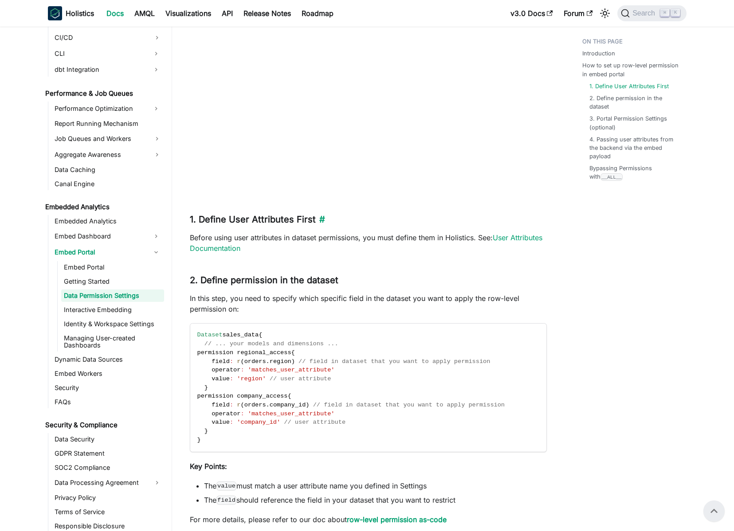
click at [218, 218] on h3 "1. Define User Attributes First ​" at bounding box center [368, 219] width 357 height 11
drag, startPoint x: 204, startPoint y: 220, endPoint x: 310, endPoint y: 223, distance: 106.0
click at [310, 223] on h3 "1. Define User Attributes First ​" at bounding box center [368, 219] width 357 height 11
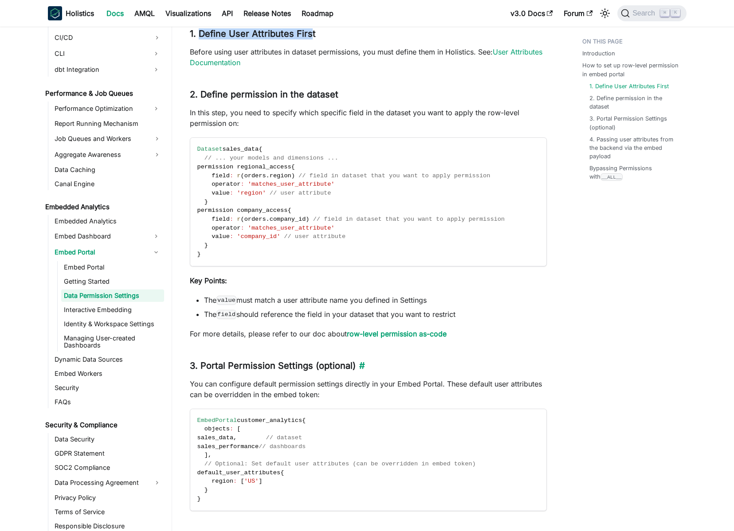
scroll to position [972, 0]
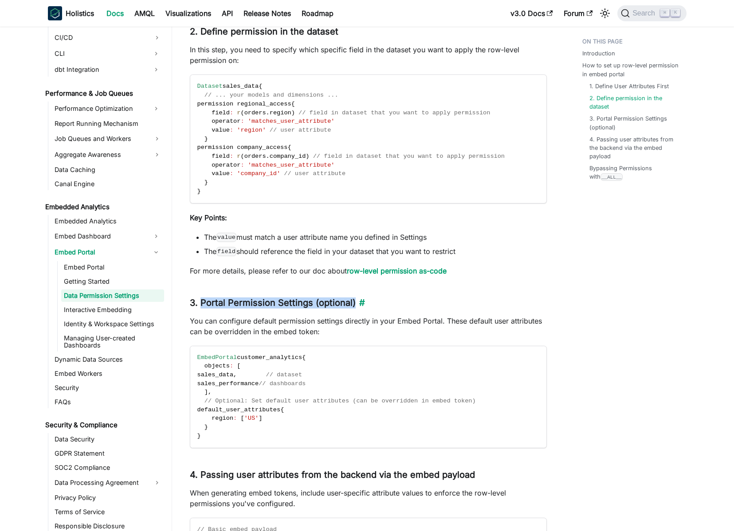
drag, startPoint x: 202, startPoint y: 302, endPoint x: 351, endPoint y: 298, distance: 149.1
click at [351, 298] on h3 "3. Portal Permission Settings (optional) ​" at bounding box center [368, 303] width 357 height 11
click at [311, 302] on h3 "3. Portal Permission Settings (optional) ​" at bounding box center [368, 303] width 357 height 11
click at [295, 302] on h3 "3. Portal Permission Settings (optional) ​" at bounding box center [368, 303] width 357 height 11
drag, startPoint x: 295, startPoint y: 302, endPoint x: 218, endPoint y: 302, distance: 76.7
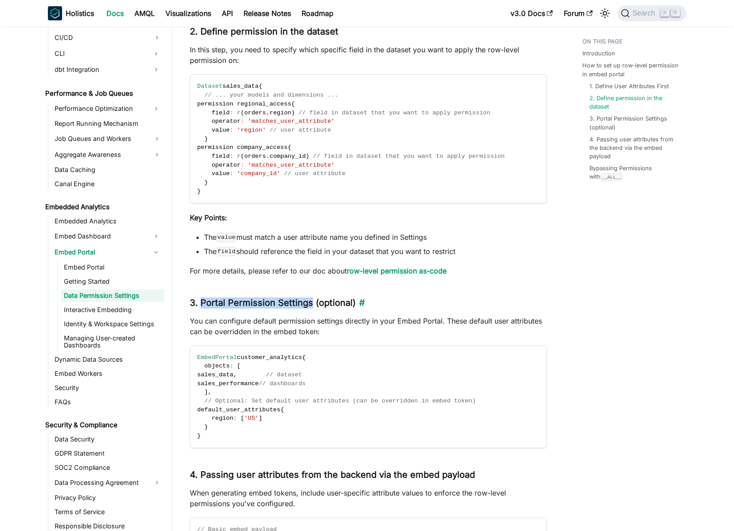
click at [218, 302] on h3 "3. Portal Permission Settings (optional) ​" at bounding box center [368, 303] width 357 height 11
click at [202, 305] on h3 "3. Portal Permission Settings (optional) ​" at bounding box center [368, 303] width 357 height 11
drag, startPoint x: 202, startPoint y: 305, endPoint x: 221, endPoint y: 301, distance: 19.5
click at [211, 302] on h3 "3. Portal Permission Settings (optional) ​" at bounding box center [368, 303] width 357 height 11
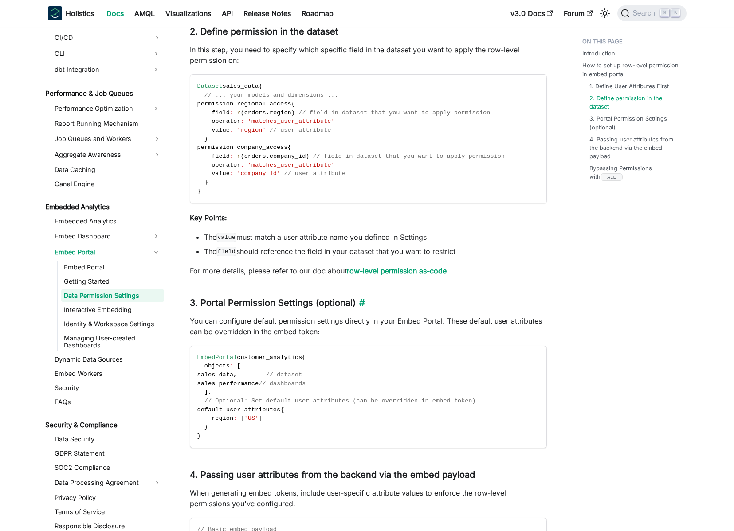
click at [226, 300] on h3 "3. Portal Permission Settings (optional) ​" at bounding box center [368, 303] width 357 height 11
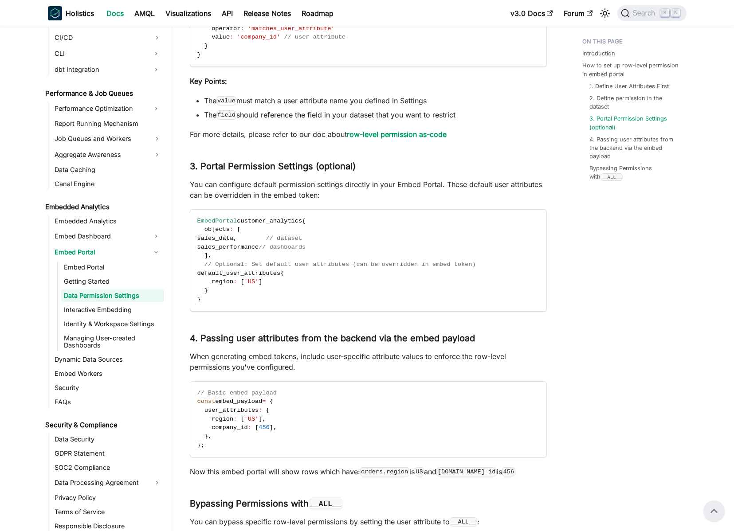
scroll to position [1105, 0]
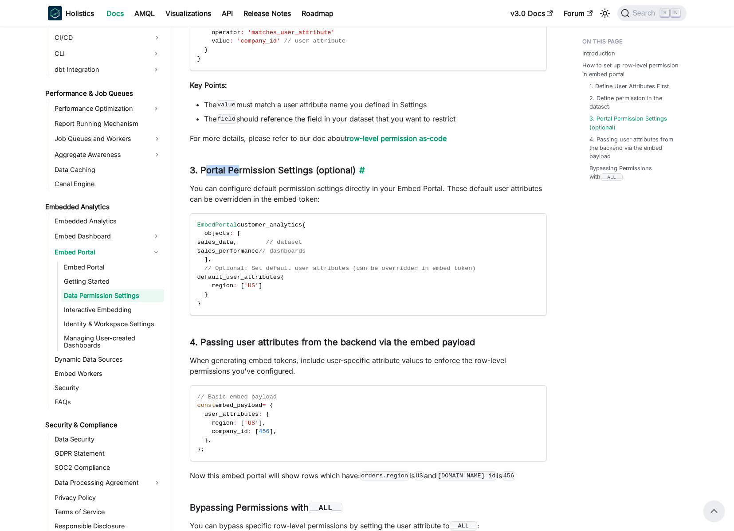
drag, startPoint x: 204, startPoint y: 169, endPoint x: 240, endPoint y: 174, distance: 37.1
click at [240, 174] on h3 "3. Portal Permission Settings (optional) ​" at bounding box center [368, 170] width 357 height 11
click at [240, 175] on h3 "3. Portal Permission Settings (optional) ​" at bounding box center [368, 170] width 357 height 11
click at [238, 194] on p "You can configure default permission settings directly in your Embed Portal. Th…" at bounding box center [368, 193] width 357 height 21
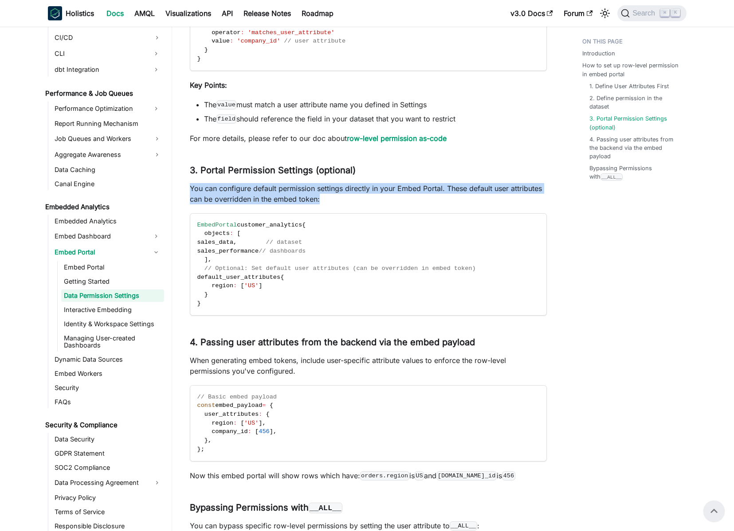
click at [238, 194] on p "You can configure default permission settings directly in your Embed Portal. Th…" at bounding box center [368, 193] width 357 height 21
click at [243, 192] on p "You can configure default permission settings directly in your Embed Portal. Th…" at bounding box center [368, 193] width 357 height 21
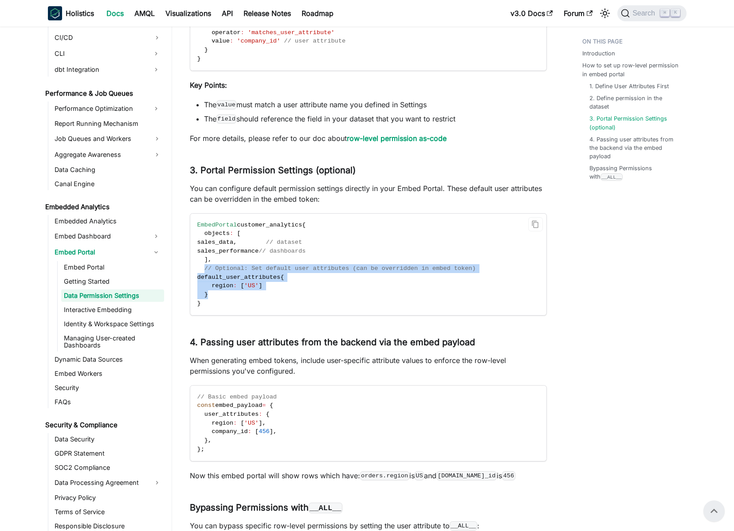
drag, startPoint x: 207, startPoint y: 269, endPoint x: 232, endPoint y: 295, distance: 35.8
click at [232, 295] on code "EmbedPortal customer_analytics { objects : [ sales_data , // dataset sales_perf…" at bounding box center [367, 265] width 355 height 102
drag, startPoint x: 212, startPoint y: 287, endPoint x: 261, endPoint y: 284, distance: 49.3
click at [261, 284] on span "region : [ 'US' ]" at bounding box center [229, 286] width 65 height 7
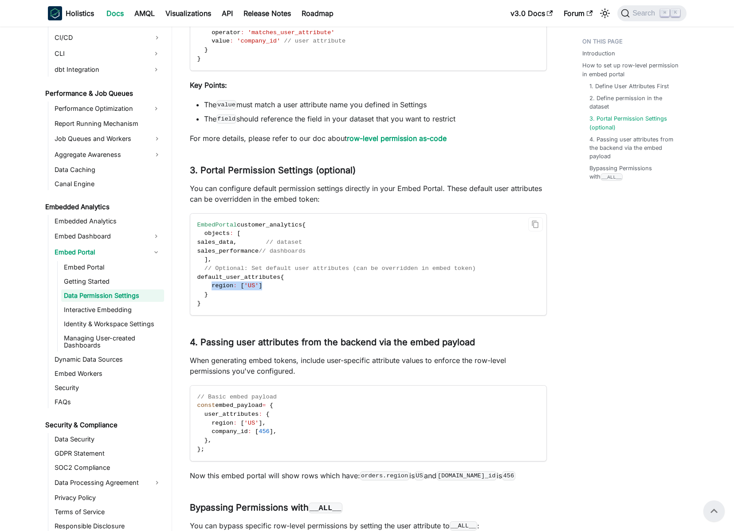
click at [261, 284] on span "]" at bounding box center [261, 286] width 4 height 7
drag, startPoint x: 265, startPoint y: 188, endPoint x: 338, endPoint y: 185, distance: 73.3
click at [338, 185] on p "You can configure default permission settings directly in your Embed Portal. Th…" at bounding box center [368, 193] width 357 height 21
click at [231, 186] on p "You can configure default permission settings directly in your Embed Portal. Th…" at bounding box center [368, 193] width 357 height 21
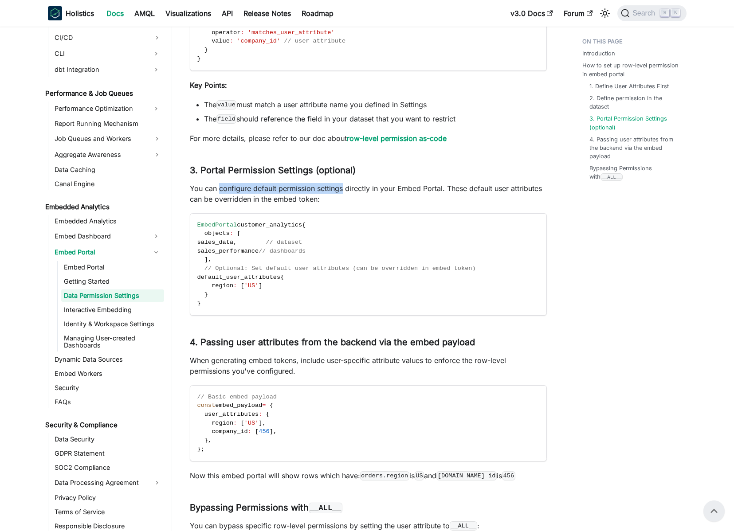
drag, startPoint x: 231, startPoint y: 186, endPoint x: 320, endPoint y: 185, distance: 89.6
click at [320, 185] on p "You can configure default permission settings directly in your Embed Portal. Th…" at bounding box center [368, 193] width 357 height 21
drag, startPoint x: 204, startPoint y: 279, endPoint x: 216, endPoint y: 294, distance: 19.3
click at [216, 294] on code "EmbedPortal customer_analytics { objects : [ sales_data , // dataset sales_perf…" at bounding box center [367, 265] width 355 height 102
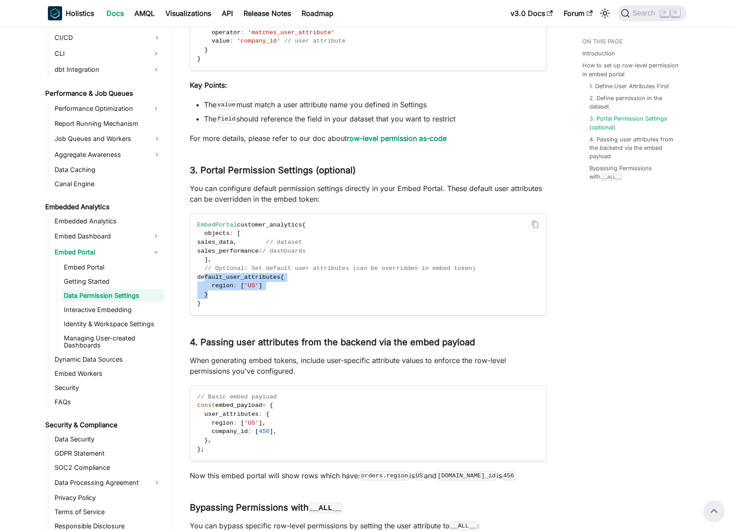
click at [216, 294] on code "EmbedPortal customer_analytics { objects : [ sales_data , // dataset sales_perf…" at bounding box center [367, 265] width 355 height 102
drag, startPoint x: 214, startPoint y: 294, endPoint x: 205, endPoint y: 279, distance: 17.1
click at [205, 279] on code "EmbedPortal customer_analytics { objects : [ sales_data , // dataset sales_perf…" at bounding box center [367, 265] width 355 height 102
click at [217, 285] on span "region" at bounding box center [223, 286] width 22 height 7
click at [216, 279] on span "default_user_attributes" at bounding box center [238, 277] width 83 height 7
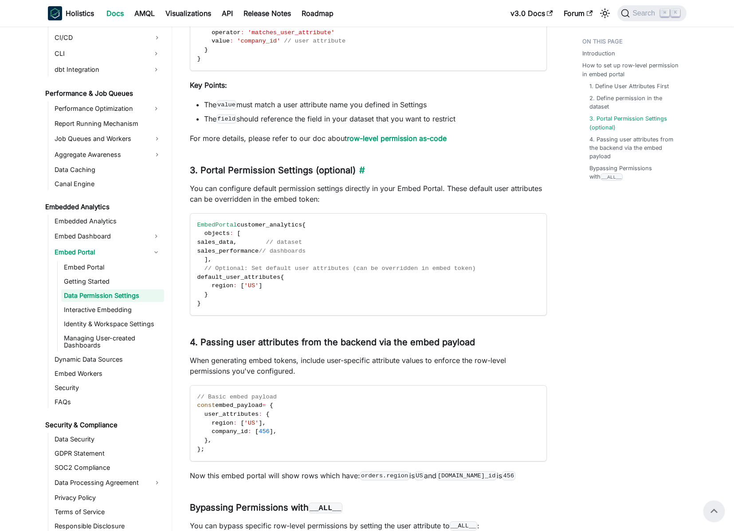
click at [201, 169] on h3 "3. Portal Permission Settings (optional) ​" at bounding box center [368, 170] width 357 height 11
drag, startPoint x: 213, startPoint y: 168, endPoint x: 284, endPoint y: 171, distance: 71.0
click at [284, 171] on h3 "3. Portal Permission Settings (optional) ​" at bounding box center [368, 170] width 357 height 11
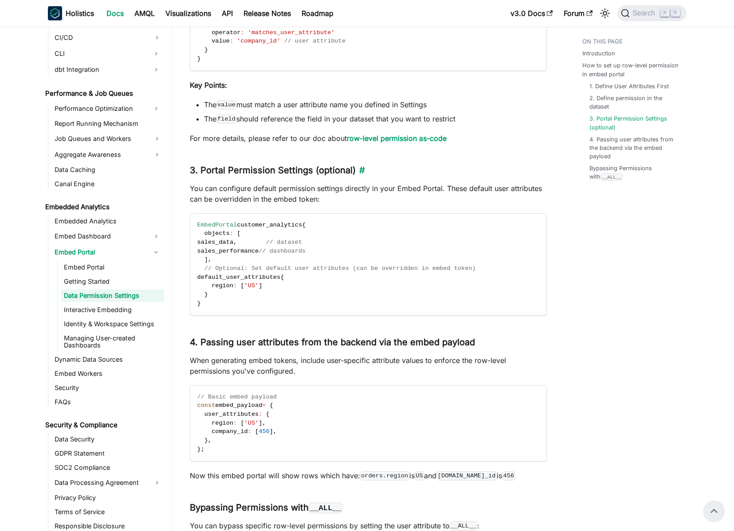
click at [275, 171] on h3 "3. Portal Permission Settings (optional) ​" at bounding box center [368, 170] width 357 height 11
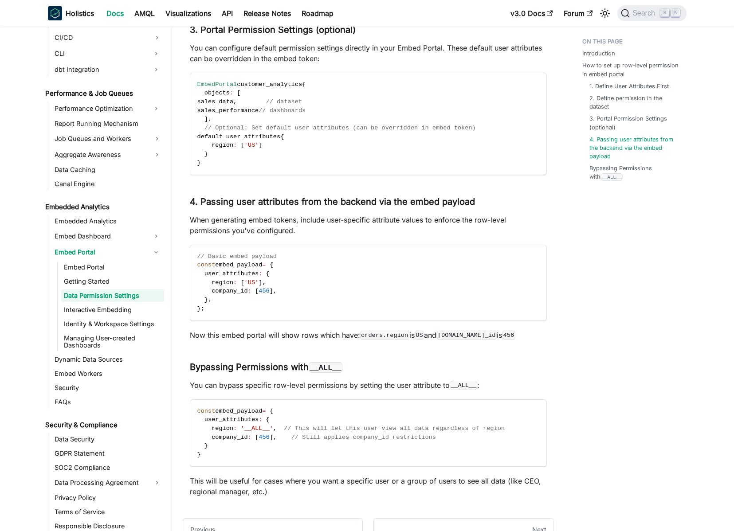
scroll to position [1247, 0]
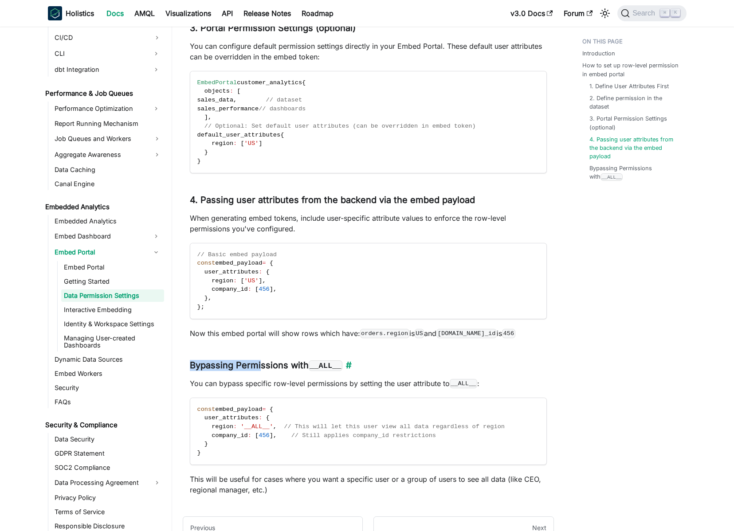
drag, startPoint x: 191, startPoint y: 365, endPoint x: 260, endPoint y: 364, distance: 69.7
click at [260, 364] on h3 "Bypassing Permissions with __ALL__ ​" at bounding box center [368, 365] width 357 height 11
drag, startPoint x: 260, startPoint y: 364, endPoint x: 252, endPoint y: 367, distance: 8.6
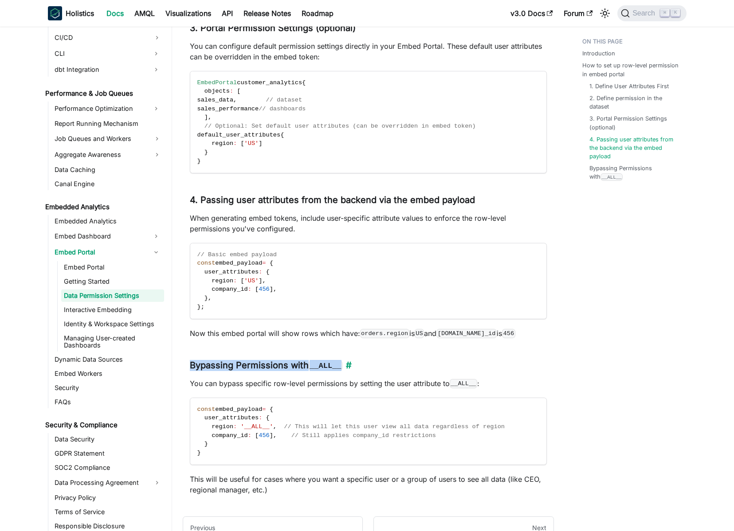
click at [259, 365] on h3 "Bypassing Permissions with __ALL__ ​" at bounding box center [368, 365] width 357 height 11
click at [252, 367] on h3 "Bypassing Permissions with __ALL__ ​" at bounding box center [368, 365] width 357 height 11
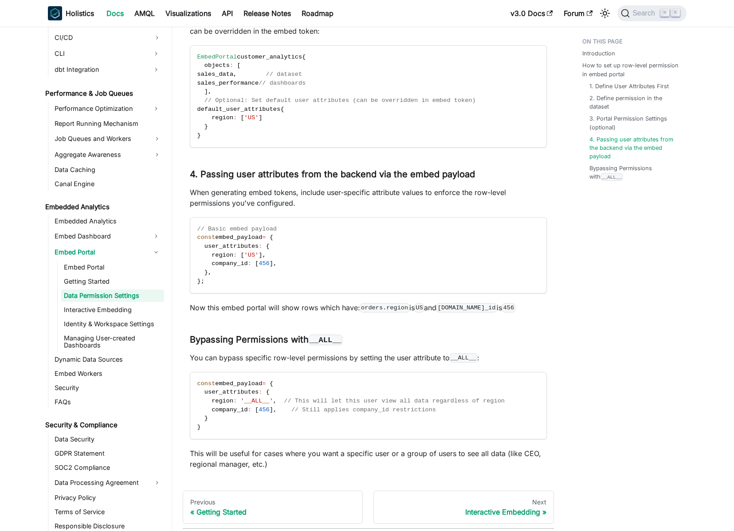
scroll to position [1280, 0]
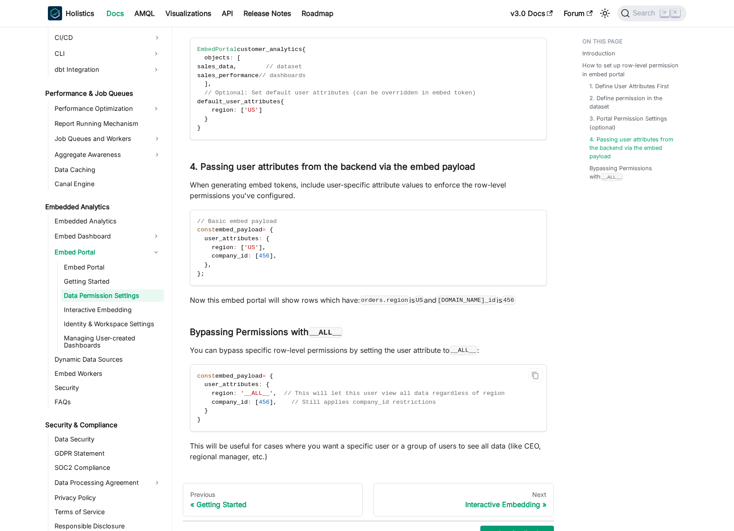
click at [214, 392] on span "region" at bounding box center [223, 393] width 22 height 7
click at [230, 393] on span "region" at bounding box center [223, 393] width 22 height 7
click at [229, 330] on h3 "Bypassing Permissions with __ALL__ ​" at bounding box center [368, 332] width 357 height 11
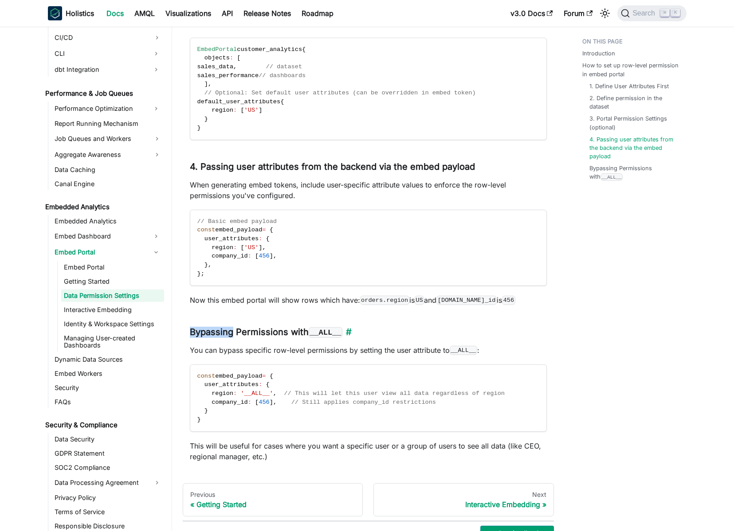
click at [229, 330] on h3 "Bypassing Permissions with __ALL__ ​" at bounding box center [368, 332] width 357 height 11
click at [240, 328] on h3 "Bypassing Permissions with __ALL__ ​" at bounding box center [368, 332] width 357 height 11
click at [221, 394] on span "region" at bounding box center [223, 393] width 22 height 7
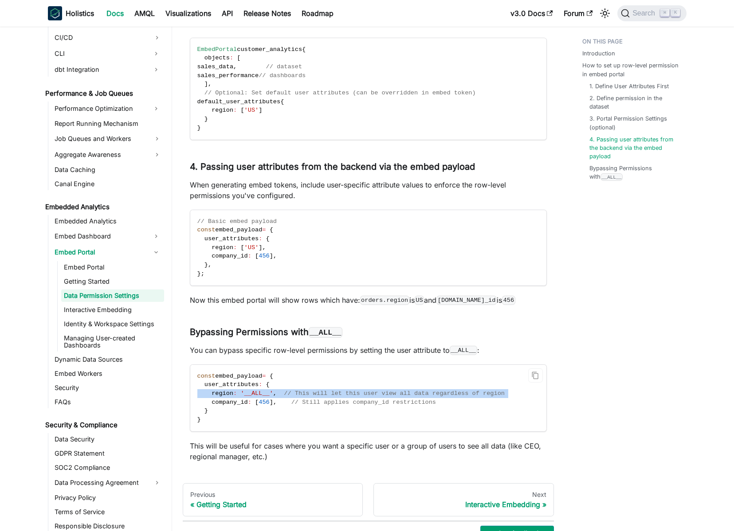
click at [221, 394] on span "region" at bounding box center [223, 393] width 22 height 7
click at [240, 333] on h3 "Bypassing Permissions with __ALL__ ​" at bounding box center [368, 332] width 357 height 11
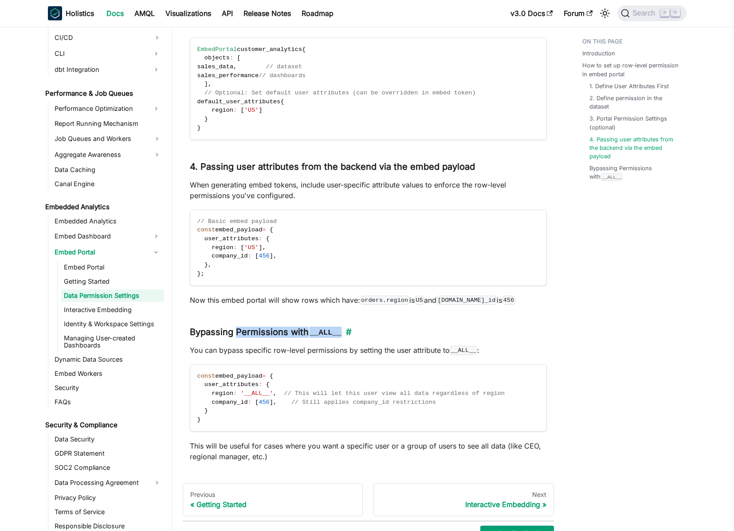
drag, startPoint x: 240, startPoint y: 333, endPoint x: 259, endPoint y: 373, distance: 44.6
click at [319, 328] on h3 "Bypassing Permissions with __ALL__ ​" at bounding box center [368, 332] width 357 height 11
click at [233, 396] on span ":" at bounding box center [235, 393] width 4 height 7
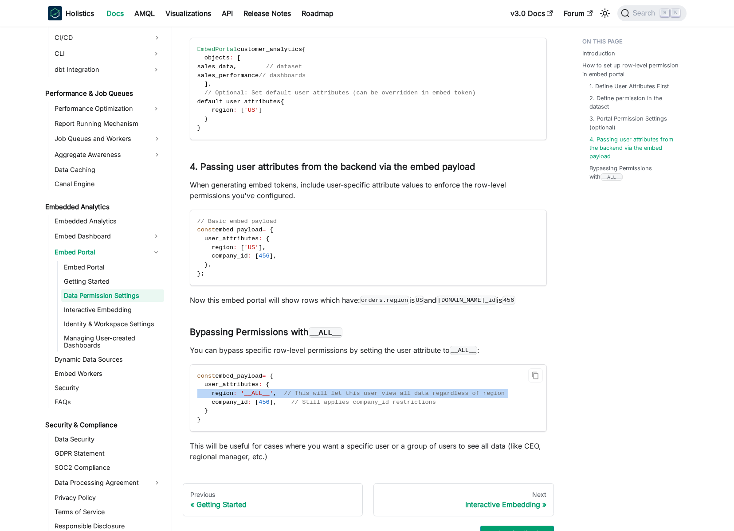
click at [233, 396] on span ":" at bounding box center [235, 393] width 4 height 7
click at [236, 397] on code "const embed_payload = { user_attributes : { region : '__ALL__' , // This will l…" at bounding box center [367, 398] width 355 height 67
click at [256, 394] on span "'__ALL__'" at bounding box center [256, 393] width 32 height 7
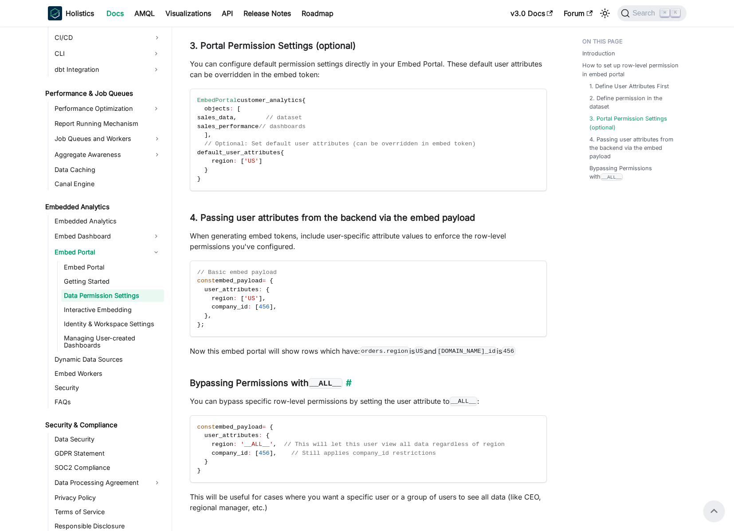
scroll to position [1228, 0]
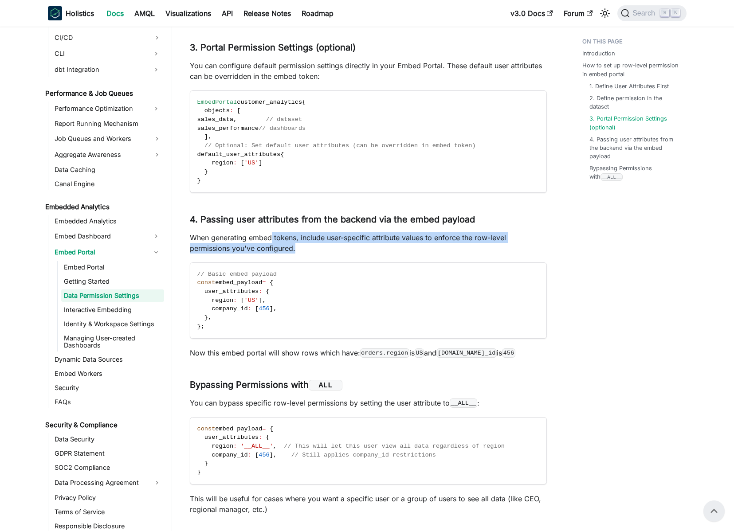
drag, startPoint x: 313, startPoint y: 247, endPoint x: 270, endPoint y: 236, distance: 45.1
click at [270, 236] on p "When generating embed tokens, include user-specific attribute values to enforce…" at bounding box center [368, 242] width 357 height 21
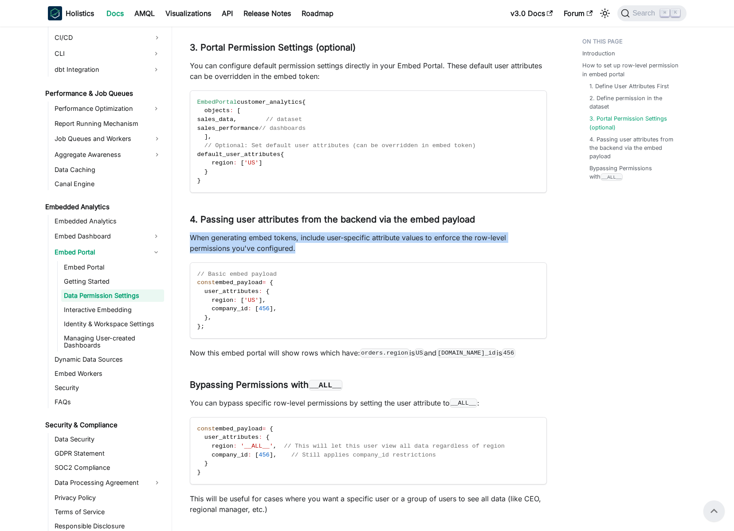
click at [281, 236] on p "When generating embed tokens, include user-specific attribute values to enforce…" at bounding box center [368, 242] width 357 height 21
click at [289, 236] on p "When generating embed tokens, include user-specific attribute values to enforce…" at bounding box center [368, 242] width 357 height 21
drag, startPoint x: 308, startPoint y: 238, endPoint x: 323, endPoint y: 237, distance: 15.1
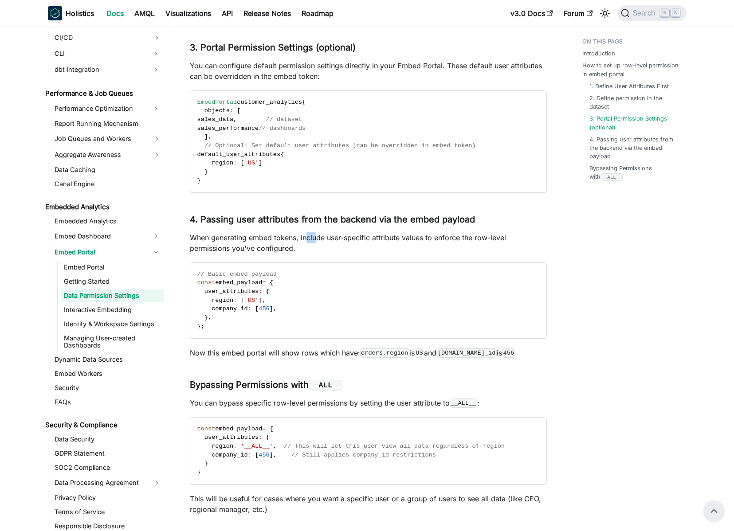
click at [323, 237] on p "When generating embed tokens, include user-specific attribute values to enforce…" at bounding box center [368, 242] width 357 height 21
drag, startPoint x: 323, startPoint y: 237, endPoint x: 351, endPoint y: 237, distance: 27.5
click at [349, 237] on p "When generating embed tokens, include user-specific attribute values to enforce…" at bounding box center [368, 242] width 357 height 21
click at [352, 237] on p "When generating embed tokens, include user-specific attribute values to enforce…" at bounding box center [368, 242] width 357 height 21
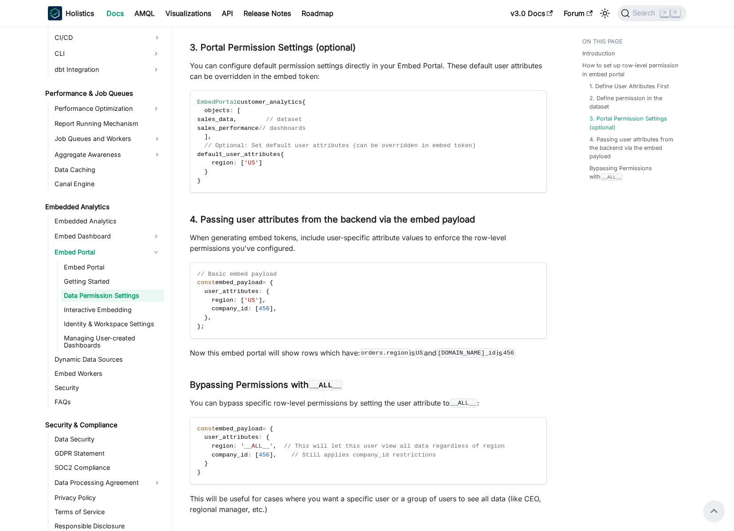
click at [385, 240] on p "When generating embed tokens, include user-specific attribute values to enforce…" at bounding box center [368, 242] width 357 height 21
drag, startPoint x: 385, startPoint y: 240, endPoint x: 311, endPoint y: 242, distance: 74.5
click at [311, 242] on p "When generating embed tokens, include user-specific attribute values to enforce…" at bounding box center [368, 242] width 357 height 21
drag, startPoint x: 311, startPoint y: 242, endPoint x: 406, endPoint y: 236, distance: 95.5
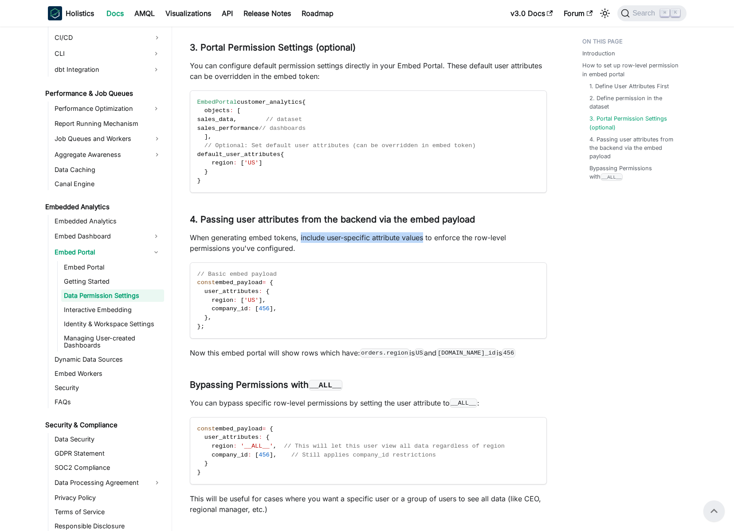
click at [406, 236] on p "When generating embed tokens, include user-specific attribute values to enforce…" at bounding box center [368, 242] width 357 height 21
click at [387, 245] on p "When generating embed tokens, include user-specific attribute values to enforce…" at bounding box center [368, 242] width 357 height 21
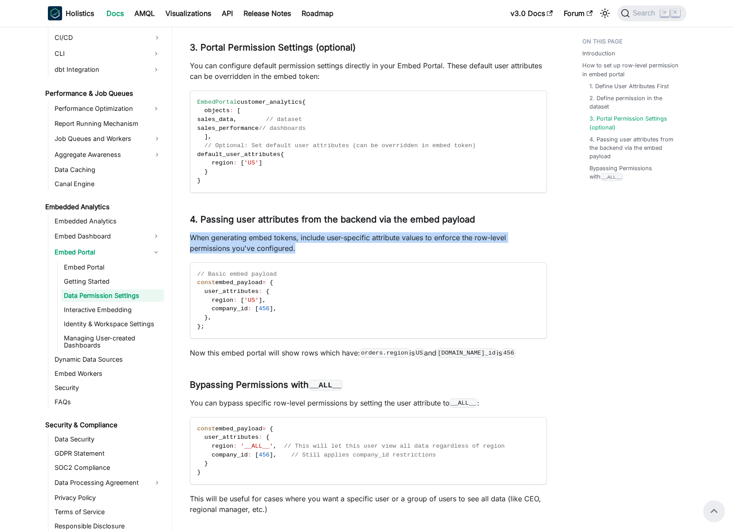
click at [370, 247] on p "When generating embed tokens, include user-specific attribute values to enforce…" at bounding box center [368, 242] width 357 height 21
click at [359, 249] on p "When generating embed tokens, include user-specific attribute values to enforce…" at bounding box center [368, 242] width 357 height 21
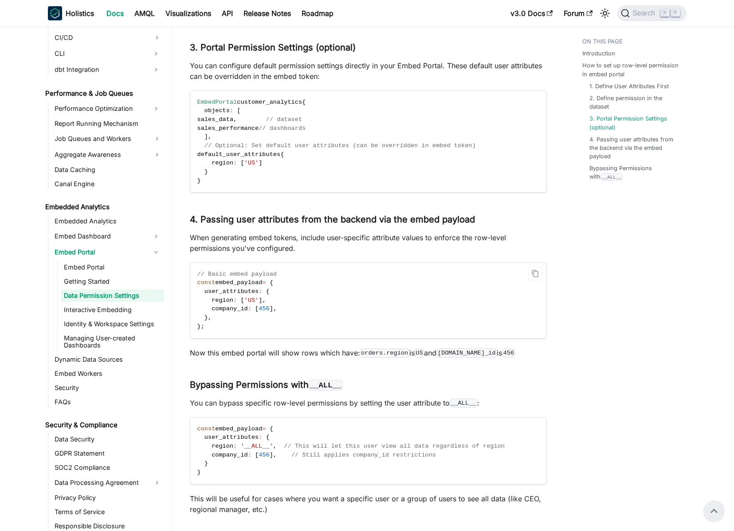
click at [247, 298] on span "'US'" at bounding box center [251, 300] width 15 height 7
drag, startPoint x: 247, startPoint y: 298, endPoint x: 258, endPoint y: 298, distance: 11.1
click at [258, 298] on span "'US'" at bounding box center [251, 300] width 15 height 7
click at [373, 353] on code "orders.region" at bounding box center [384, 353] width 49 height 9
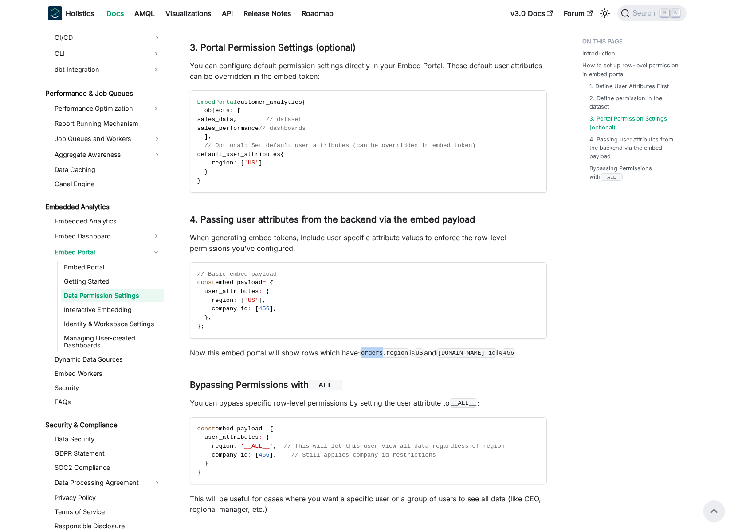
click at [373, 353] on code "orders.region" at bounding box center [384, 353] width 49 height 9
click at [378, 353] on code "orders.region" at bounding box center [384, 353] width 49 height 9
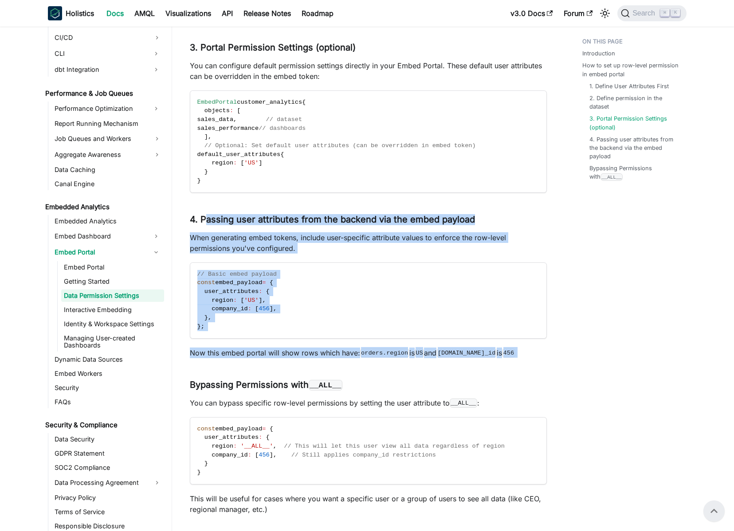
drag, startPoint x: 214, startPoint y: 227, endPoint x: 340, endPoint y: 364, distance: 186.1
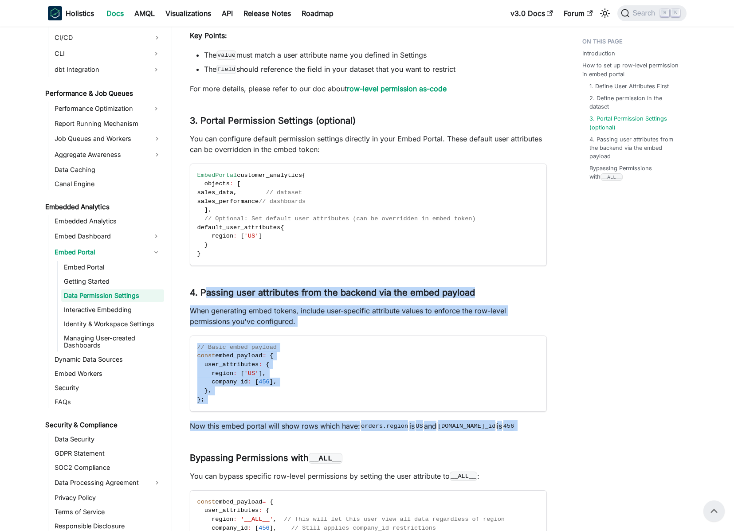
scroll to position [1148, 0]
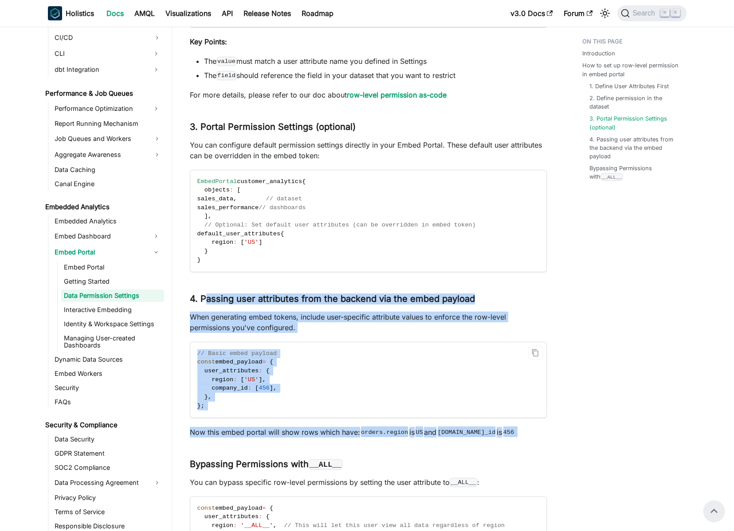
click at [237, 342] on div "// Basic embed payload const embed_payload = { user_attributes : { region : [ '…" at bounding box center [368, 380] width 357 height 76
drag, startPoint x: 227, startPoint y: 308, endPoint x: 288, endPoint y: 431, distance: 136.7
click at [288, 431] on p "Now this embed portal will show rows which have: orders.region is US and [DOMAI…" at bounding box center [368, 432] width 357 height 11
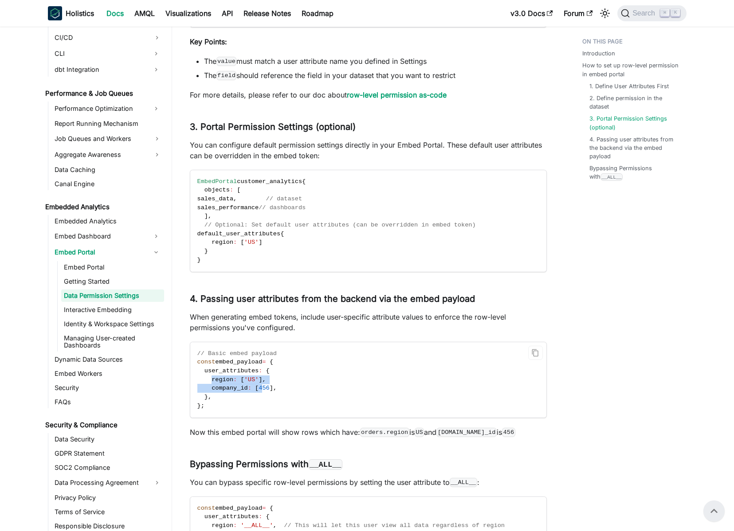
drag, startPoint x: 212, startPoint y: 382, endPoint x: 265, endPoint y: 387, distance: 53.0
click at [263, 386] on code "// Basic embed payload const embed_payload = { user_attributes : { region : [ '…" at bounding box center [367, 379] width 355 height 75
click at [267, 387] on span "456" at bounding box center [264, 388] width 11 height 7
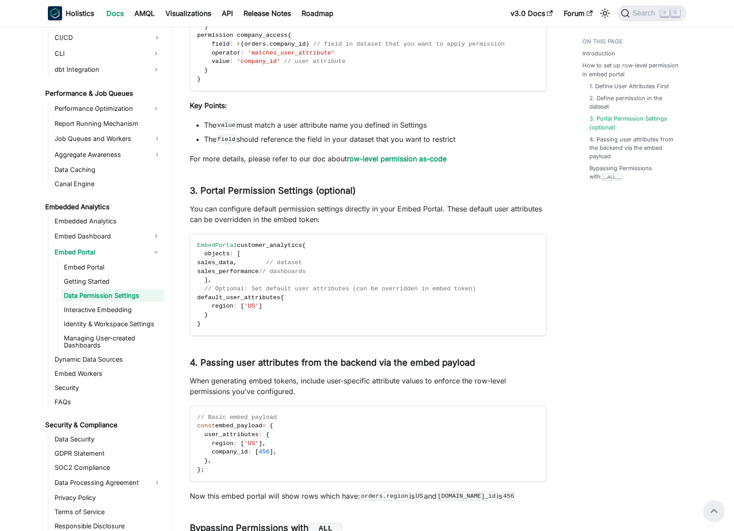
scroll to position [1084, 0]
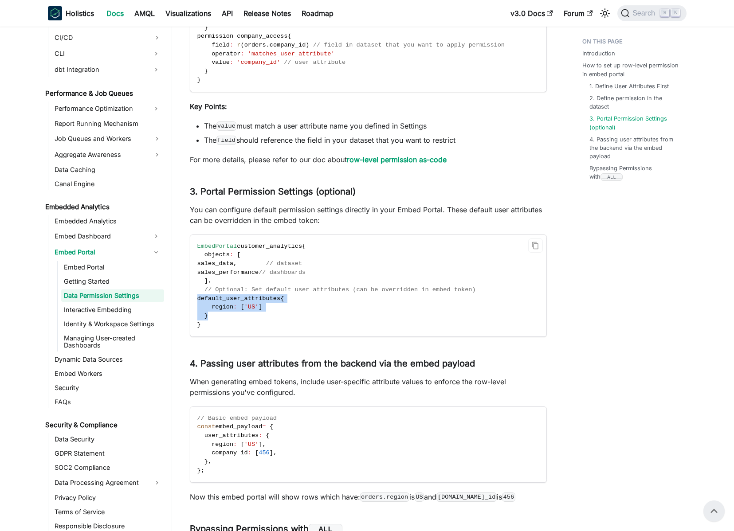
drag, startPoint x: 225, startPoint y: 314, endPoint x: 196, endPoint y: 302, distance: 32.4
click at [196, 302] on code "EmbedPortal customer_analytics { objects : [ sales_data , // dataset sales_perf…" at bounding box center [367, 286] width 355 height 102
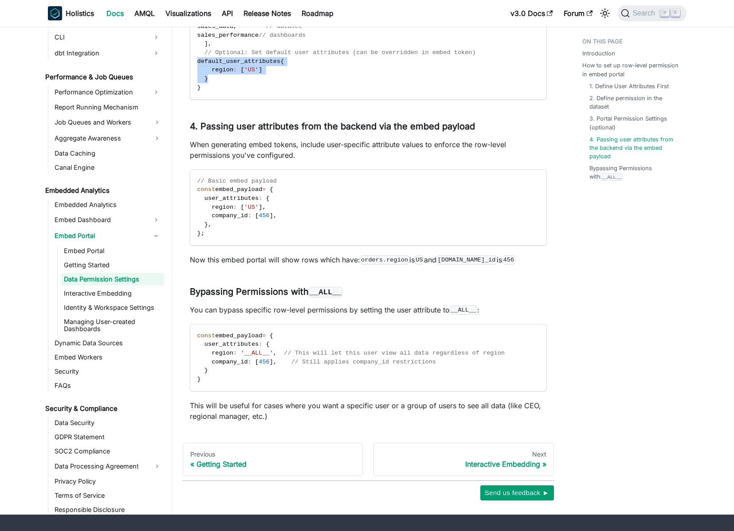
scroll to position [1321, 0]
click at [265, 289] on h3 "Bypassing Permissions with __ALL__ ​" at bounding box center [368, 291] width 357 height 11
drag, startPoint x: 265, startPoint y: 289, endPoint x: 253, endPoint y: 291, distance: 12.2
click at [265, 289] on h3 "Bypassing Permissions with __ALL__ ​" at bounding box center [368, 291] width 357 height 11
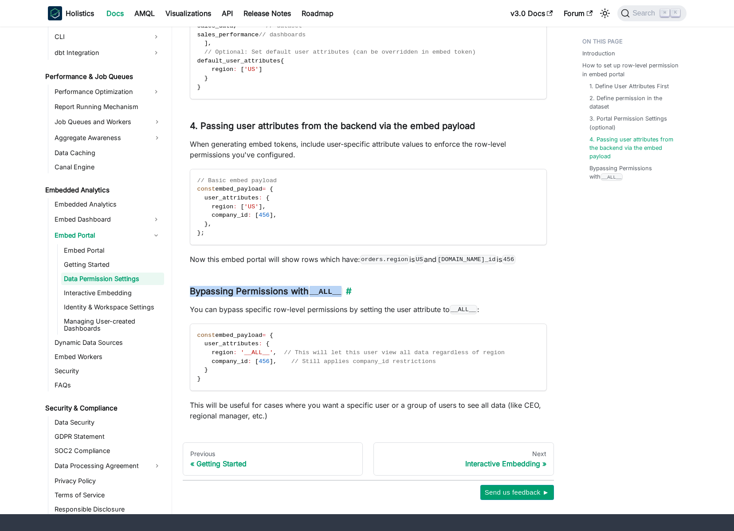
click at [253, 291] on h3 "Bypassing Permissions with __ALL__ ​" at bounding box center [368, 291] width 357 height 11
click at [251, 313] on p "You can bypass specific row-level permissions by setting the user attribute to …" at bounding box center [368, 309] width 357 height 11
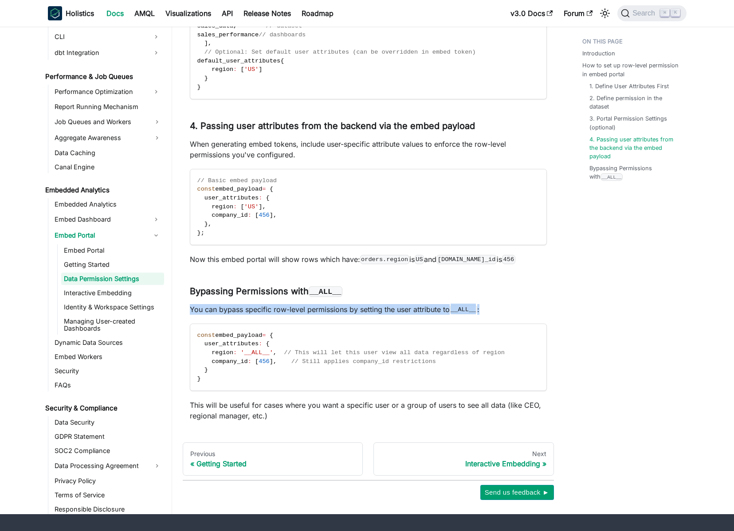
click at [251, 313] on p "You can bypass specific row-level permissions by setting the user attribute to …" at bounding box center [368, 309] width 357 height 11
click at [244, 313] on p "You can bypass specific row-level permissions by setting the user attribute to …" at bounding box center [368, 309] width 357 height 11
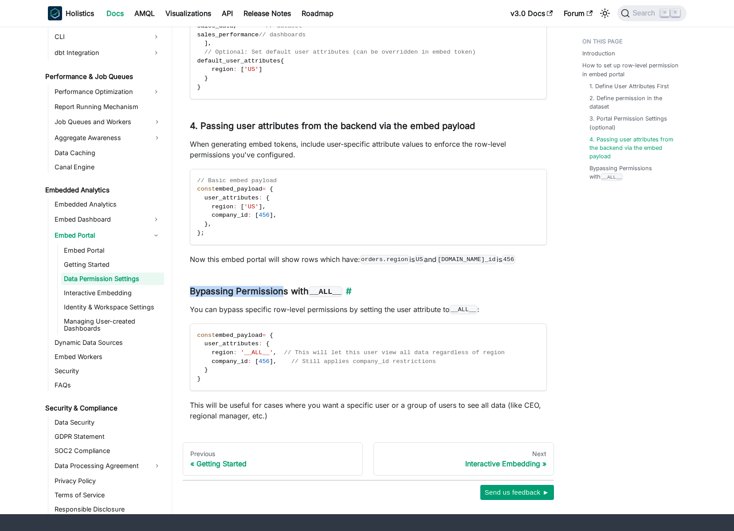
drag, startPoint x: 191, startPoint y: 293, endPoint x: 290, endPoint y: 291, distance: 98.9
click at [289, 291] on h3 "Bypassing Permissions with __ALL__ ​" at bounding box center [368, 291] width 357 height 11
click at [291, 291] on h3 "Bypassing Permissions with __ALL__ ​" at bounding box center [368, 291] width 357 height 11
drag, startPoint x: 188, startPoint y: 292, endPoint x: 334, endPoint y: 295, distance: 145.5
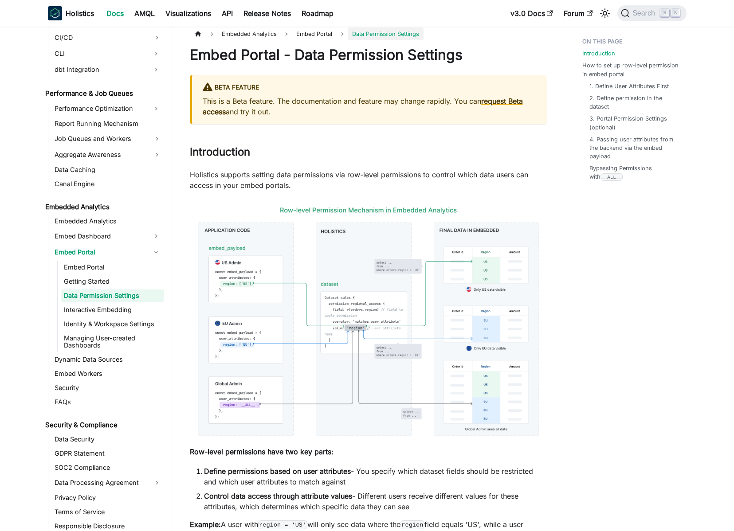
scroll to position [0, 0]
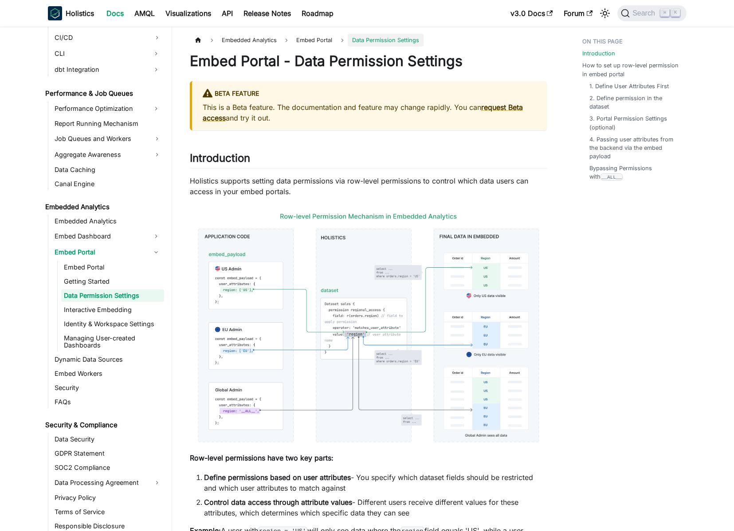
click at [288, 274] on img at bounding box center [368, 328] width 357 height 244
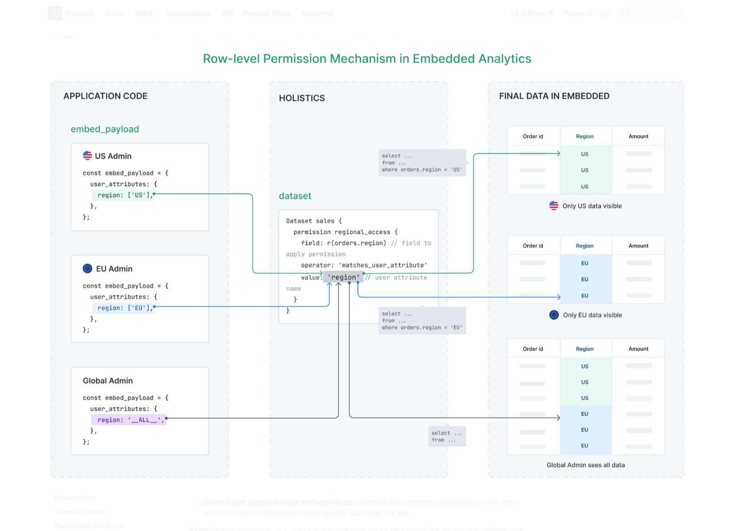
click at [313, 44] on img at bounding box center [366, 266] width 663 height 454
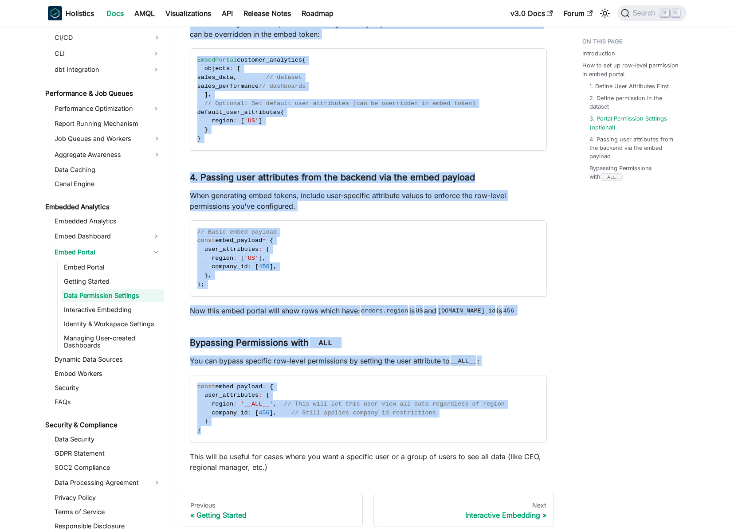
drag, startPoint x: 222, startPoint y: 309, endPoint x: 323, endPoint y: 386, distance: 126.9
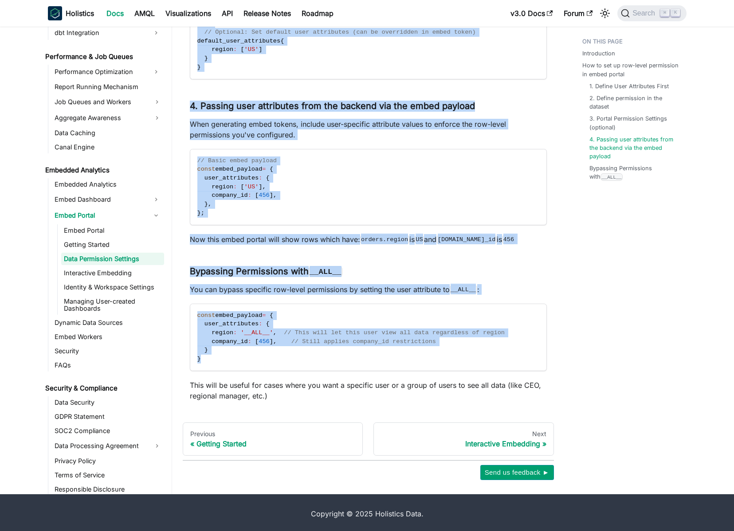
scroll to position [1343, 0]
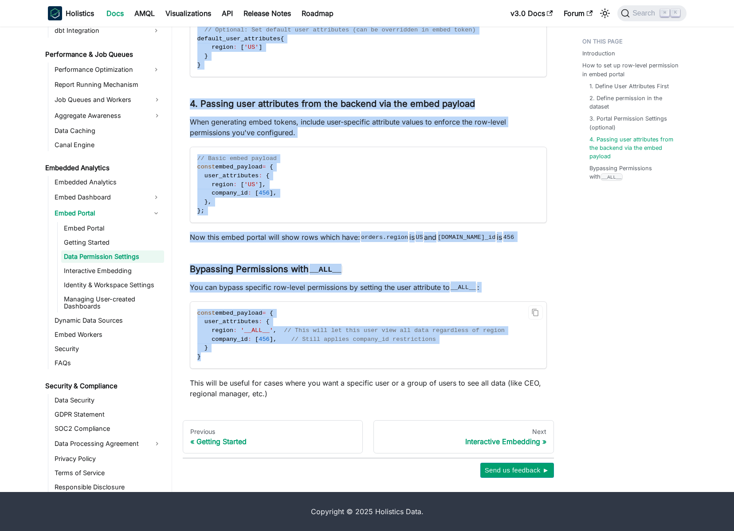
click at [310, 348] on code "const embed_payload = { user_attributes : { region : '__ALL__' , // This will l…" at bounding box center [367, 335] width 355 height 67
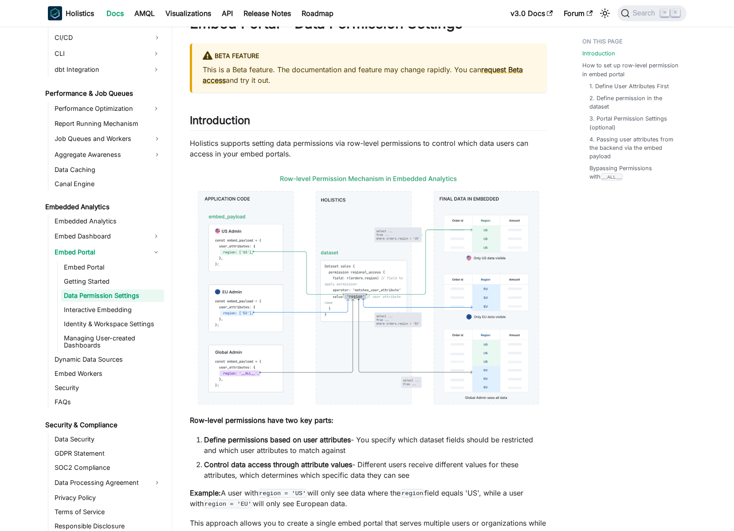
scroll to position [0, 0]
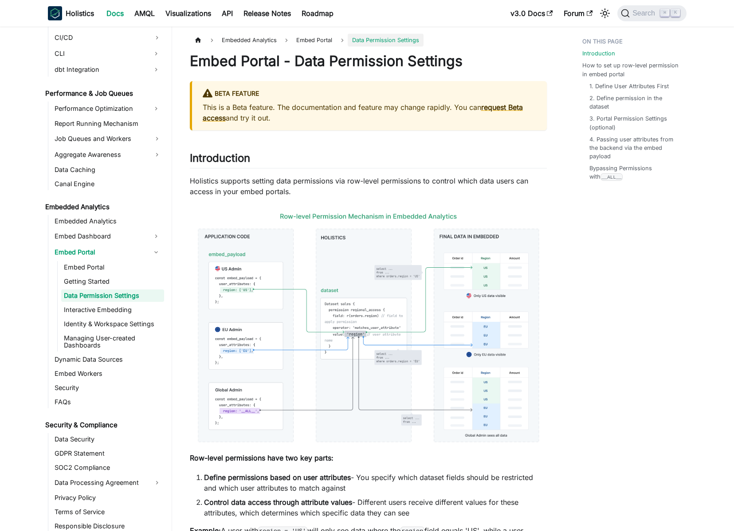
click at [306, 283] on img at bounding box center [368, 328] width 357 height 244
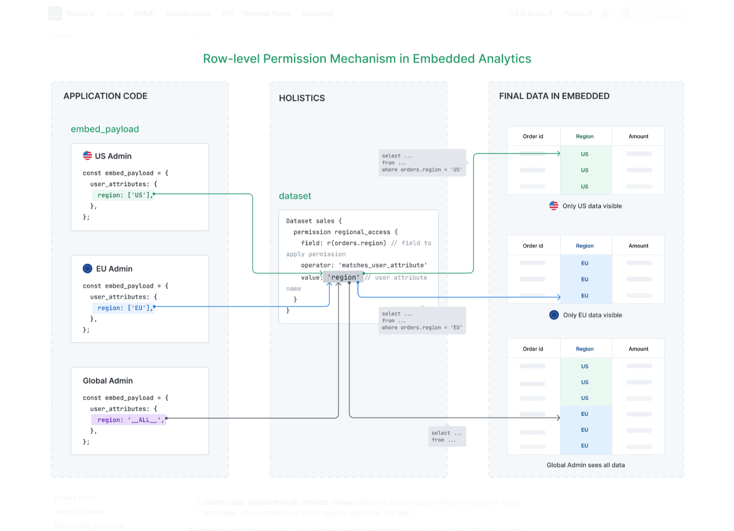
click at [214, 30] on div at bounding box center [367, 265] width 734 height 531
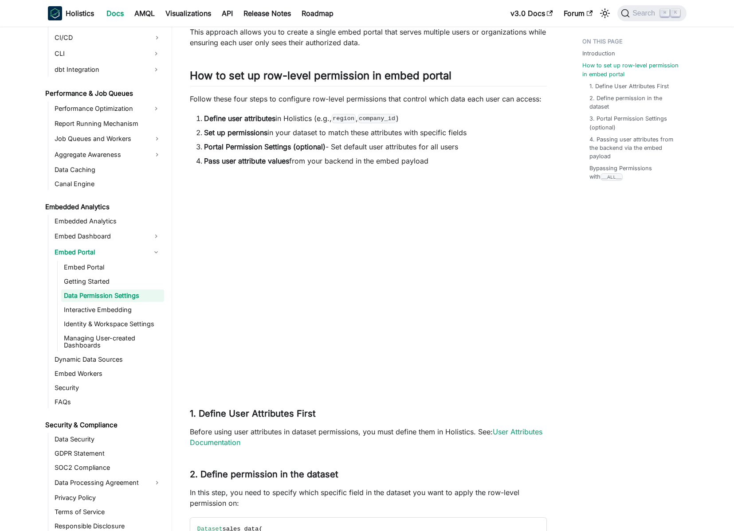
scroll to position [533, 0]
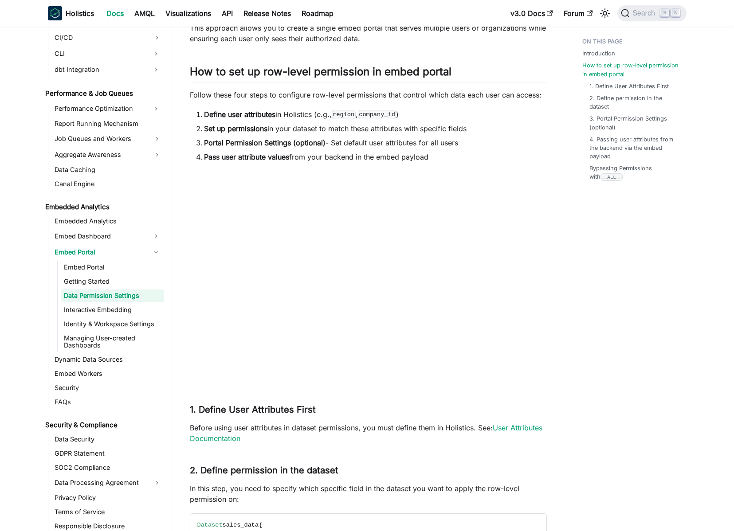
click at [600, 289] on div "Introduction How to set up row-level permission in embed portal 1. Define User …" at bounding box center [630, 395] width 131 height 1788
click at [582, 286] on div "Introduction How to set up row-level permission in embed portal 1. Define User …" at bounding box center [630, 395] width 131 height 1788
click at [276, 19] on link "Release Notes" at bounding box center [267, 13] width 58 height 14
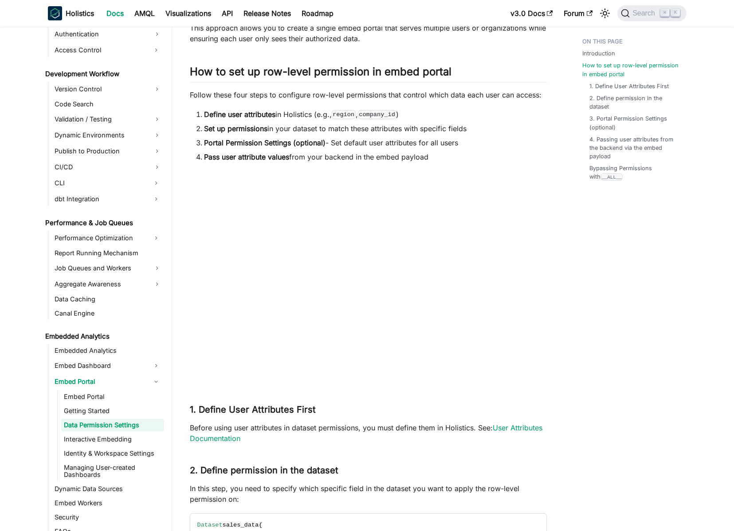
scroll to position [624, 0]
click at [298, 149] on ol "Define user attributes in Holistics (e.g., region , company_id ) Set up permiss…" at bounding box center [368, 135] width 357 height 53
click at [324, 154] on li "Pass user attribute values from your backend in the embed payload" at bounding box center [375, 157] width 343 height 11
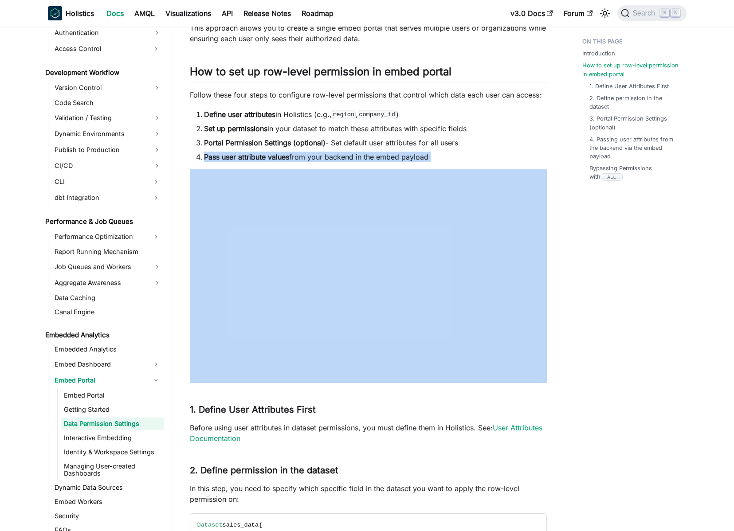
click at [324, 154] on li "Pass user attribute values from your backend in the embed payload" at bounding box center [375, 157] width 343 height 11
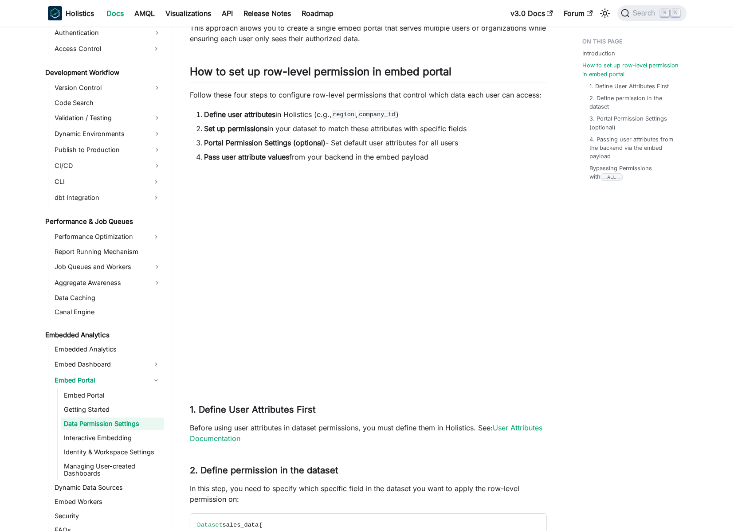
click at [309, 148] on ol "Define user attributes in Holistics (e.g., region , company_id ) Set up permiss…" at bounding box center [368, 135] width 357 height 53
click at [329, 109] on li "Define user attributes in Holistics (e.g., region , company_id )" at bounding box center [375, 114] width 343 height 11
click at [334, 156] on li "Pass user attribute values from your backend in the embed payload" at bounding box center [375, 157] width 343 height 11
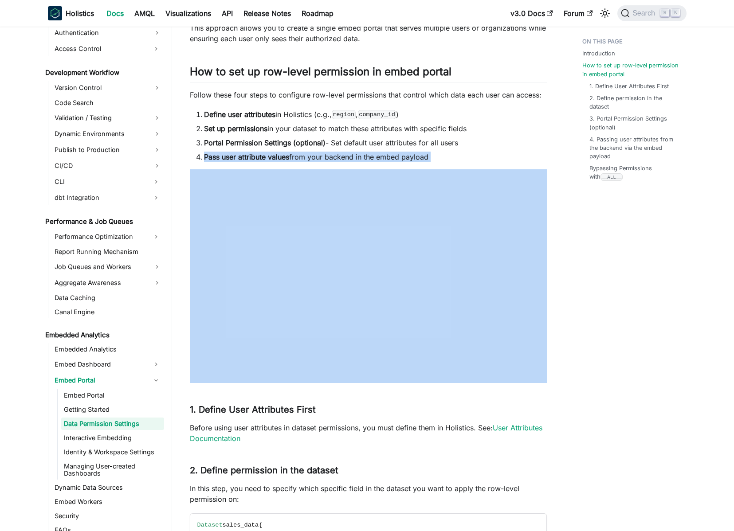
click at [334, 156] on li "Pass user attribute values from your backend in the embed payload" at bounding box center [375, 157] width 343 height 11
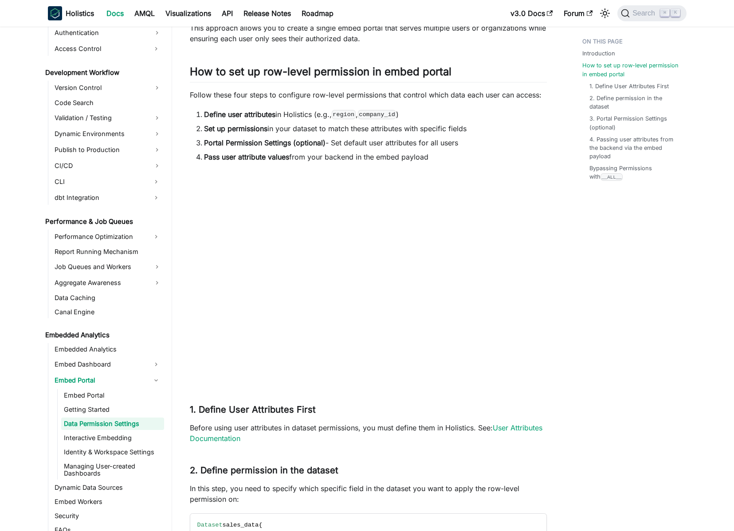
click at [342, 141] on li "Portal Permission Settings (optional) - Set default user attributes for all use…" at bounding box center [375, 142] width 343 height 11
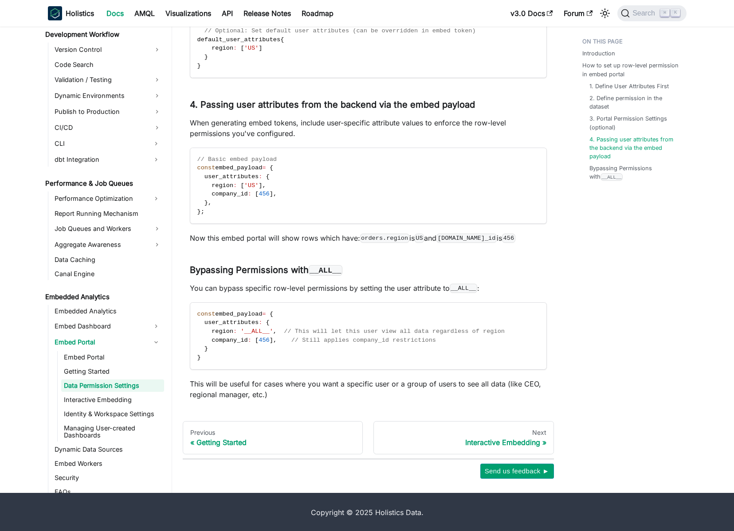
scroll to position [1343, 0]
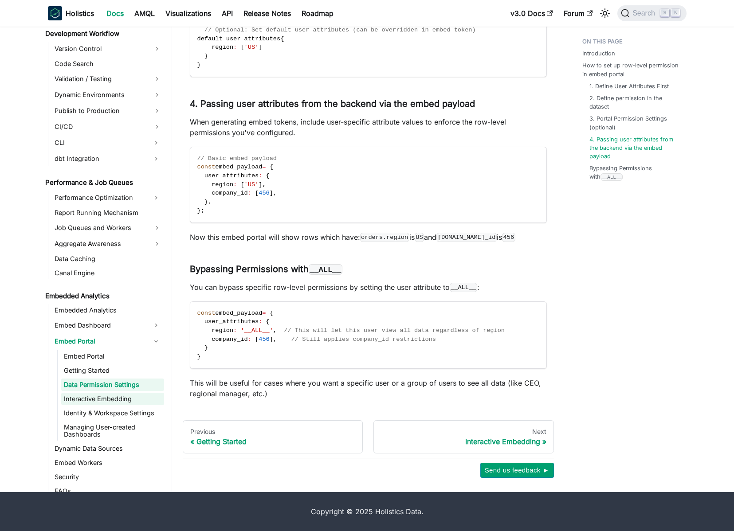
click at [113, 398] on link "Interactive Embedding" at bounding box center [112, 399] width 103 height 12
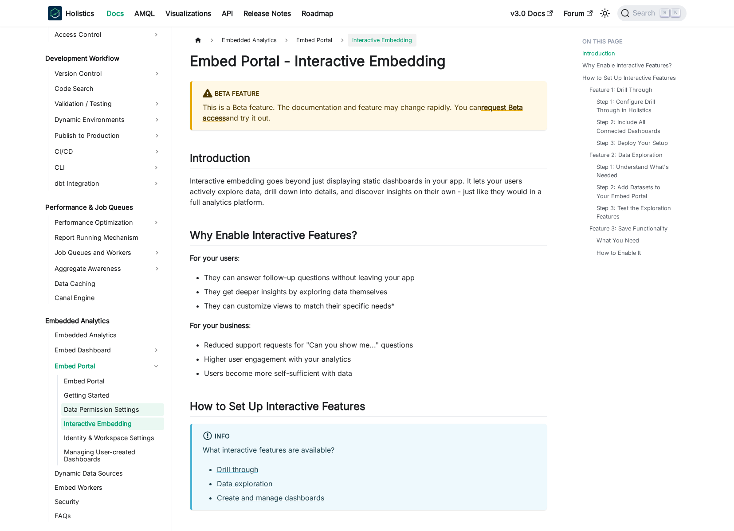
click at [113, 414] on link "Data Permission Settings" at bounding box center [112, 410] width 103 height 12
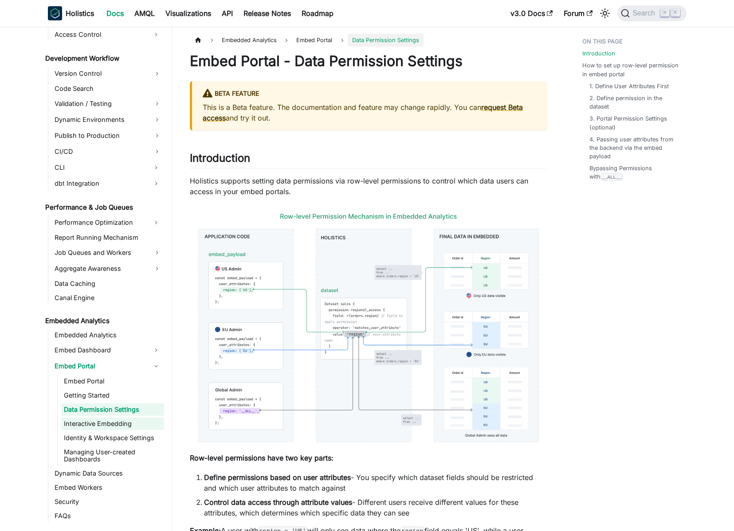
click at [112, 423] on link "Interactive Embedding" at bounding box center [112, 424] width 103 height 12
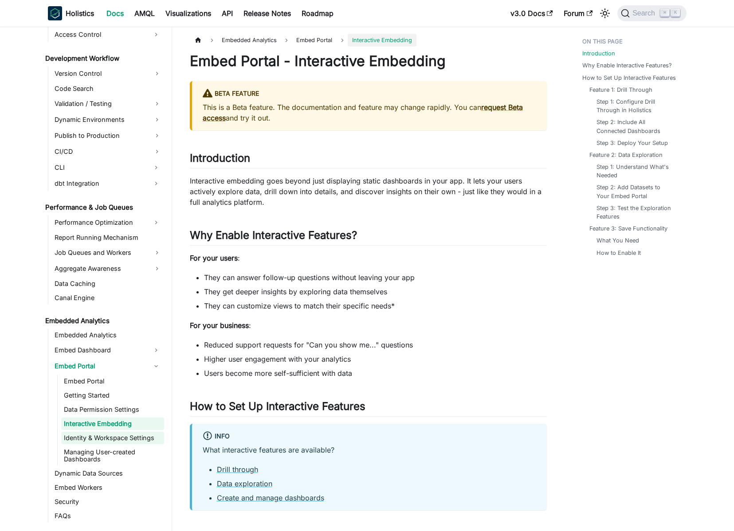
click at [111, 433] on link "Identity & Workspace Settings" at bounding box center [112, 438] width 103 height 12
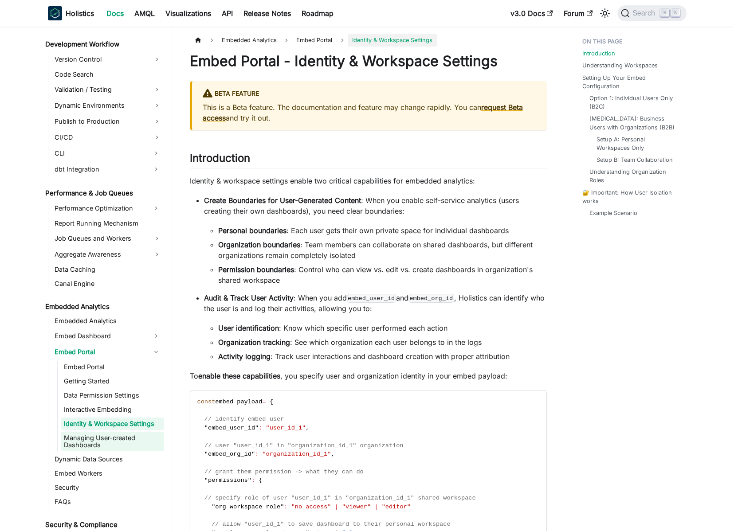
click at [109, 451] on link "Managing User-created Dashboards" at bounding box center [112, 442] width 103 height 20
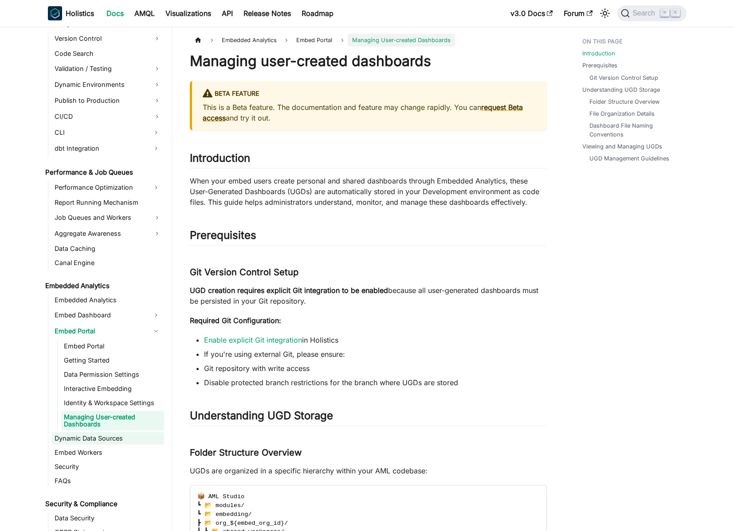
scroll to position [673, 0]
click at [108, 405] on link "Identity & Workspace Settings" at bounding box center [112, 403] width 103 height 12
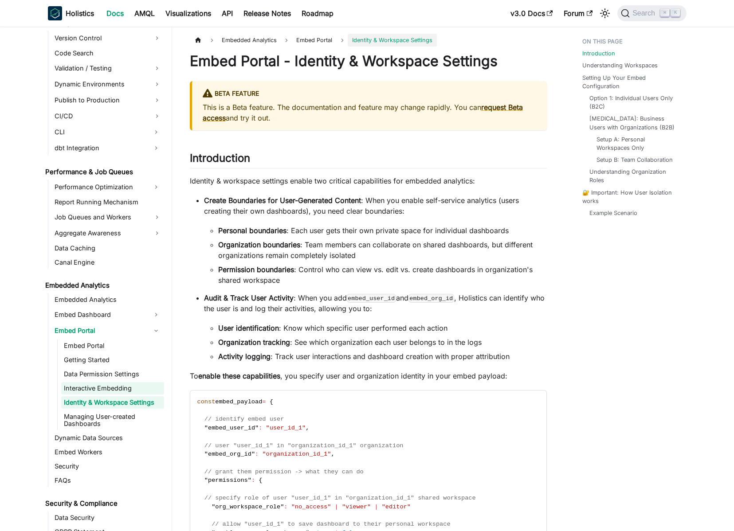
click at [108, 391] on link "Interactive Embedding" at bounding box center [112, 388] width 103 height 12
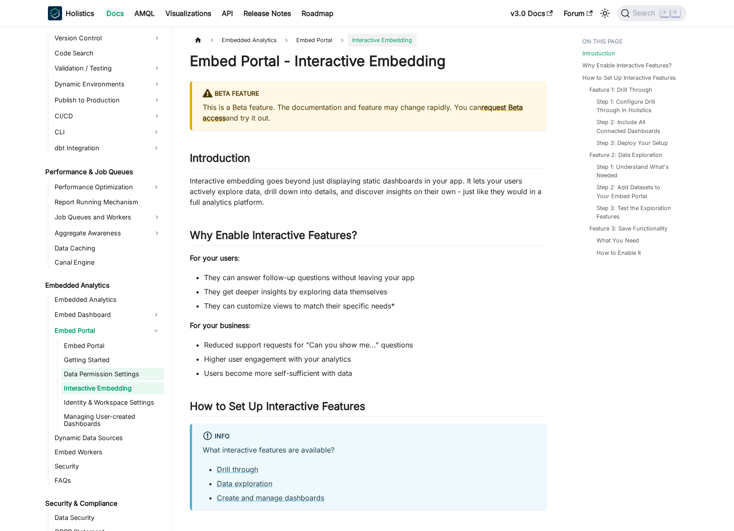
click at [105, 375] on link "Data Permission Settings" at bounding box center [112, 374] width 103 height 12
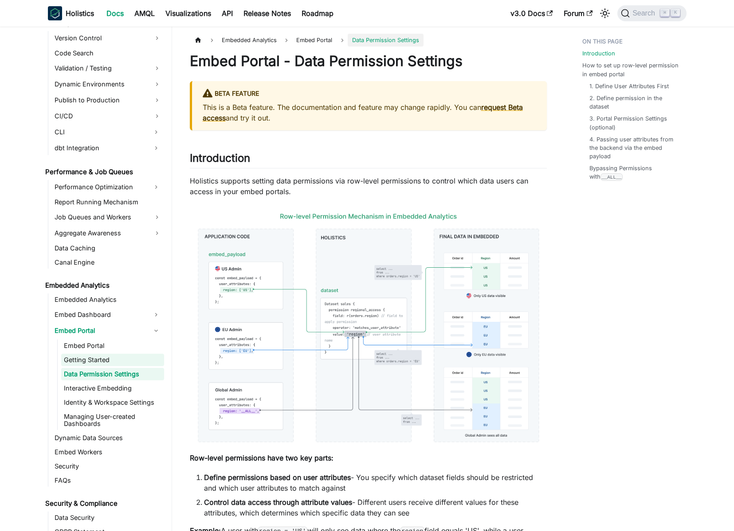
click at [105, 361] on link "Getting Started" at bounding box center [112, 360] width 103 height 12
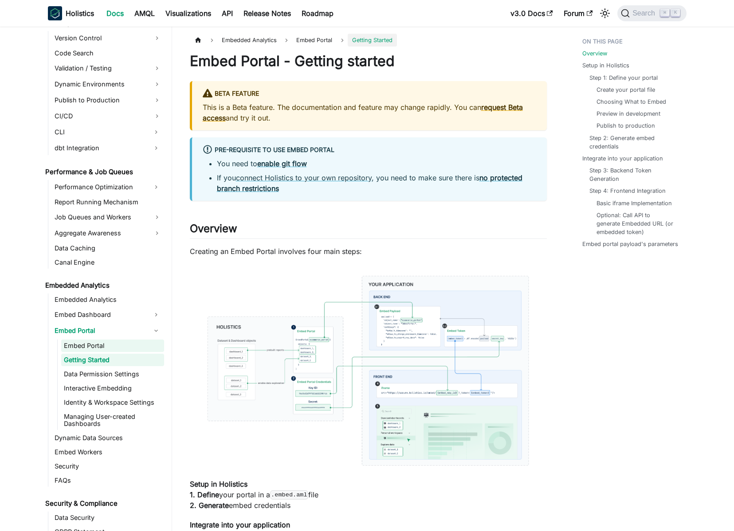
click at [119, 347] on link "Embed Portal" at bounding box center [112, 346] width 103 height 12
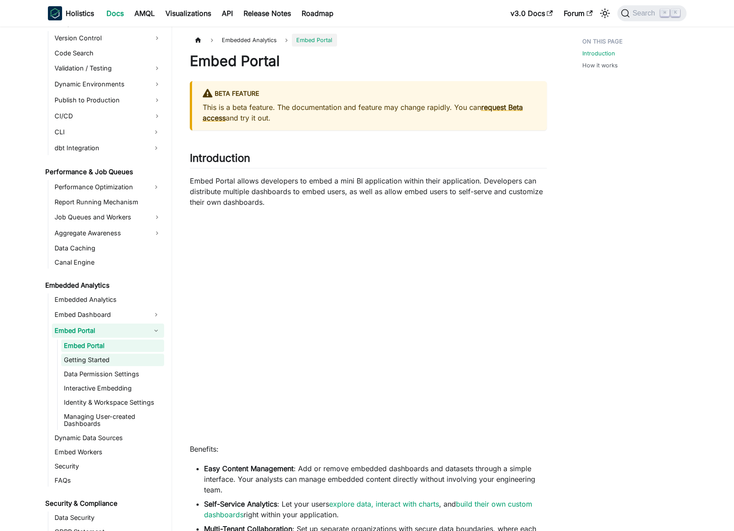
click at [121, 360] on link "Getting Started" at bounding box center [112, 360] width 103 height 12
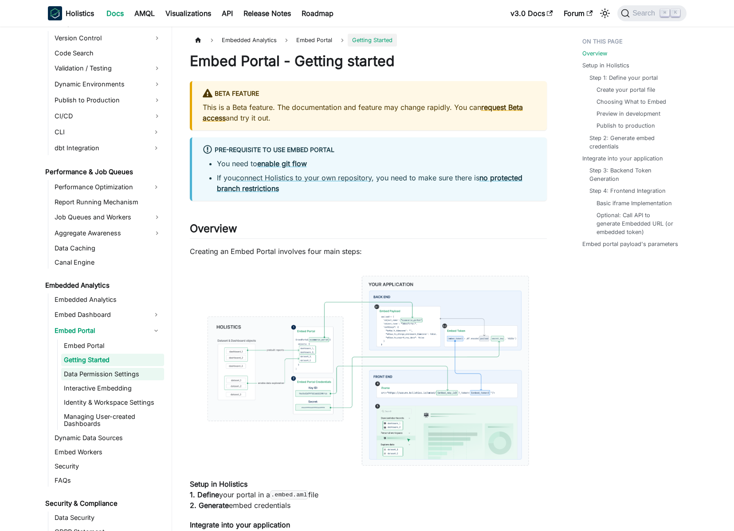
click at [120, 373] on link "Data Permission Settings" at bounding box center [112, 374] width 103 height 12
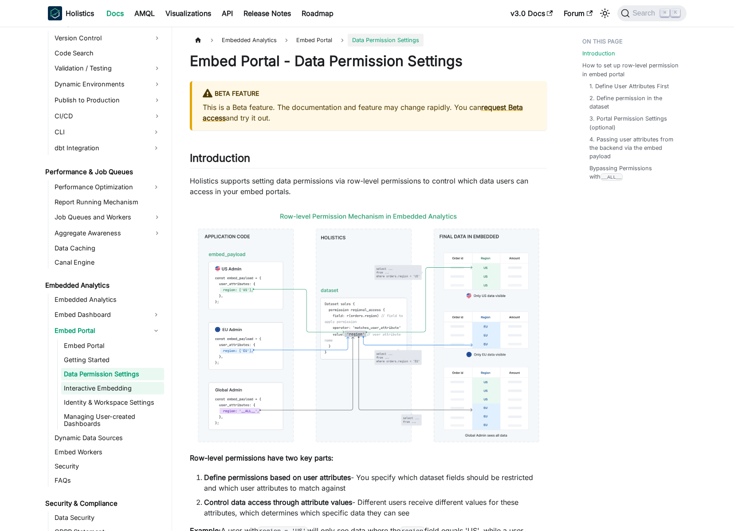
click at [118, 385] on link "Interactive Embedding" at bounding box center [112, 388] width 103 height 12
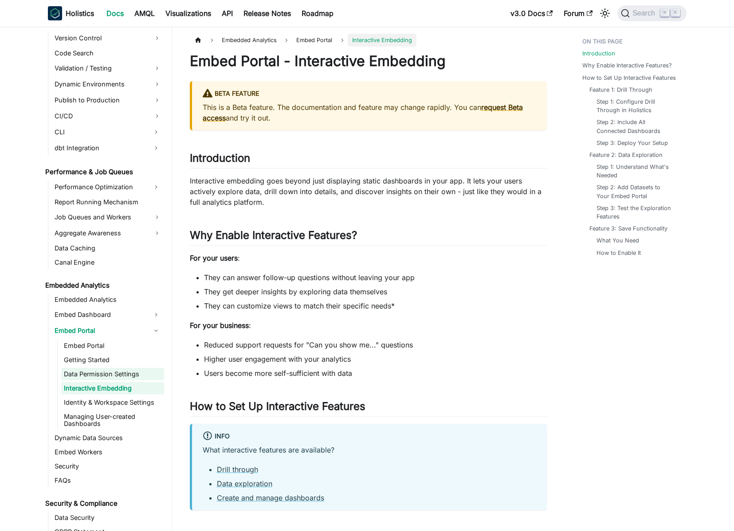
click at [116, 373] on link "Data Permission Settings" at bounding box center [112, 374] width 103 height 12
